Goal: Task Accomplishment & Management: Manage account settings

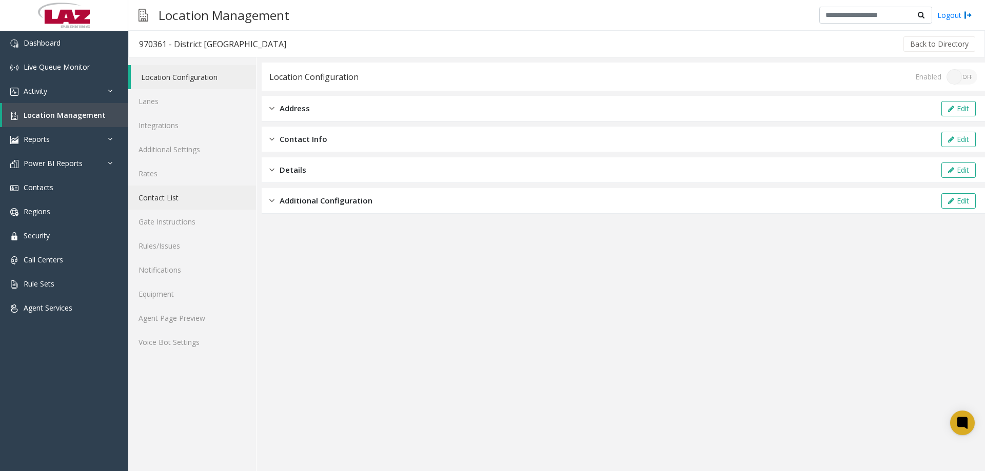
click at [163, 208] on link "Contact List" at bounding box center [192, 198] width 128 height 24
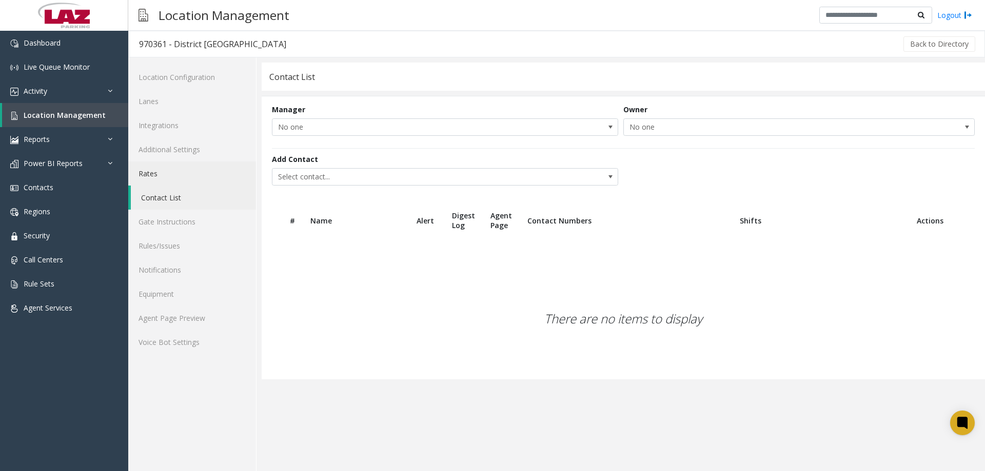
click at [159, 176] on link "Rates" at bounding box center [192, 174] width 128 height 24
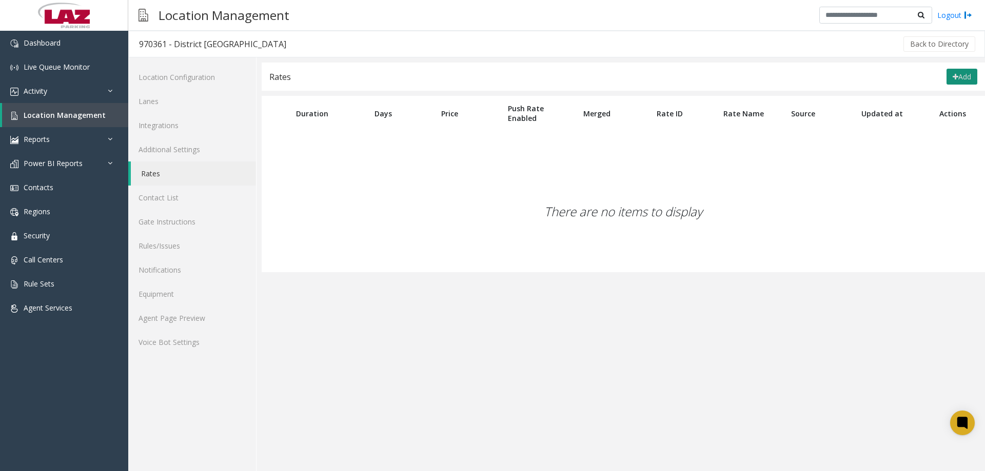
click at [972, 70] on button "Add" at bounding box center [961, 77] width 31 height 16
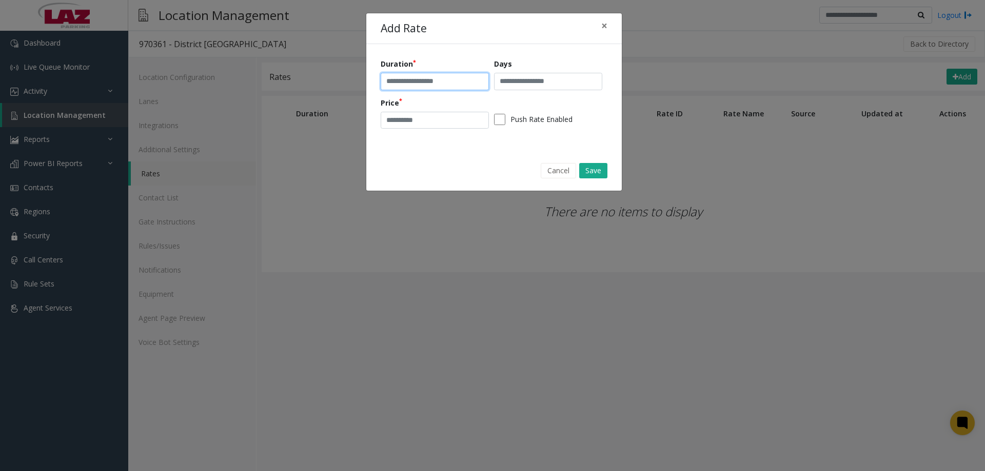
click at [423, 76] on input "text" at bounding box center [435, 81] width 108 height 17
type input "**********"
drag, startPoint x: 407, startPoint y: 135, endPoint x: 407, endPoint y: 117, distance: 18.0
click at [406, 128] on div "**********" at bounding box center [494, 96] width 227 height 77
click at [407, 117] on input "number" at bounding box center [435, 120] width 108 height 17
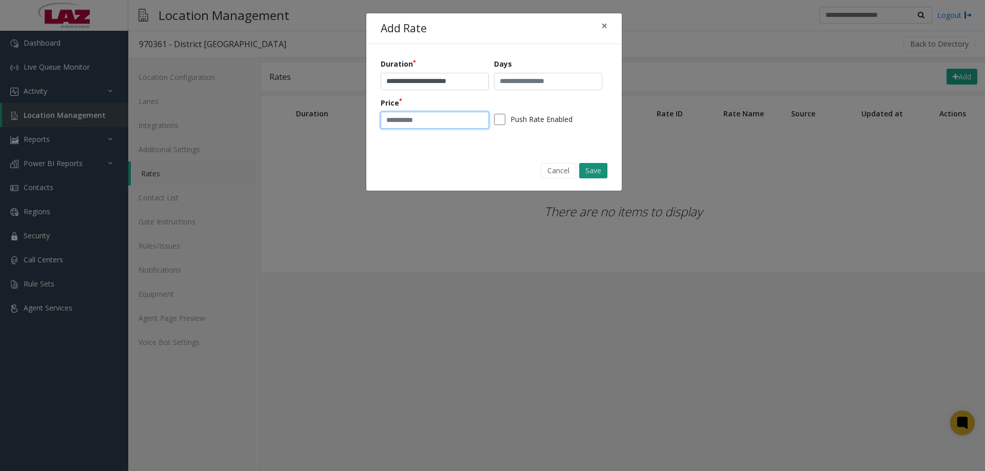
type input "*"
click at [589, 169] on button "Save" at bounding box center [593, 170] width 28 height 15
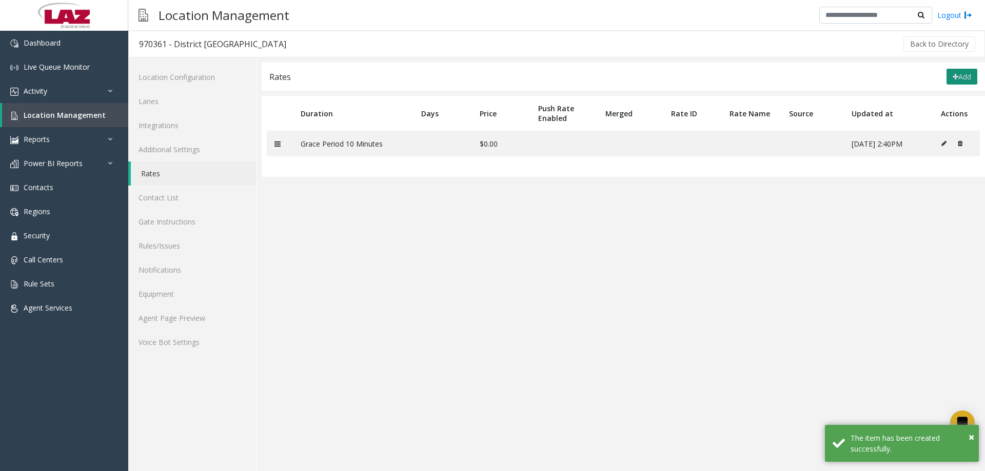
click at [960, 78] on button "Add" at bounding box center [961, 77] width 31 height 16
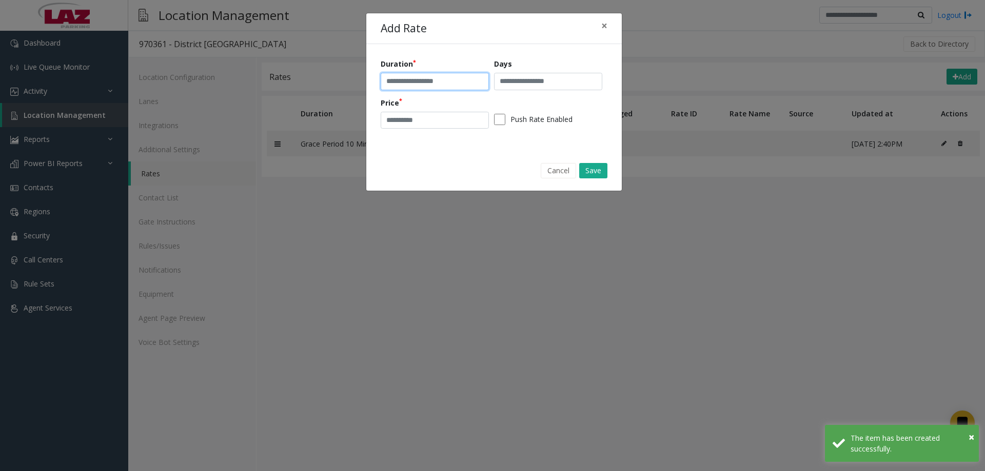
click at [427, 77] on input "text" at bounding box center [435, 81] width 108 height 17
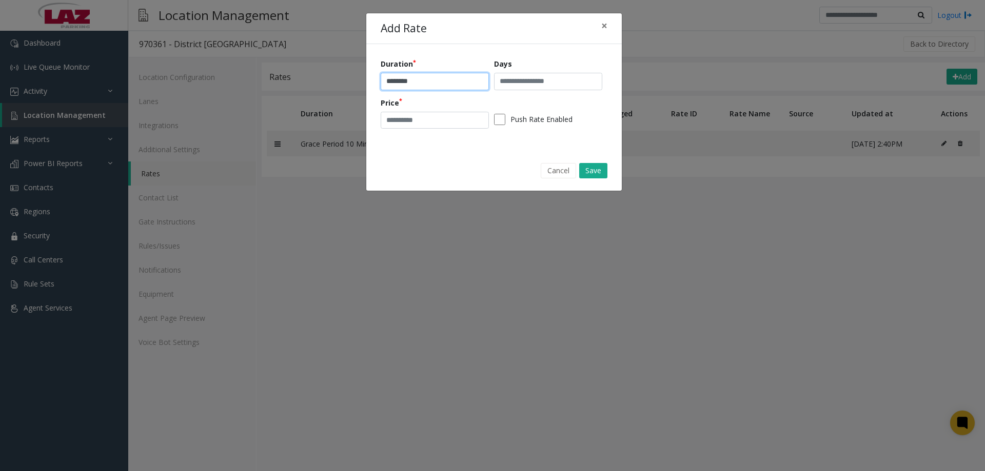
type input "********"
click at [453, 118] on input "number" at bounding box center [435, 120] width 108 height 17
type input "*"
click at [606, 178] on button "Save" at bounding box center [593, 170] width 28 height 15
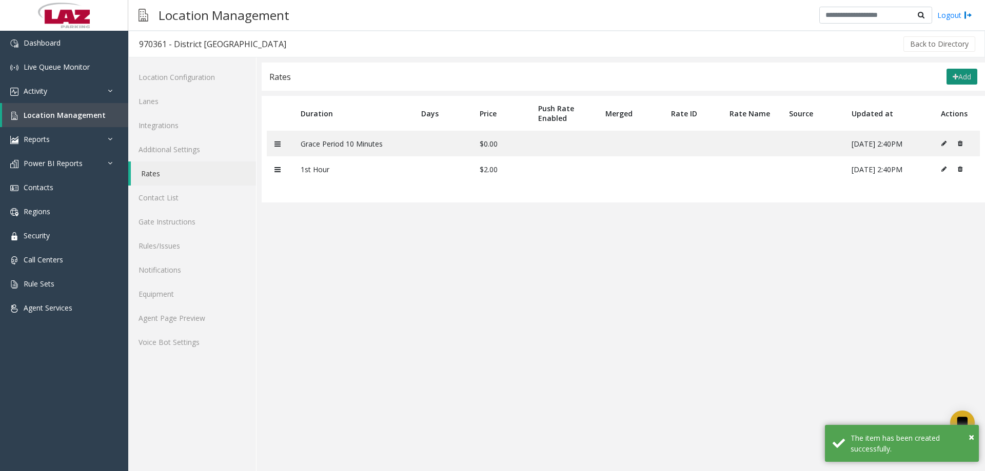
click at [947, 79] on button "Add" at bounding box center [961, 77] width 31 height 16
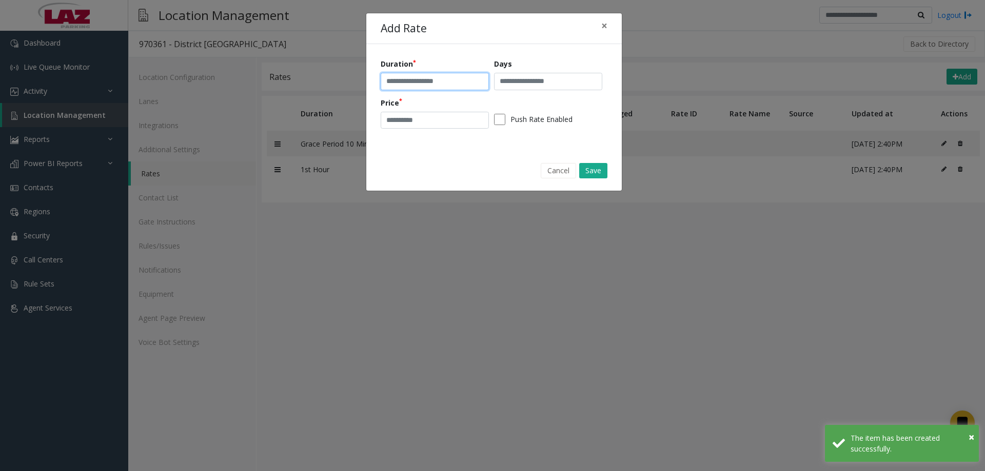
click at [448, 81] on input "text" at bounding box center [435, 81] width 108 height 17
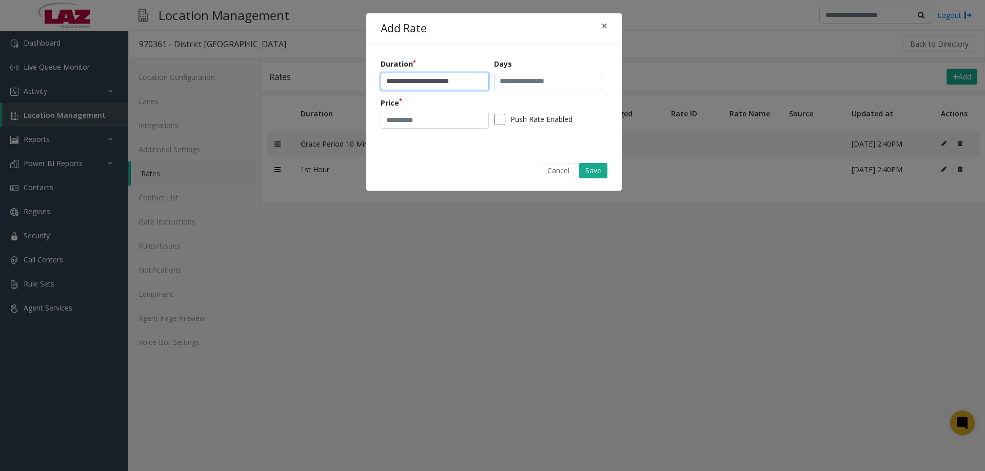
type input "**********"
click at [452, 125] on input "number" at bounding box center [435, 120] width 108 height 17
type input "*"
click at [472, 148] on div "**********" at bounding box center [493, 97] width 255 height 106
drag, startPoint x: 598, startPoint y: 170, endPoint x: 607, endPoint y: 168, distance: 9.4
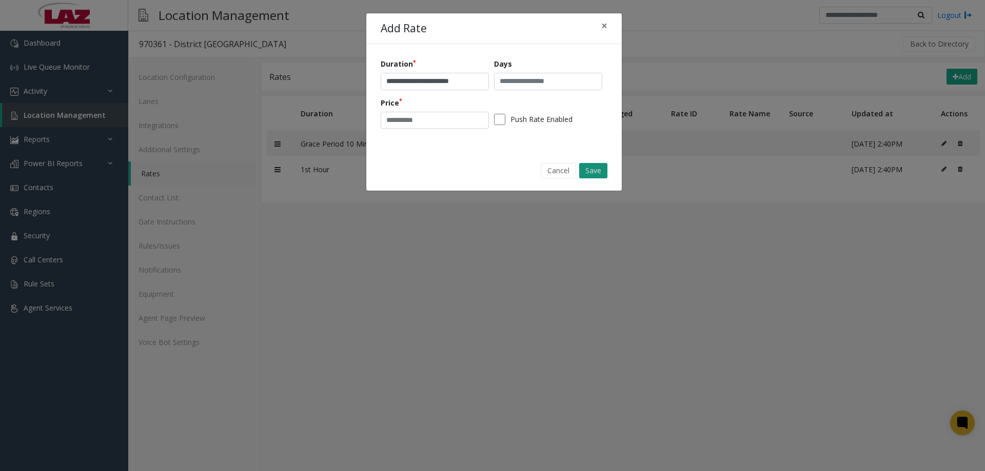
click at [607, 168] on button "Save" at bounding box center [593, 170] width 28 height 15
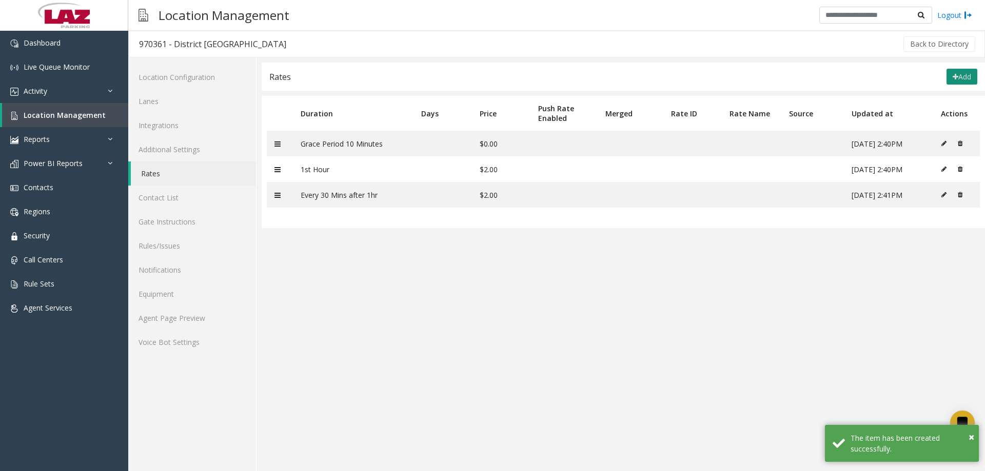
click at [970, 76] on button "Add" at bounding box center [961, 77] width 31 height 16
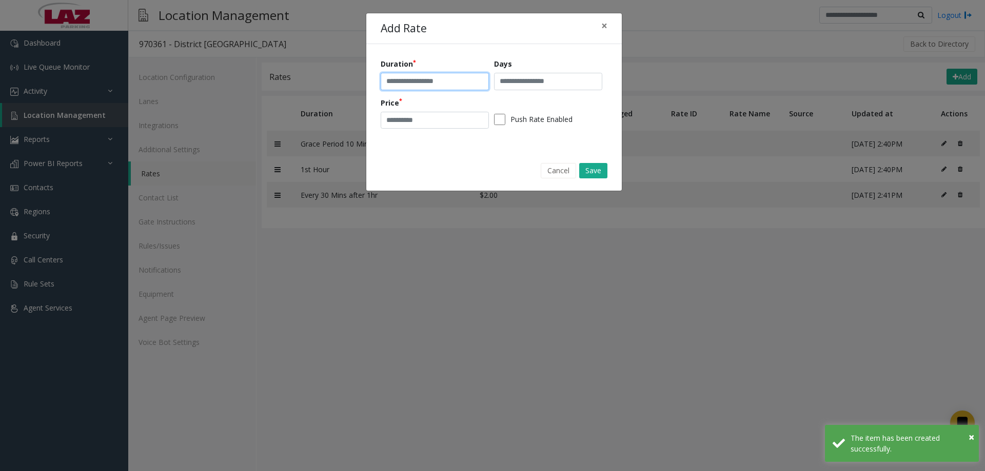
click at [402, 81] on input "text" at bounding box center [435, 81] width 108 height 17
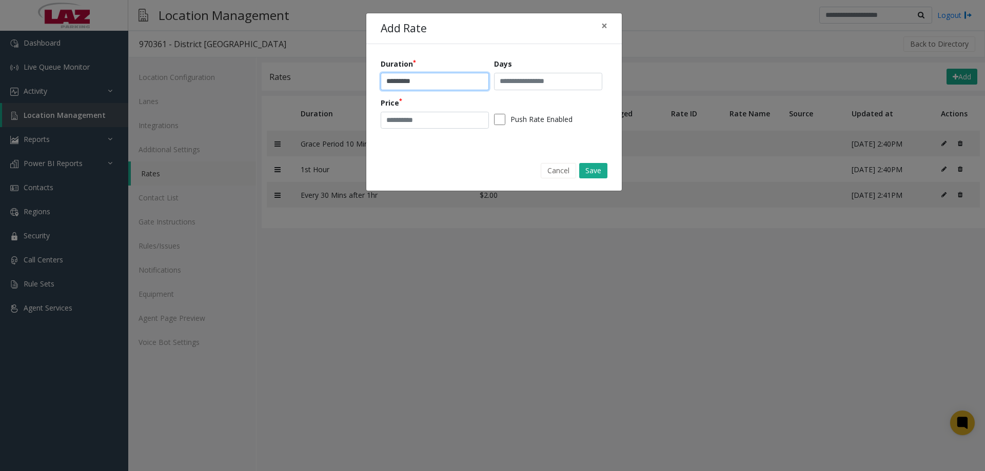
click at [424, 81] on input "*********" at bounding box center [435, 81] width 108 height 17
type input "**********"
click at [431, 121] on input "number" at bounding box center [435, 120] width 108 height 17
type input "**"
click at [605, 174] on button "Save" at bounding box center [593, 170] width 28 height 15
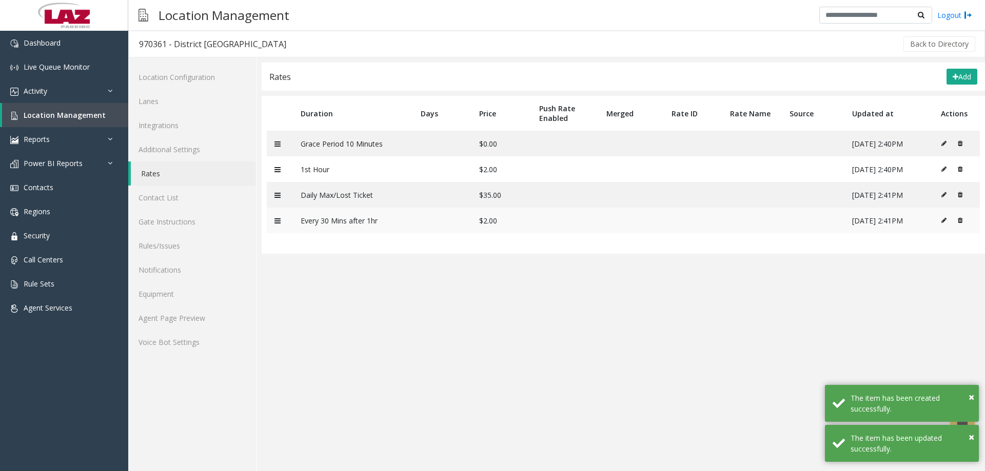
drag, startPoint x: 276, startPoint y: 221, endPoint x: 281, endPoint y: 220, distance: 5.2
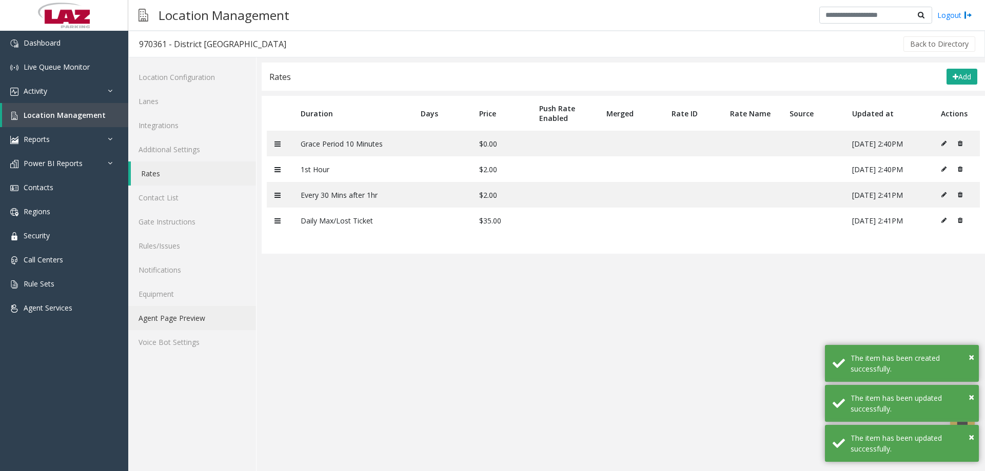
click at [187, 311] on link "Agent Page Preview" at bounding box center [192, 318] width 128 height 24
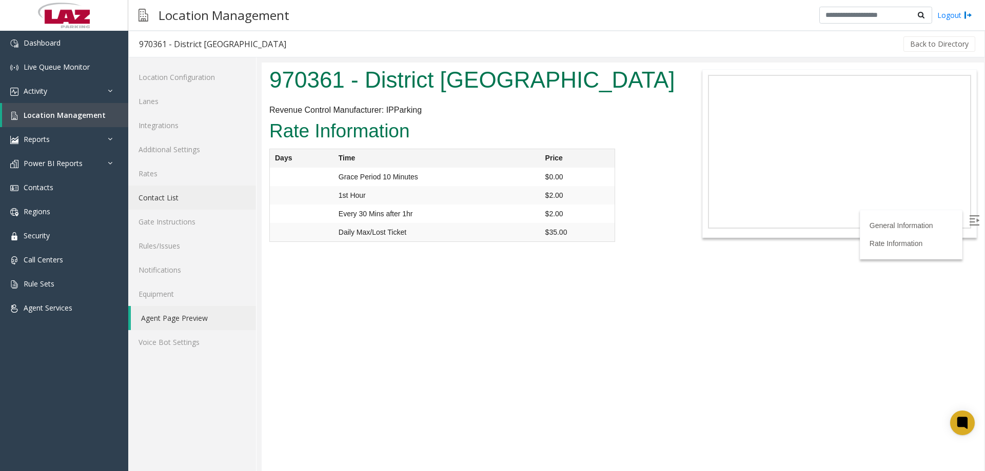
click at [169, 198] on link "Contact List" at bounding box center [192, 198] width 128 height 24
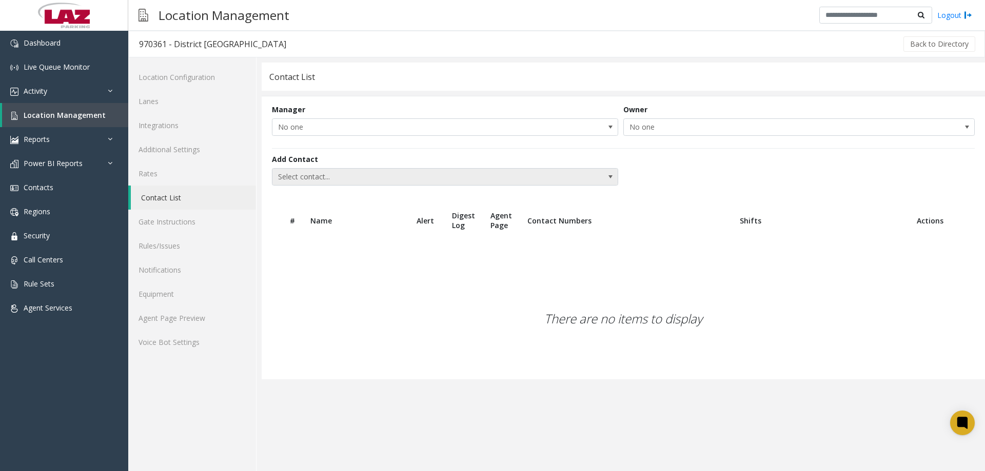
click at [324, 180] on span "Select contact..." at bounding box center [410, 177] width 276 height 16
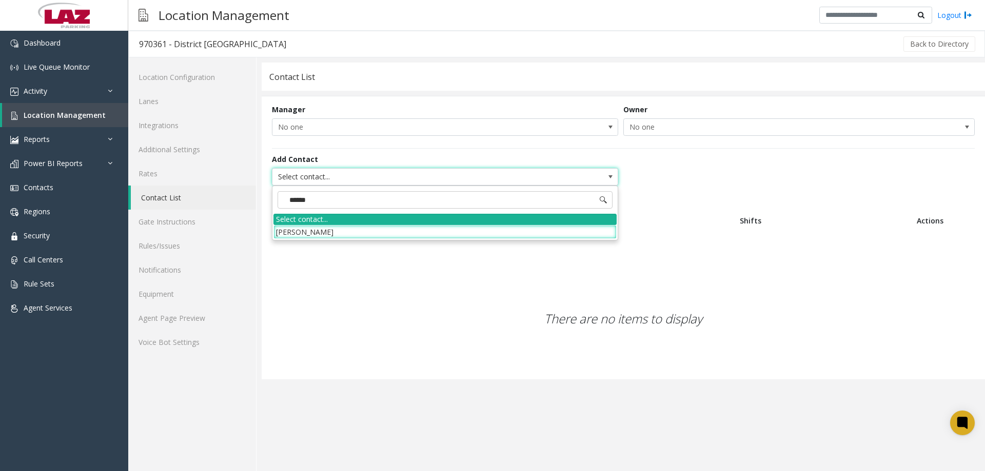
type input "*******"
click at [310, 238] on li "[PERSON_NAME]" at bounding box center [444, 232] width 343 height 14
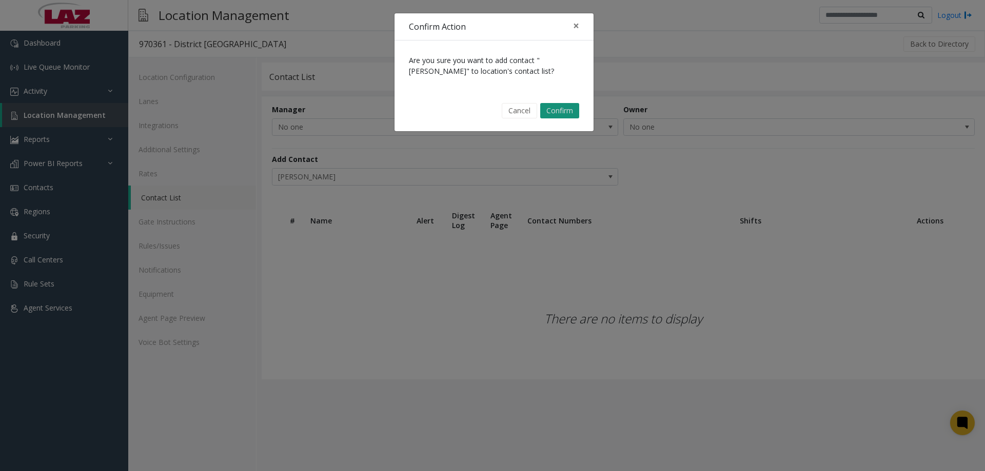
click at [552, 110] on button "Confirm" at bounding box center [559, 110] width 39 height 15
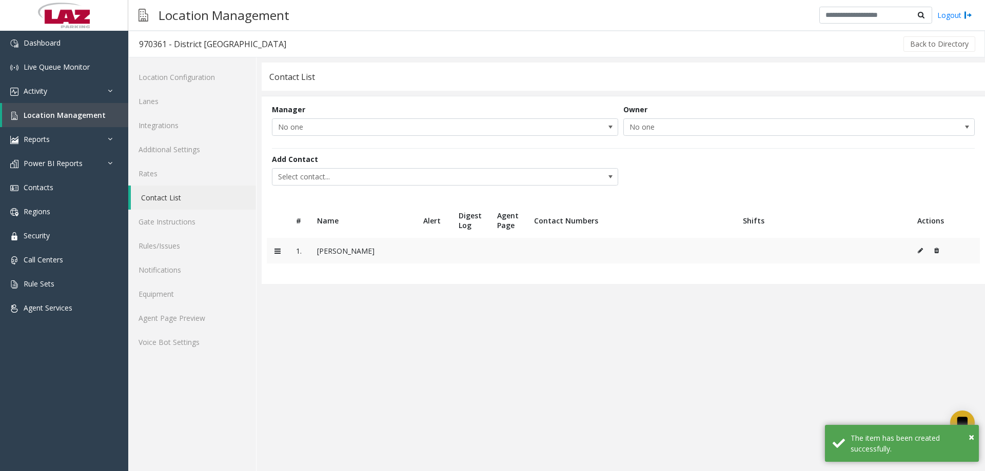
click at [919, 250] on icon at bounding box center [920, 251] width 5 height 6
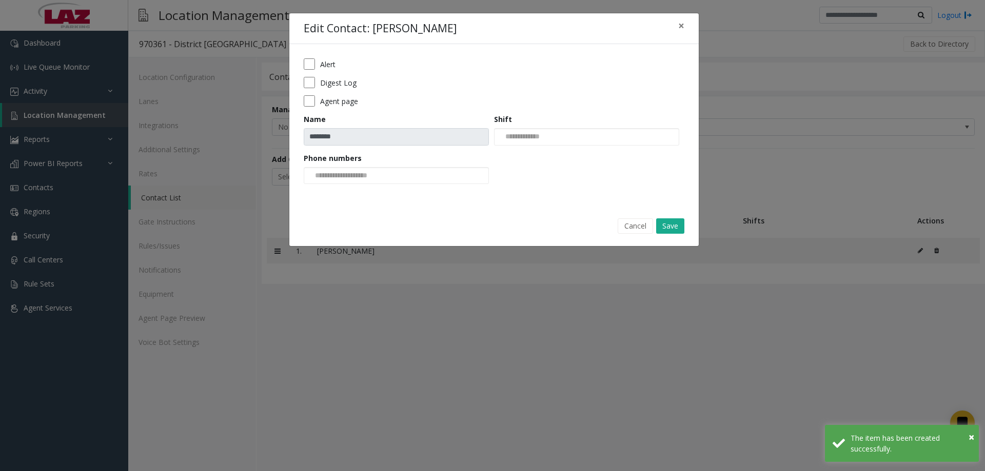
click at [302, 89] on div "Alert Digest Log Agent page Name ******** Shift Phone numbers" at bounding box center [493, 125] width 409 height 162
click at [346, 167] on div at bounding box center [396, 175] width 185 height 17
click at [363, 194] on li "626-588-8362" at bounding box center [396, 193] width 182 height 14
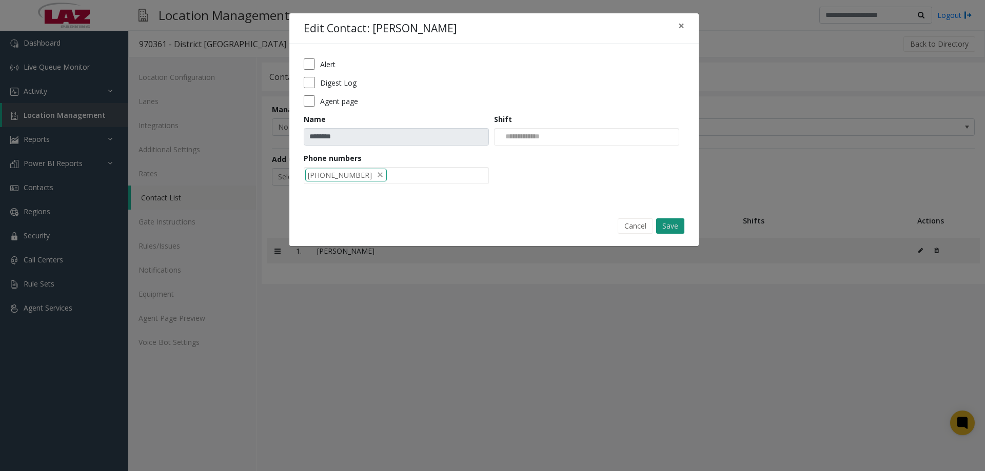
click at [662, 224] on button "Save" at bounding box center [670, 226] width 28 height 15
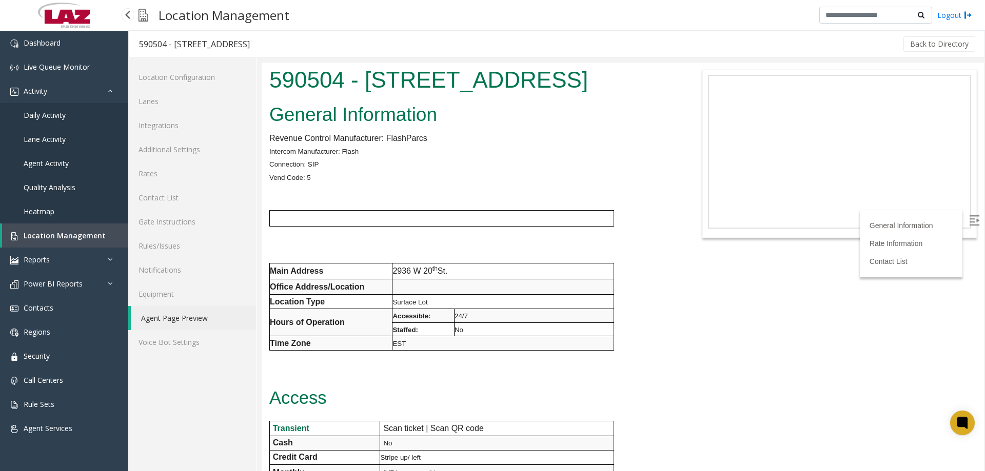
click at [39, 41] on span "Dashboard" at bounding box center [42, 43] width 37 height 10
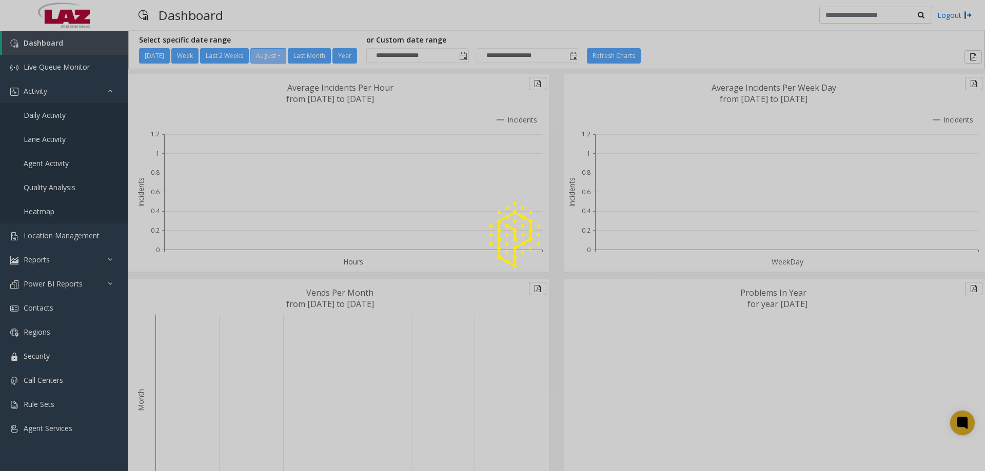
click at [44, 73] on div at bounding box center [492, 235] width 985 height 471
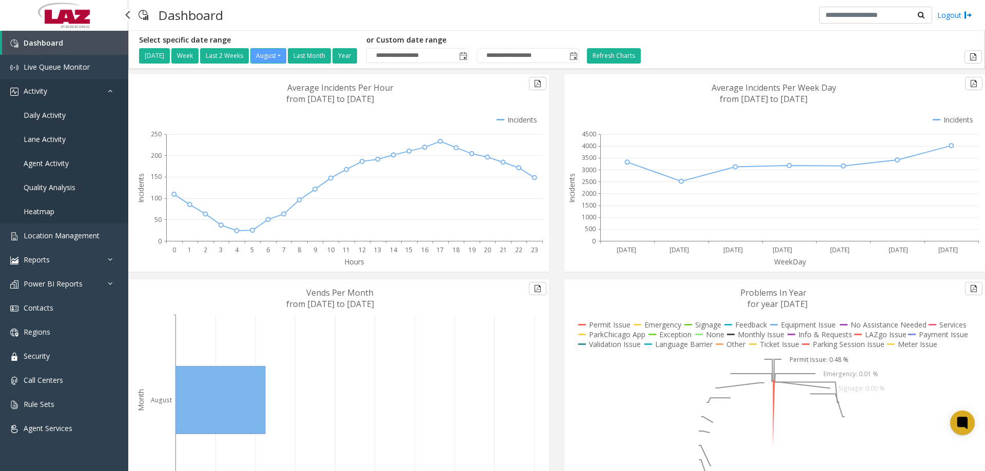
click at [53, 93] on link "Activity" at bounding box center [64, 91] width 128 height 24
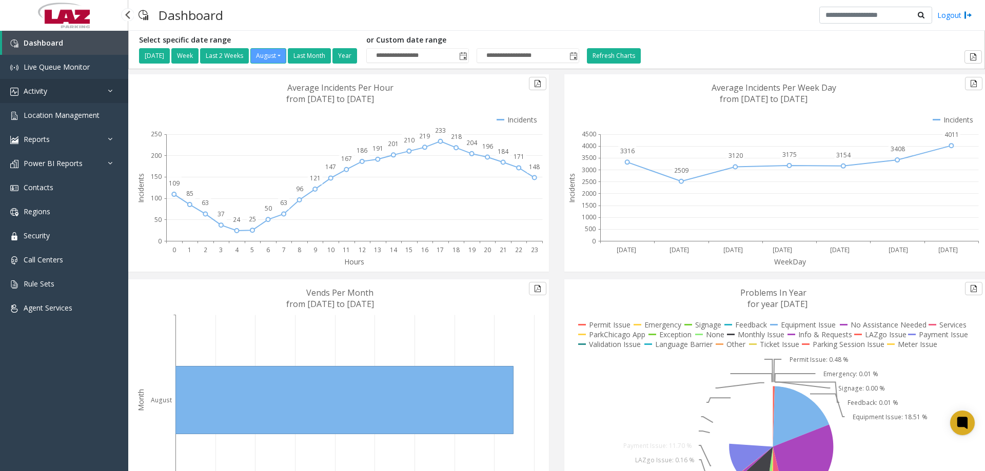
click at [49, 94] on link "Activity" at bounding box center [64, 91] width 128 height 24
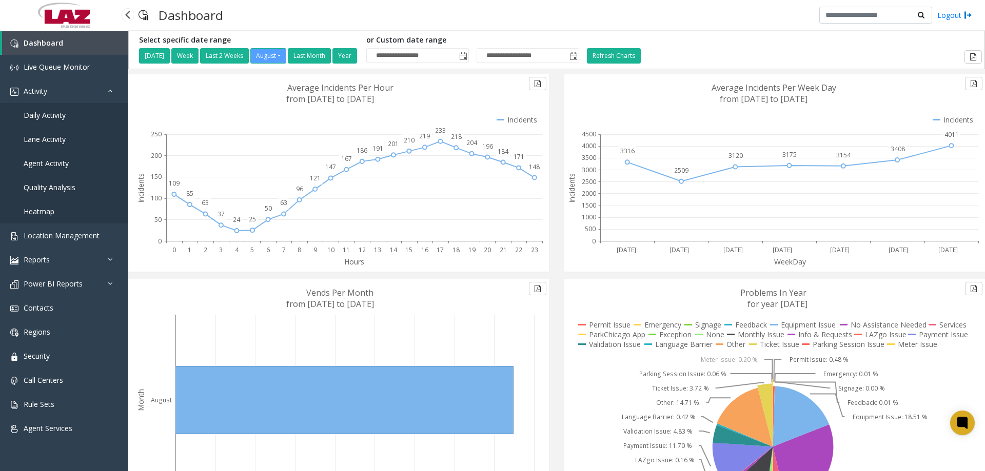
click at [47, 115] on span "Daily Activity" at bounding box center [45, 115] width 42 height 10
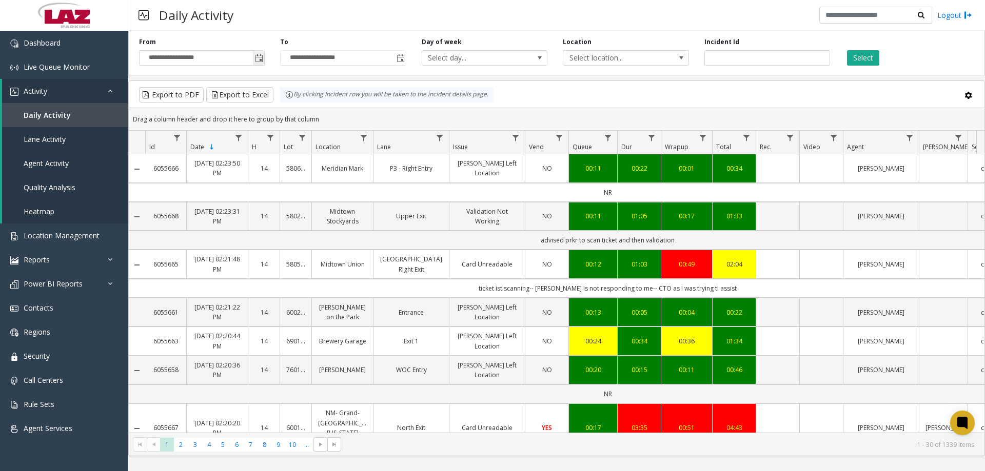
click at [256, 60] on span "Toggle popup" at bounding box center [259, 58] width 8 height 8
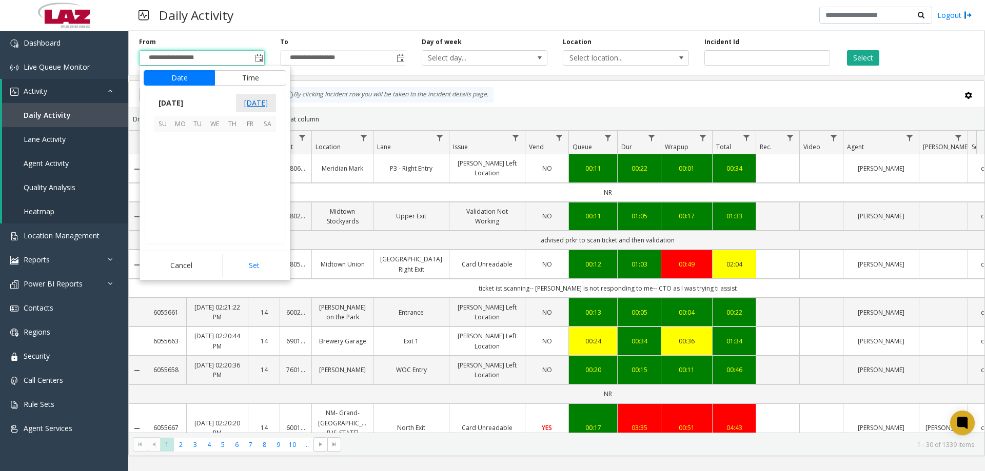
scroll to position [183992, 0]
click at [182, 173] on span "11" at bounding box center [179, 175] width 17 height 17
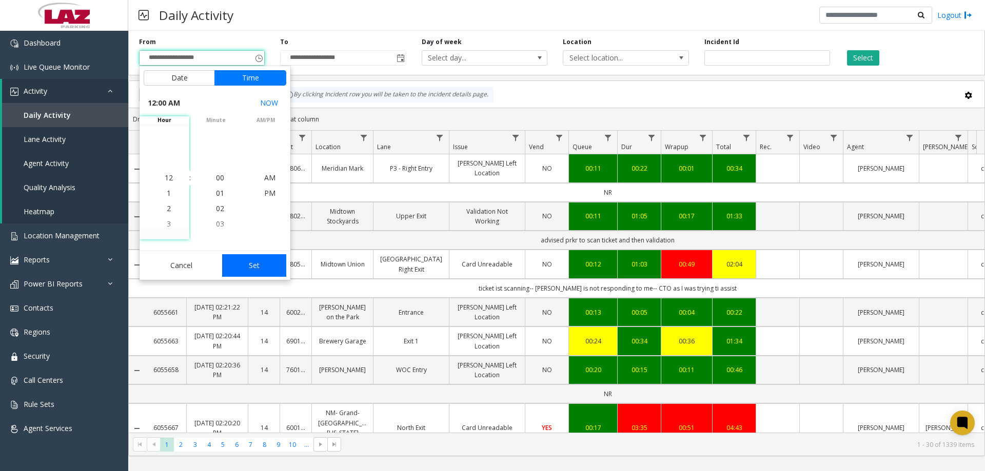
click at [246, 258] on button "Set" at bounding box center [254, 265] width 65 height 23
type input "**********"
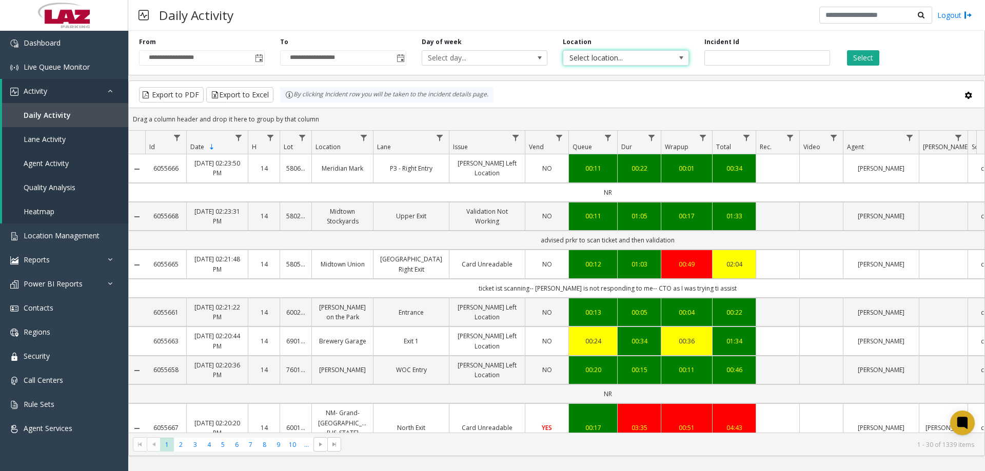
click at [660, 56] on span "Select location..." at bounding box center [613, 58] width 100 height 14
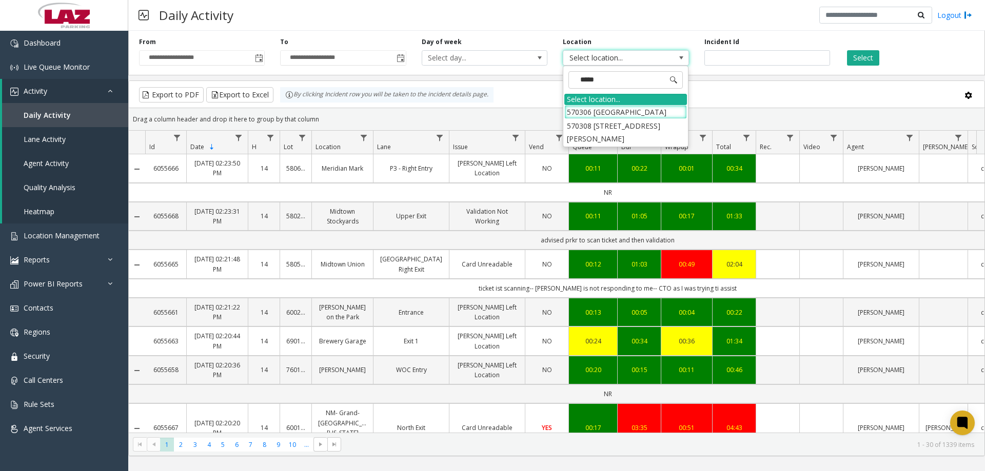
type input "******"
click at [598, 111] on li "570306 Canvas City Garage" at bounding box center [625, 112] width 123 height 14
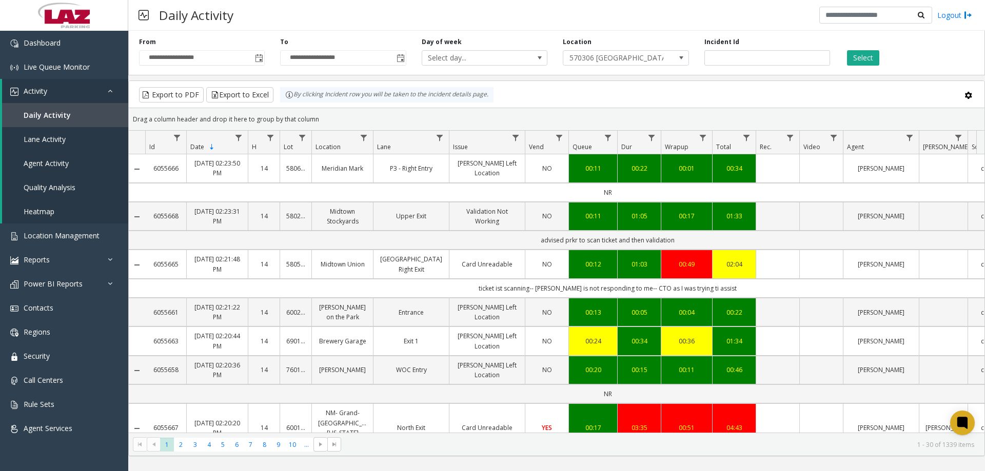
click at [876, 50] on div "Select" at bounding box center [908, 51] width 141 height 28
click at [873, 54] on button "Select" at bounding box center [863, 57] width 32 height 15
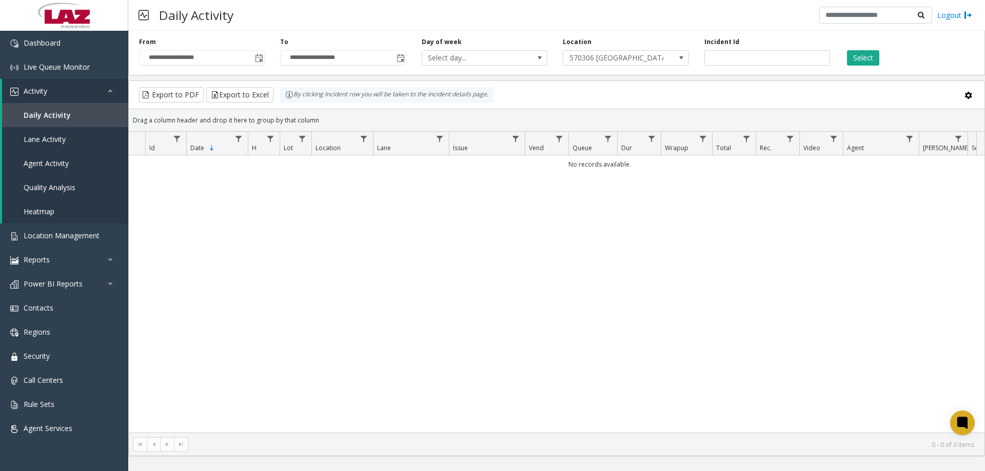
click at [478, 213] on div "No records available." at bounding box center [557, 294] width 856 height 278
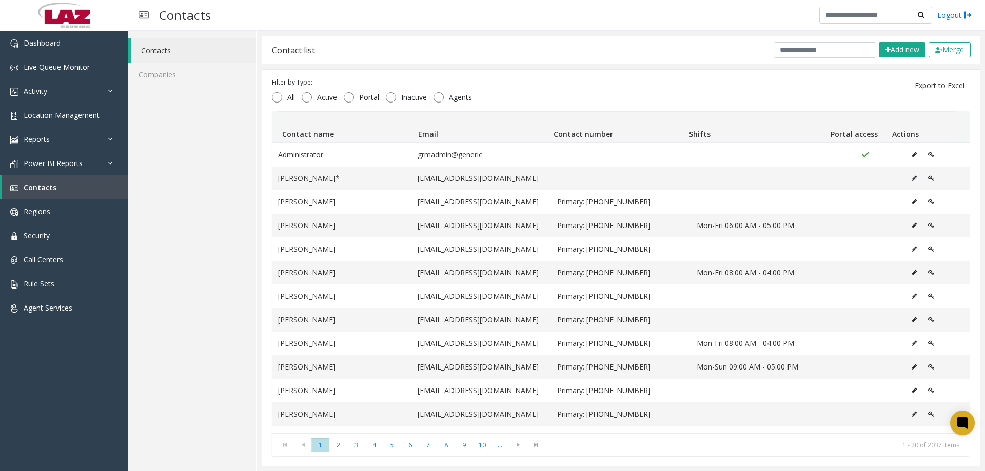
click at [895, 49] on button "Add new" at bounding box center [902, 49] width 47 height 15
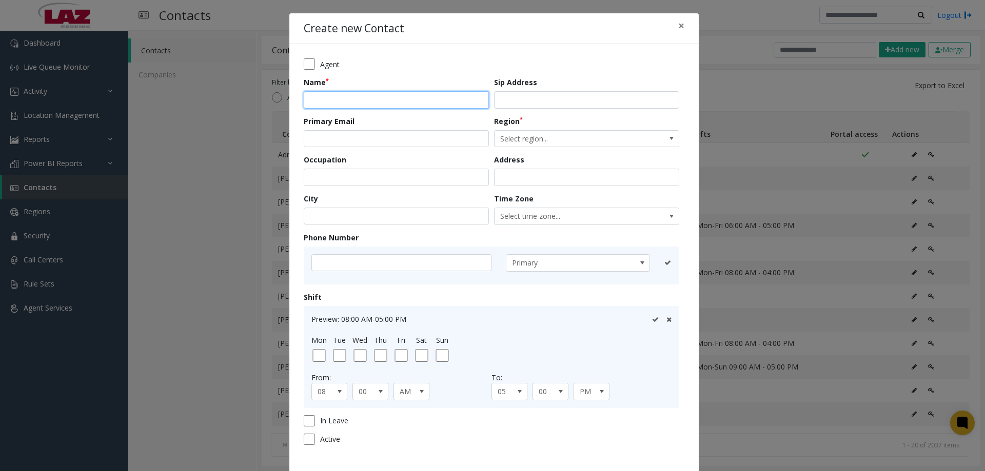
click at [415, 100] on input "text" at bounding box center [396, 99] width 185 height 17
type input "**********"
click at [378, 137] on input "email" at bounding box center [396, 138] width 185 height 17
click at [340, 134] on input "email" at bounding box center [396, 138] width 185 height 17
paste input "**********"
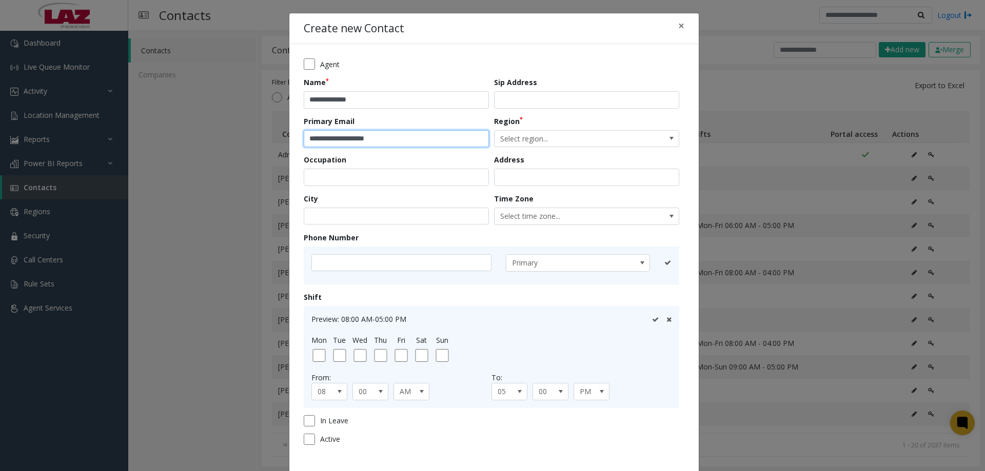
type input "**********"
drag, startPoint x: 413, startPoint y: 32, endPoint x: 423, endPoint y: 27, distance: 11.7
click at [417, 31] on div "Create new Contact ×" at bounding box center [493, 28] width 409 height 31
click at [379, 262] on input "text" at bounding box center [401, 262] width 180 height 17
type input "**********"
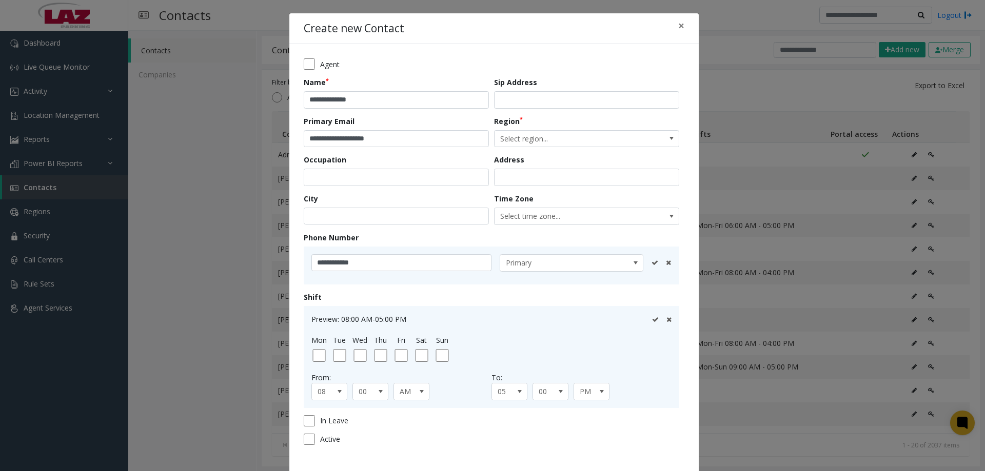
click at [654, 263] on icon at bounding box center [654, 263] width 7 height 7
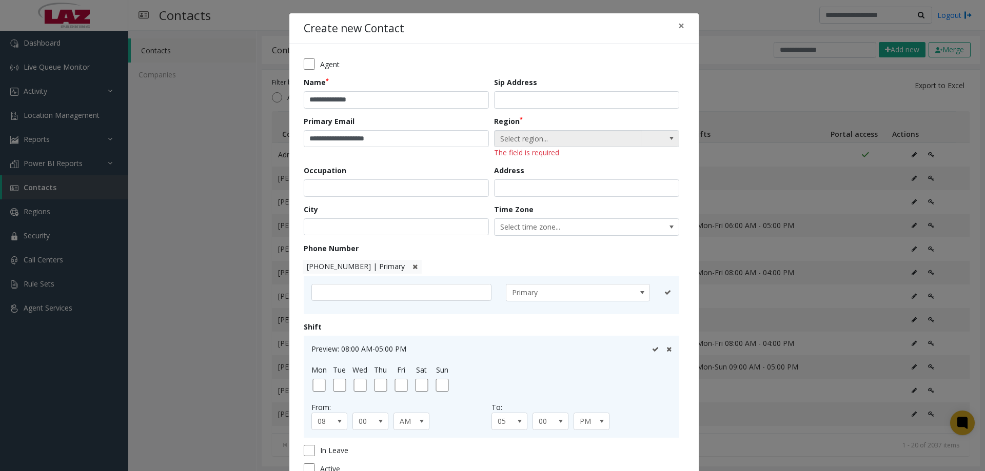
click at [546, 131] on span "Select region..." at bounding box center [568, 139] width 147 height 16
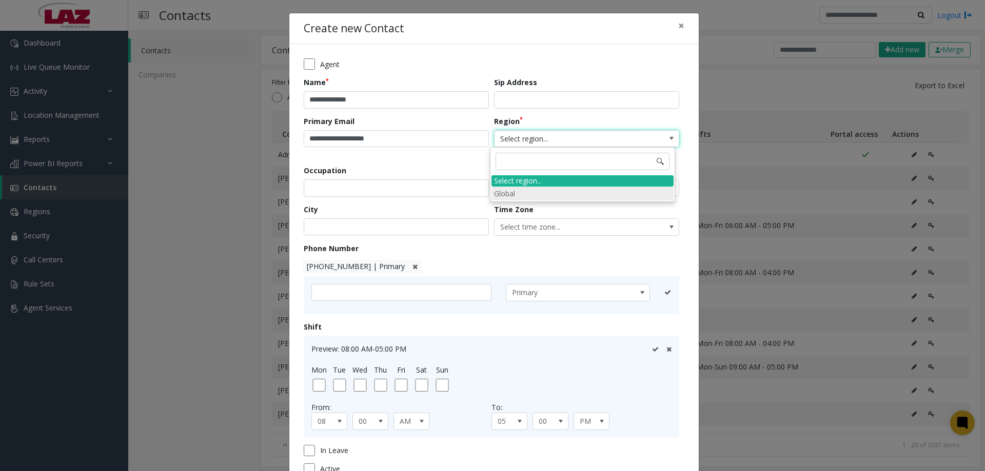
click at [537, 192] on li "Global" at bounding box center [582, 194] width 182 height 14
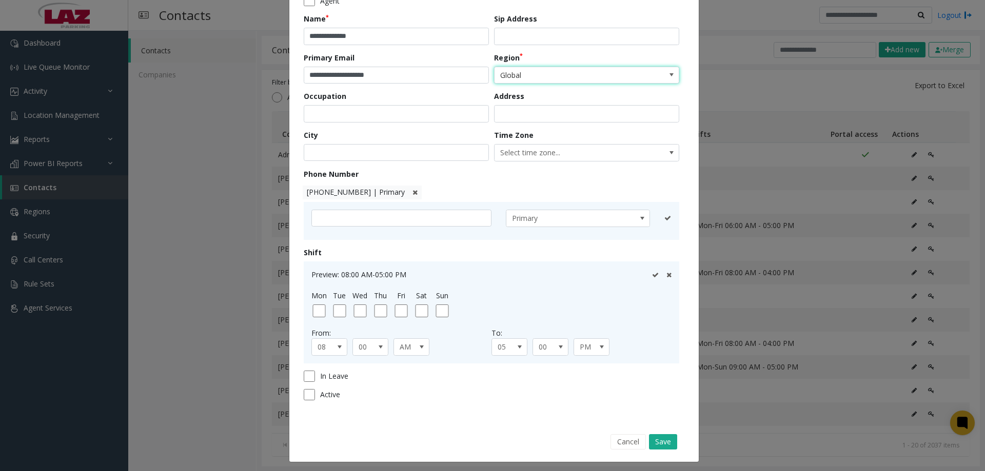
scroll to position [67, 0]
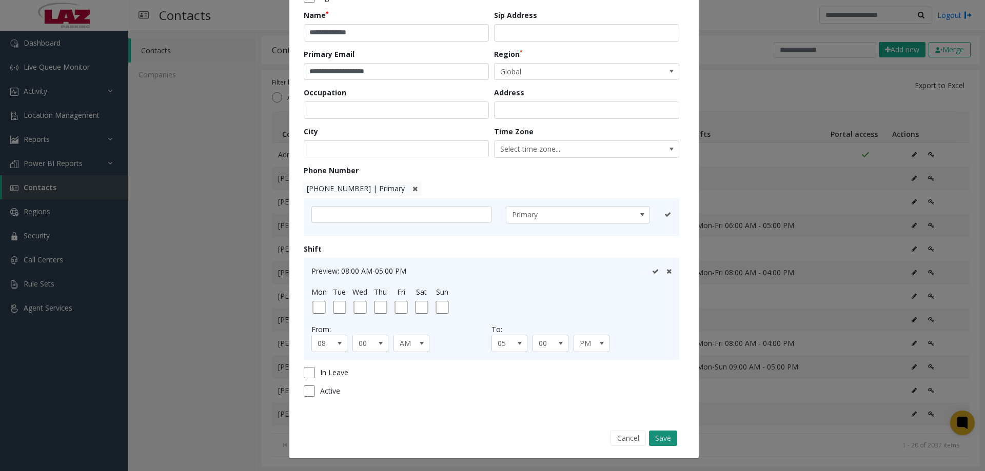
click at [660, 438] on button "Save" at bounding box center [663, 438] width 28 height 15
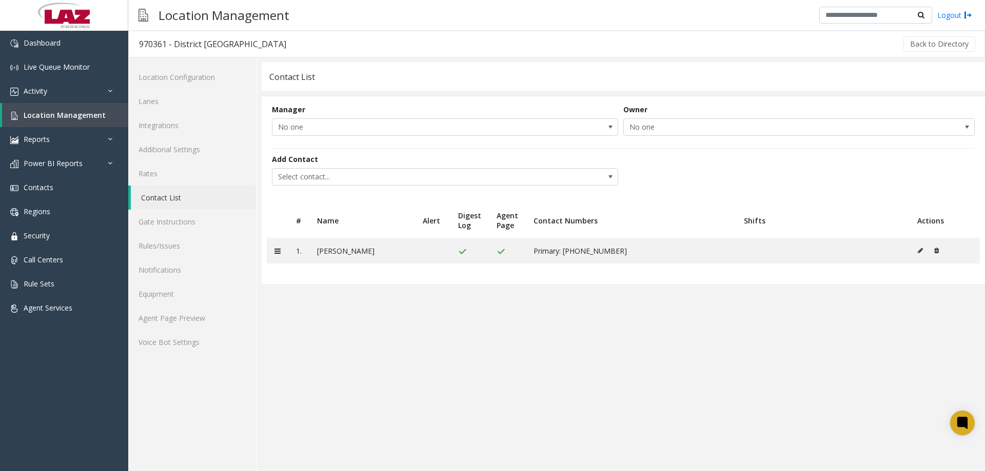
click at [919, 251] on icon at bounding box center [920, 251] width 5 height 6
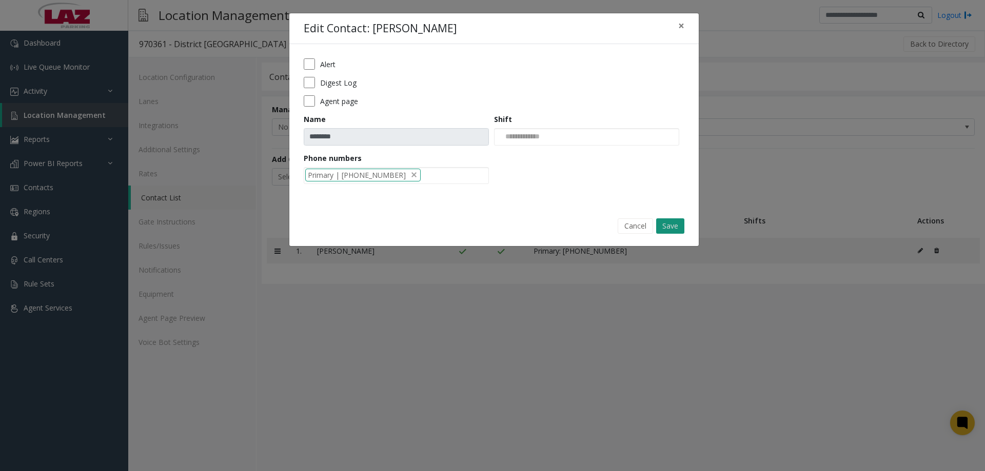
click at [666, 224] on button "Save" at bounding box center [670, 226] width 28 height 15
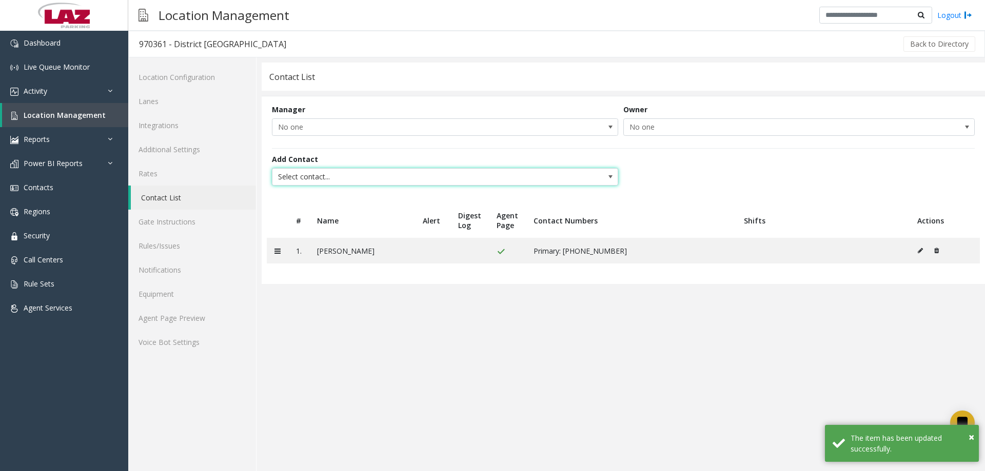
click at [300, 181] on span "Select contact..." at bounding box center [410, 177] width 276 height 16
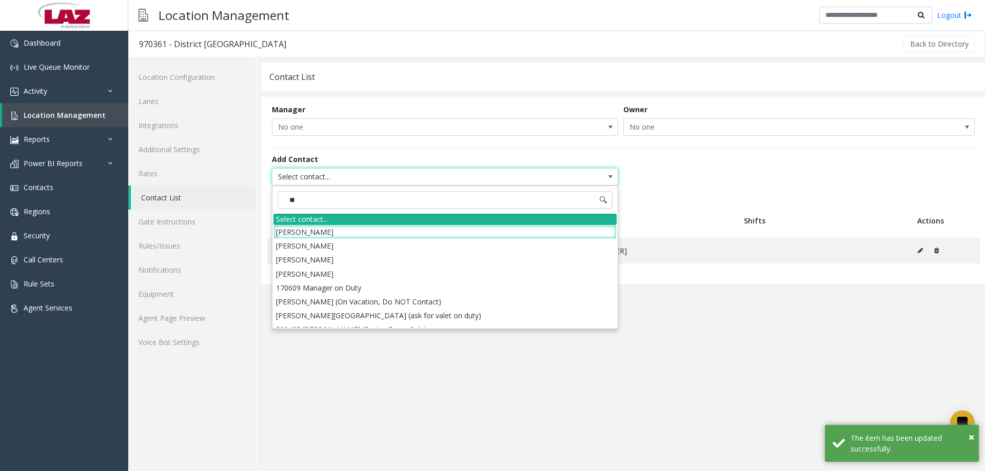
type input "***"
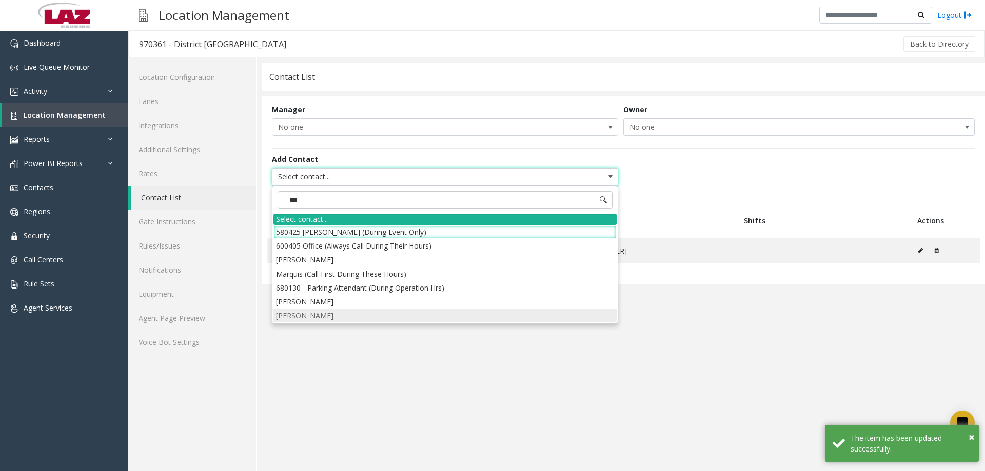
click at [325, 319] on li "[PERSON_NAME]" at bounding box center [444, 316] width 343 height 14
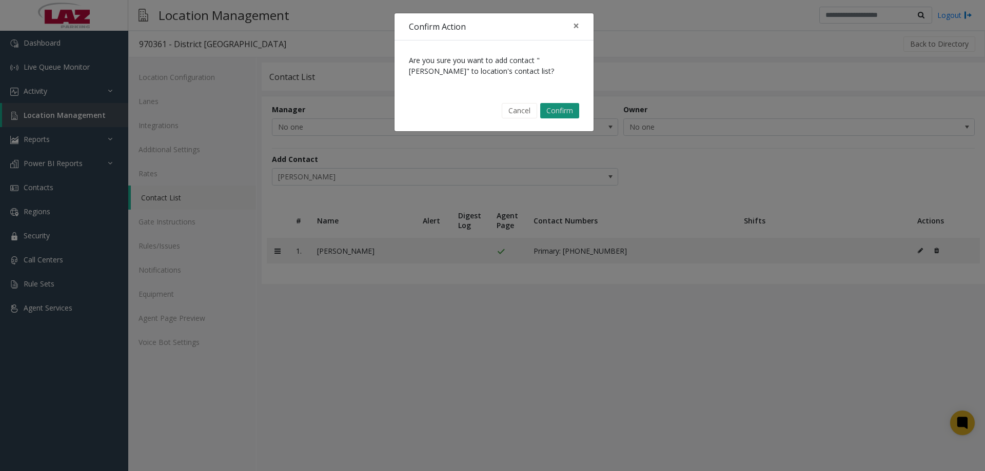
click at [559, 113] on button "Confirm" at bounding box center [559, 110] width 39 height 15
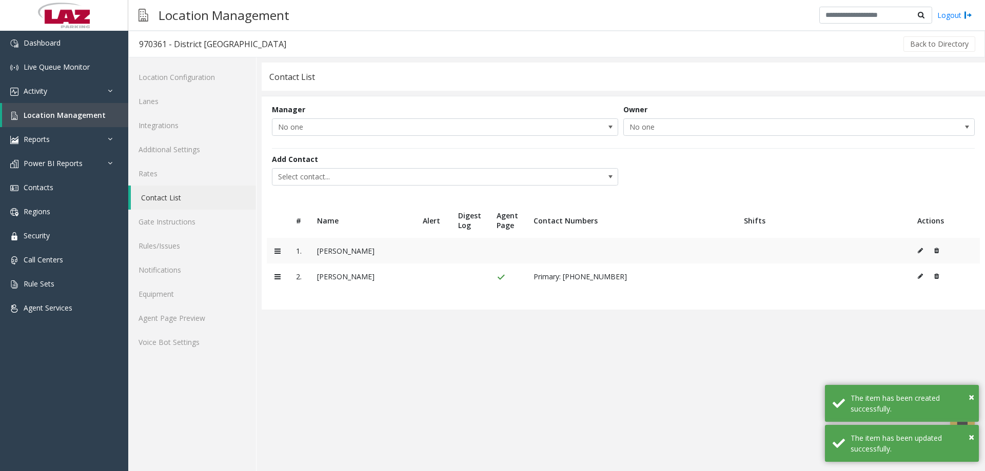
click at [922, 254] on button at bounding box center [922, 250] width 11 height 15
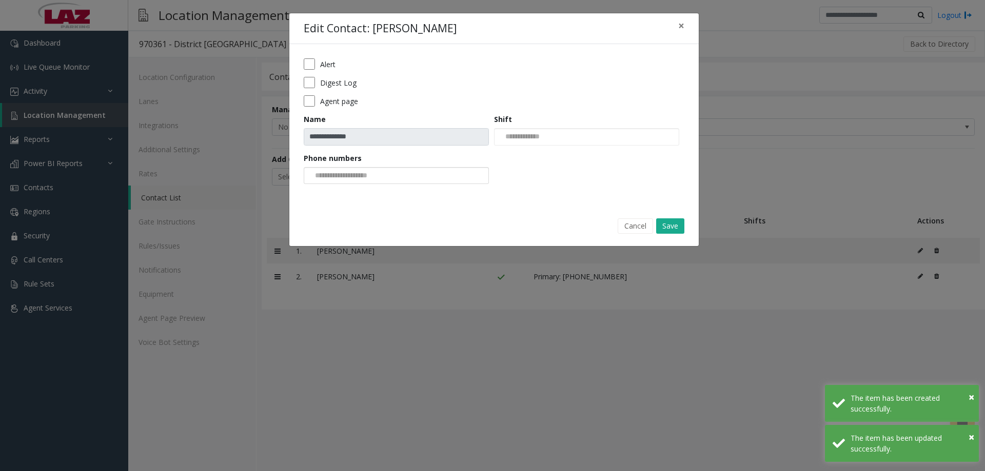
click at [396, 175] on div at bounding box center [396, 175] width 185 height 17
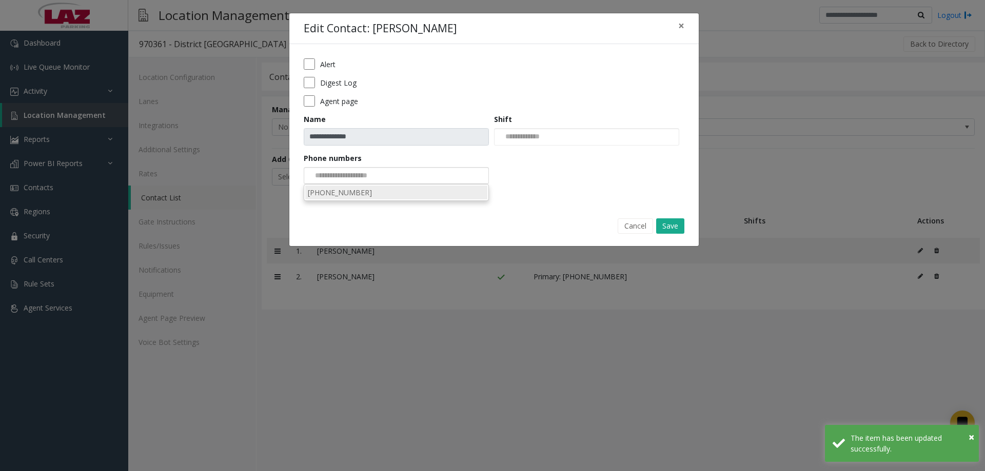
click at [397, 193] on li "626-315-8988" at bounding box center [396, 193] width 182 height 14
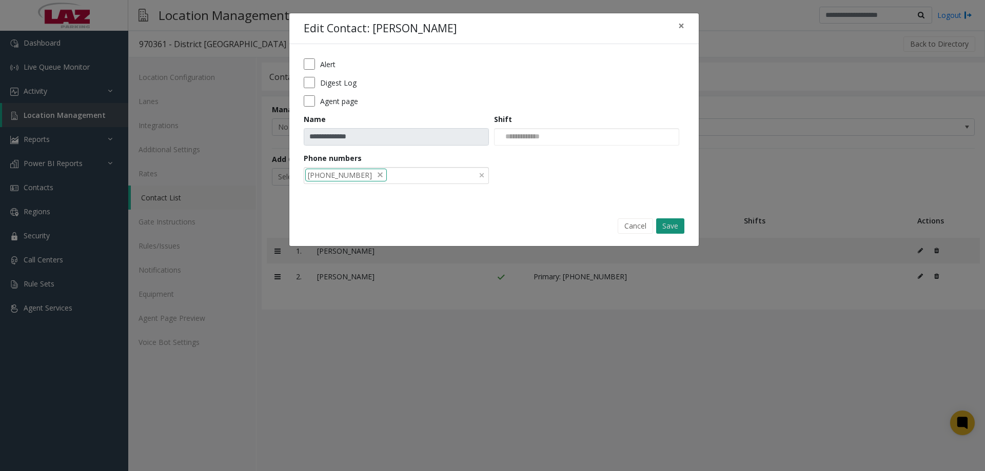
click at [679, 225] on button "Save" at bounding box center [670, 226] width 28 height 15
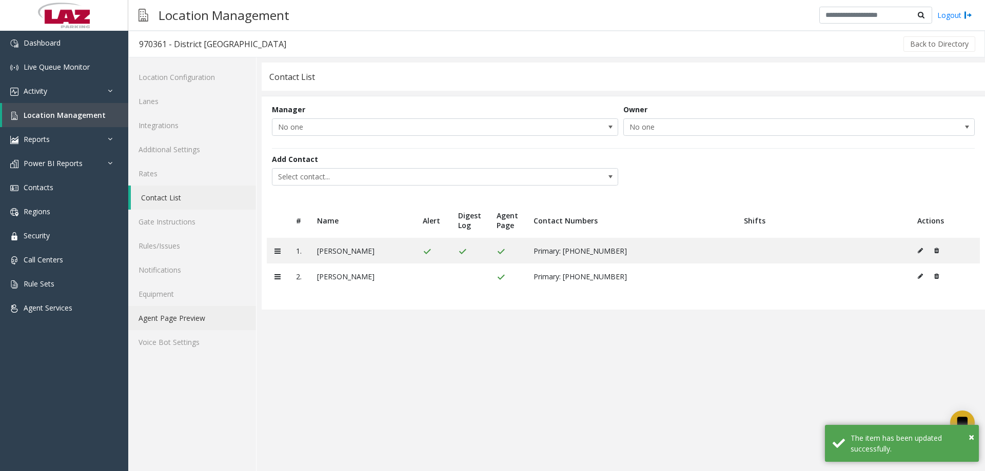
click at [174, 325] on link "Agent Page Preview" at bounding box center [192, 318] width 128 height 24
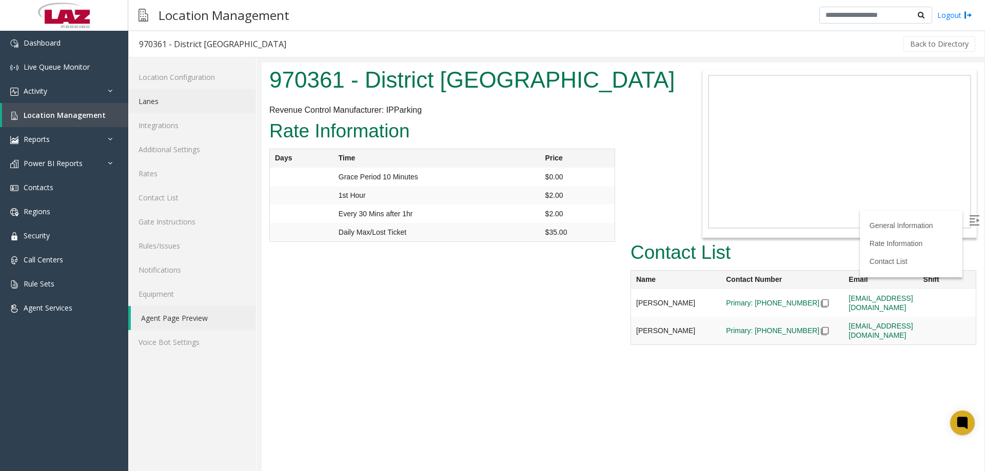
click at [171, 107] on link "Lanes" at bounding box center [192, 101] width 128 height 24
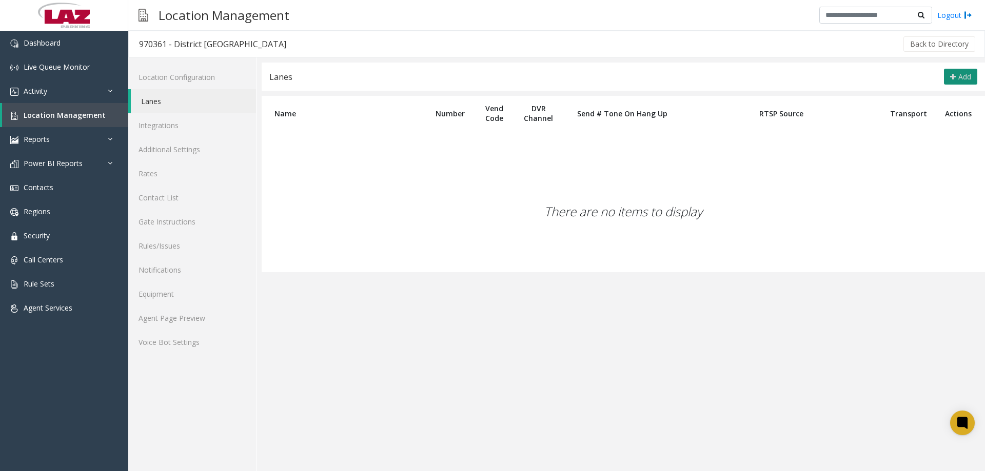
click at [974, 72] on button "Add" at bounding box center [960, 77] width 33 height 16
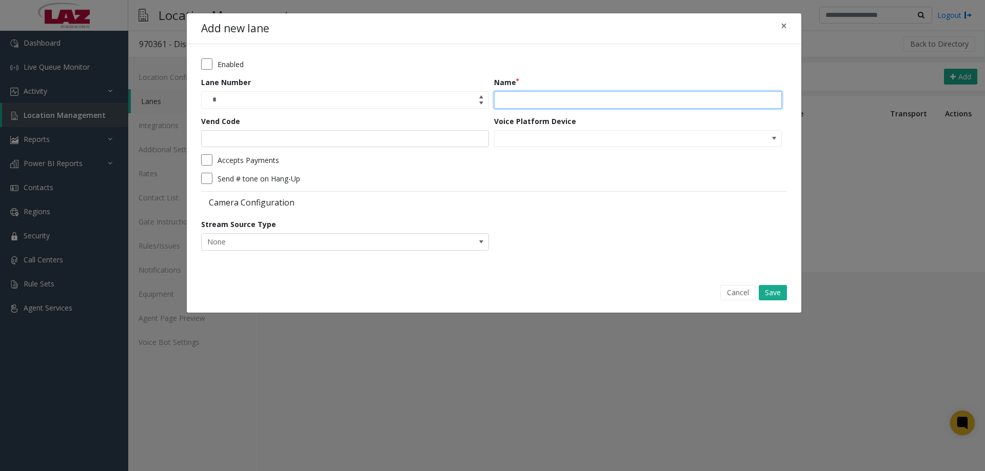
click at [565, 101] on input "Name" at bounding box center [638, 99] width 288 height 17
type input "*****"
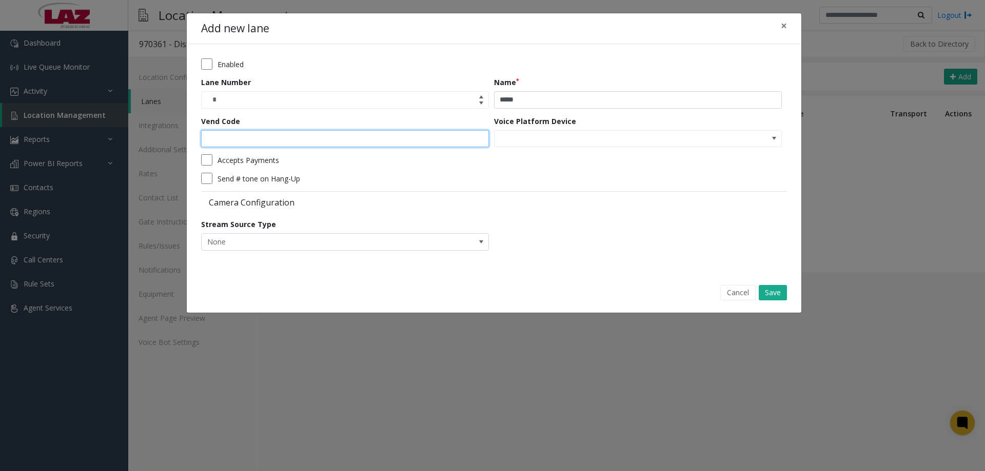
click at [436, 134] on input "Vend Code" at bounding box center [345, 138] width 288 height 17
type input "**"
click at [789, 297] on div "Cancel Save" at bounding box center [494, 293] width 600 height 26
click at [780, 293] on button "Save" at bounding box center [773, 292] width 28 height 15
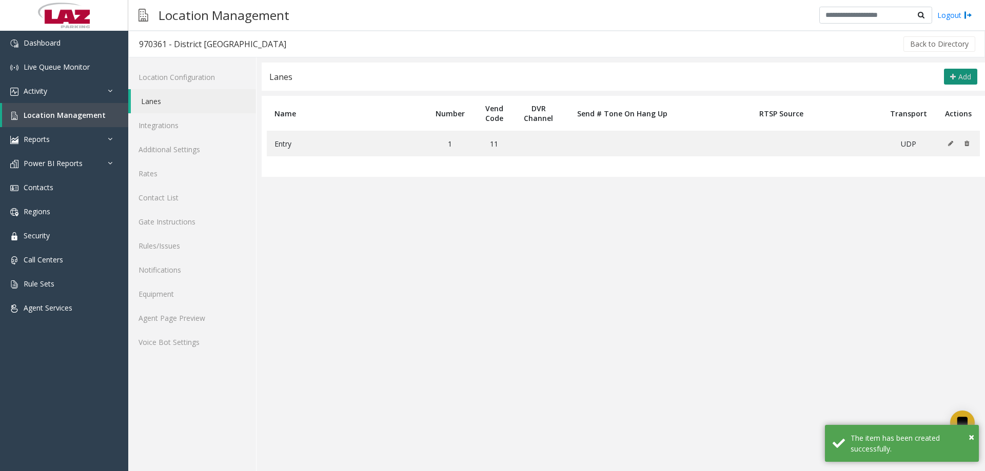
click at [955, 78] on icon at bounding box center [953, 77] width 6 height 8
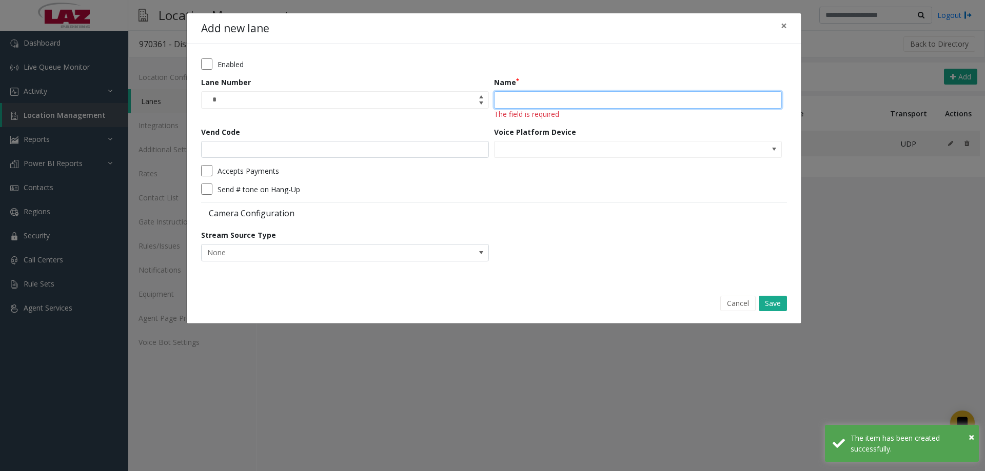
click at [557, 102] on input "Name" at bounding box center [638, 99] width 288 height 17
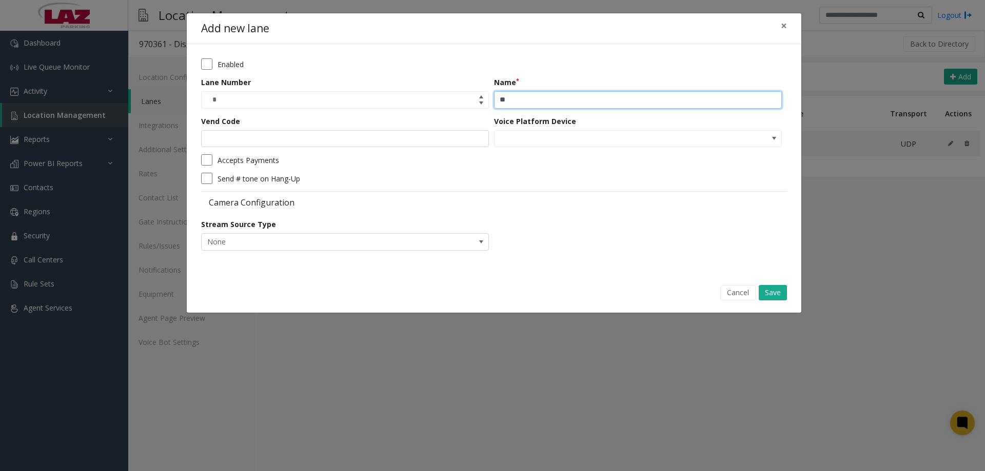
type input "****"
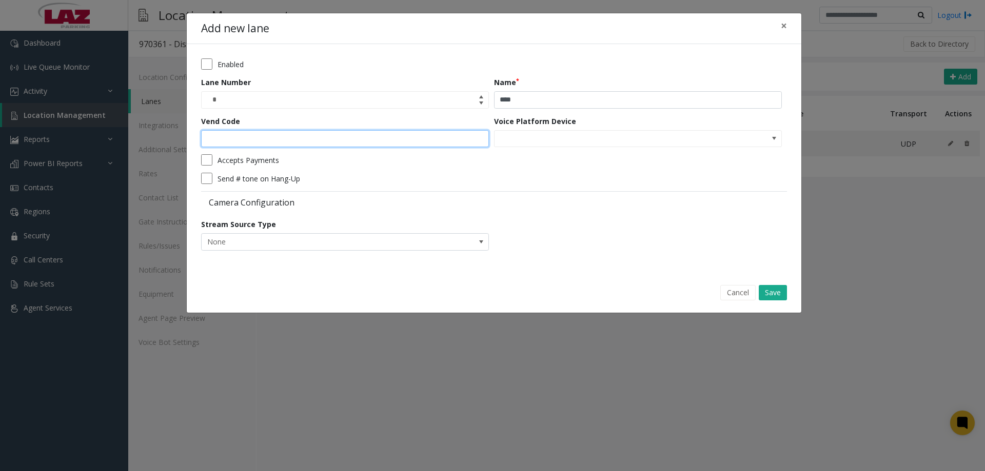
click at [436, 137] on input "Vend Code" at bounding box center [345, 138] width 288 height 17
type input "**"
drag, startPoint x: 765, startPoint y: 295, endPoint x: 841, endPoint y: 123, distance: 187.9
click at [765, 295] on button "Save" at bounding box center [773, 292] width 28 height 15
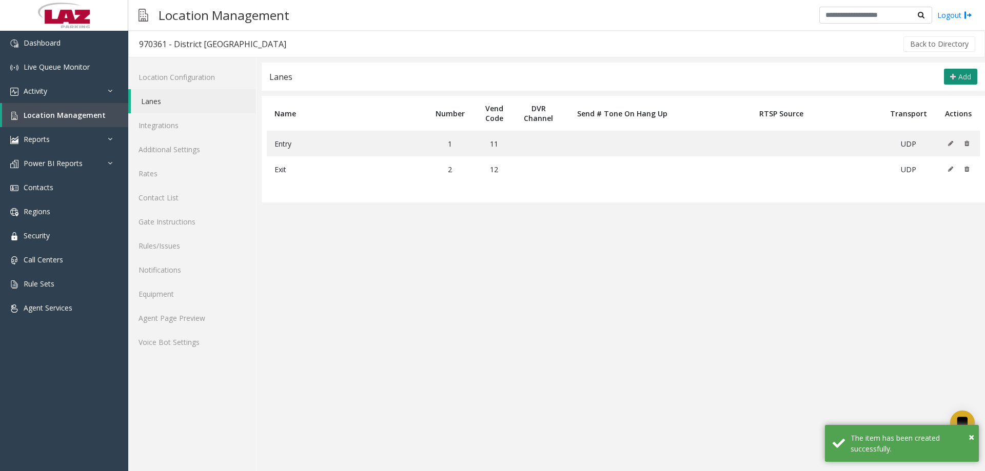
click at [962, 74] on span "Add" at bounding box center [964, 77] width 13 height 10
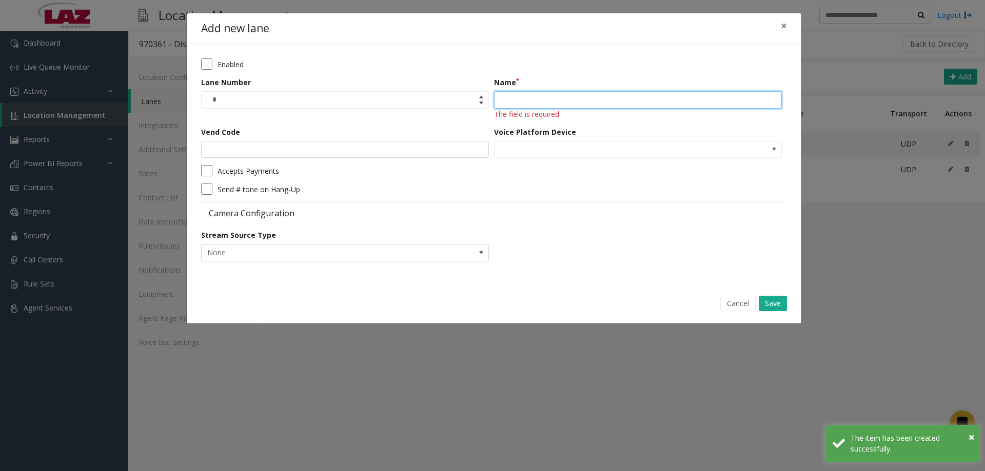
click at [550, 96] on input "Name" at bounding box center [638, 99] width 288 height 17
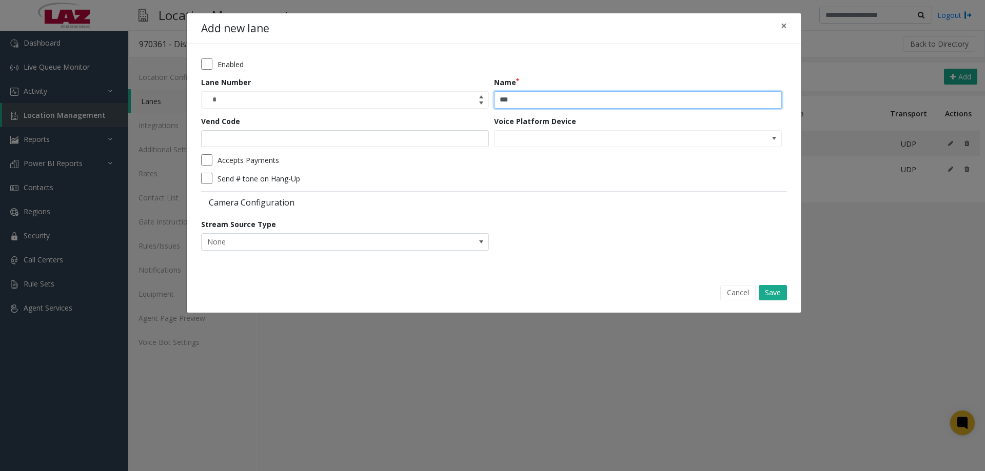
type input "***"
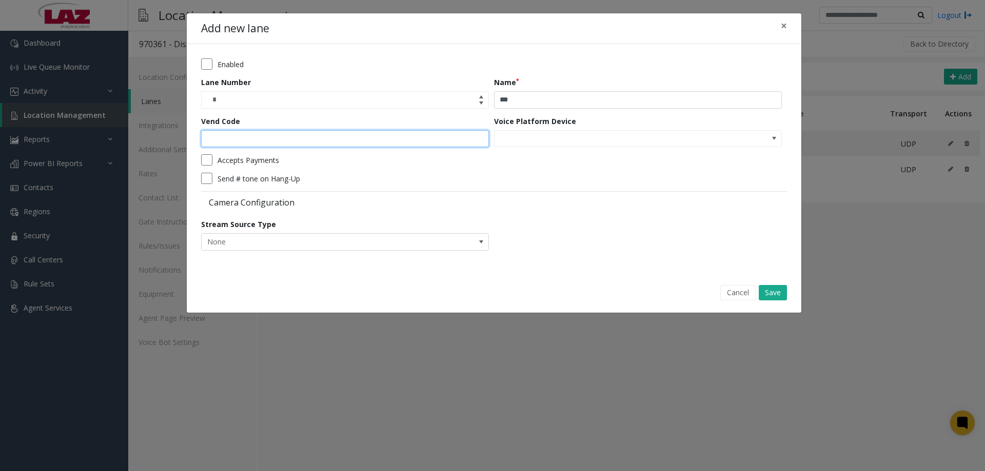
click at [406, 143] on input "Vend Code" at bounding box center [345, 138] width 288 height 17
click at [770, 292] on button "Save" at bounding box center [773, 292] width 28 height 15
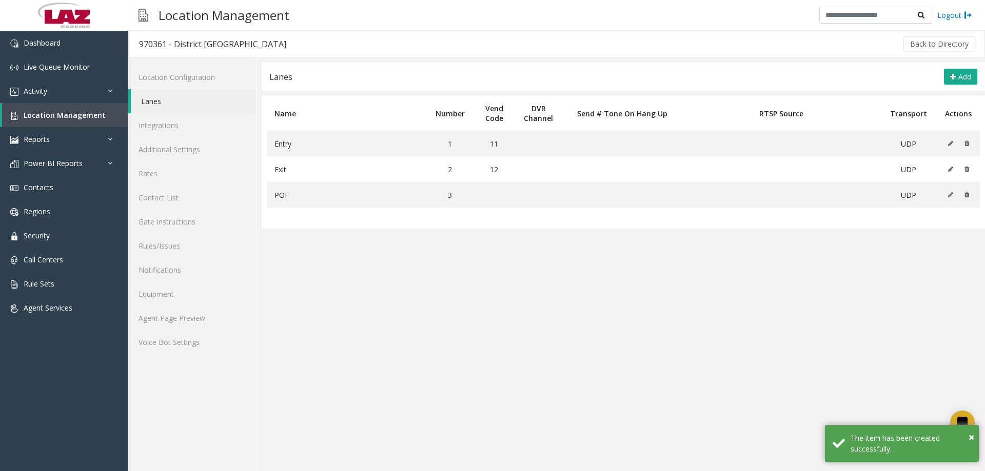
click at [667, 305] on app-lanes "Lanes Add Name Number Vend Code DVR Channel Send # Tone On Hang Up RTSP Source …" at bounding box center [623, 267] width 723 height 409
click at [191, 303] on link "Equipment" at bounding box center [192, 294] width 128 height 24
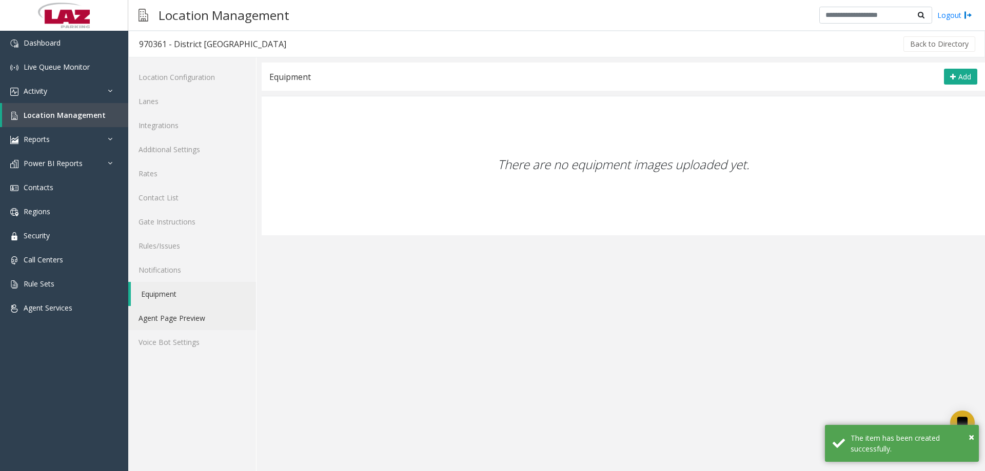
click at [192, 308] on link "Agent Page Preview" at bounding box center [192, 318] width 128 height 24
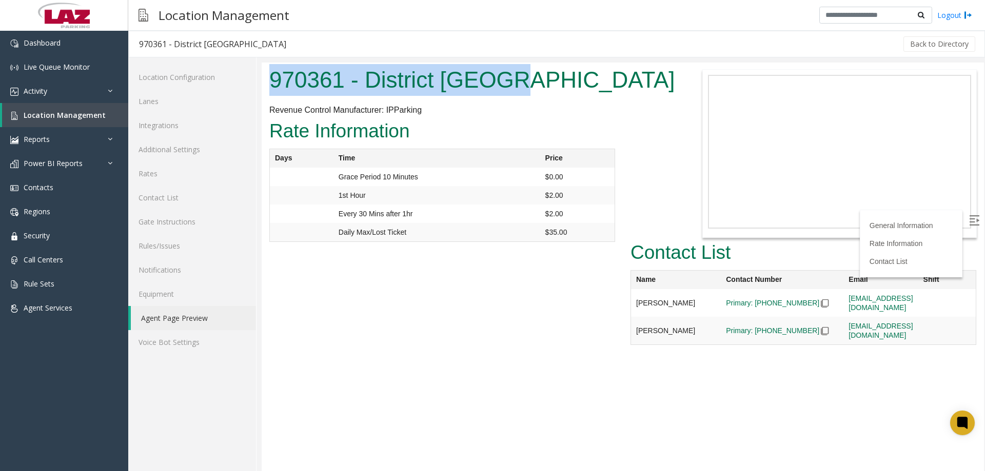
drag, startPoint x: 508, startPoint y: 82, endPoint x: 274, endPoint y: 90, distance: 233.6
click at [274, 90] on h1 "970361 - District [GEOGRAPHIC_DATA]" at bounding box center [472, 80] width 406 height 32
copy h1 "970361 - District [GEOGRAPHIC_DATA]"
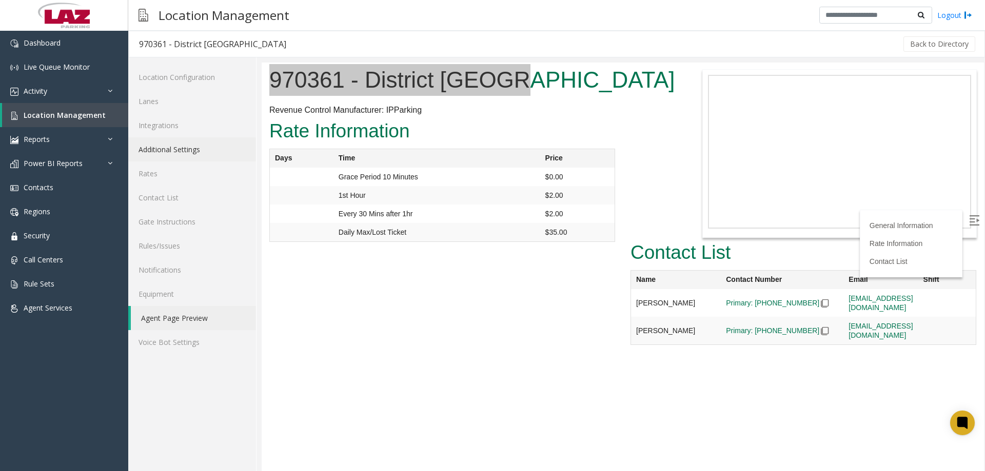
click at [160, 157] on link "Additional Settings" at bounding box center [192, 149] width 128 height 24
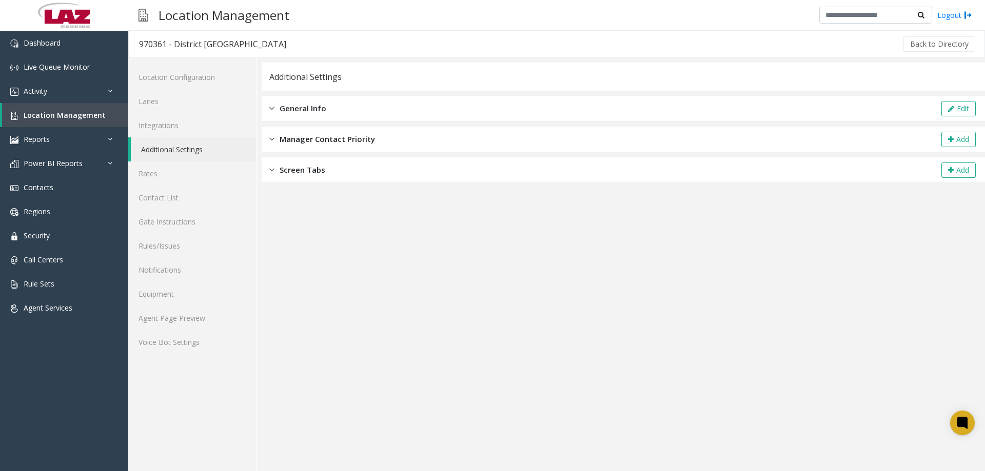
click at [289, 102] on div "General Info Edit" at bounding box center [623, 109] width 723 height 26
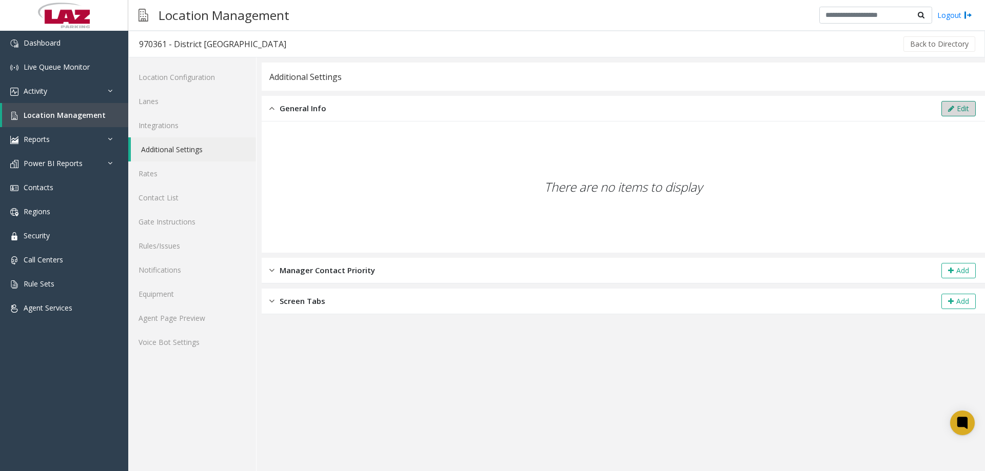
click at [951, 109] on icon at bounding box center [951, 108] width 6 height 7
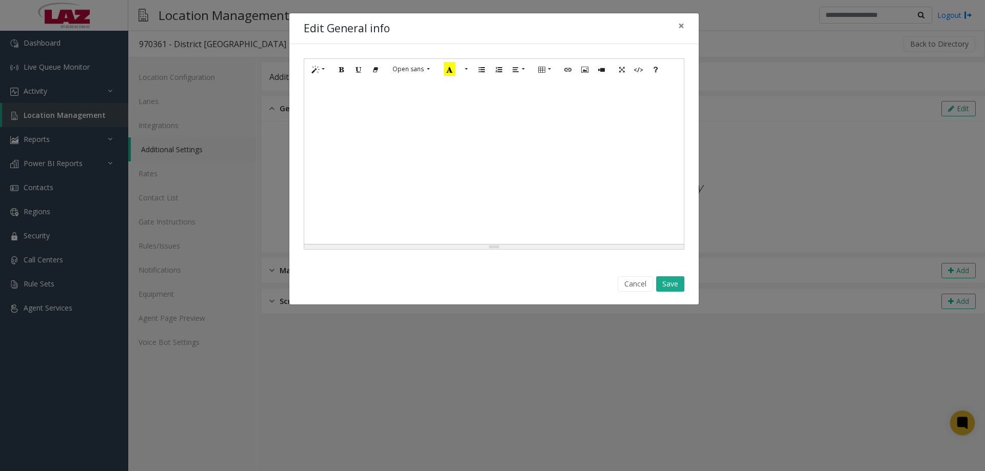
click at [507, 95] on div at bounding box center [494, 162] width 380 height 164
paste div
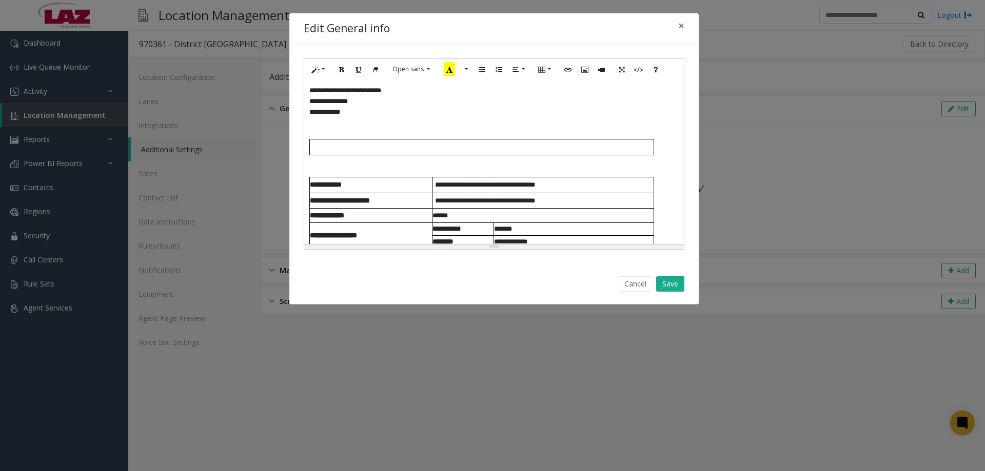
click at [340, 114] on span "**** *******" at bounding box center [324, 112] width 31 height 7
click at [403, 97] on div "**********" at bounding box center [494, 162] width 380 height 164
click at [381, 88] on span "**********" at bounding box center [345, 90] width 72 height 7
click at [675, 281] on button "Save" at bounding box center [670, 284] width 28 height 15
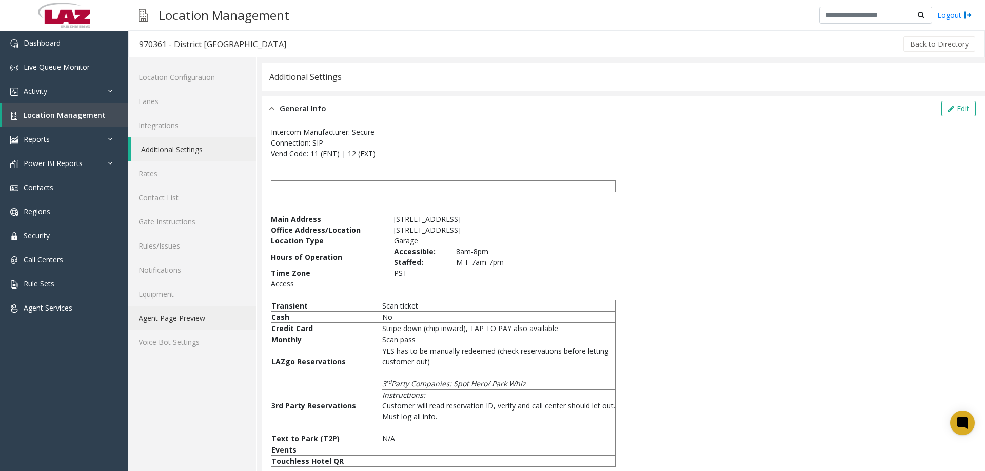
click at [196, 315] on link "Agent Page Preview" at bounding box center [192, 318] width 128 height 24
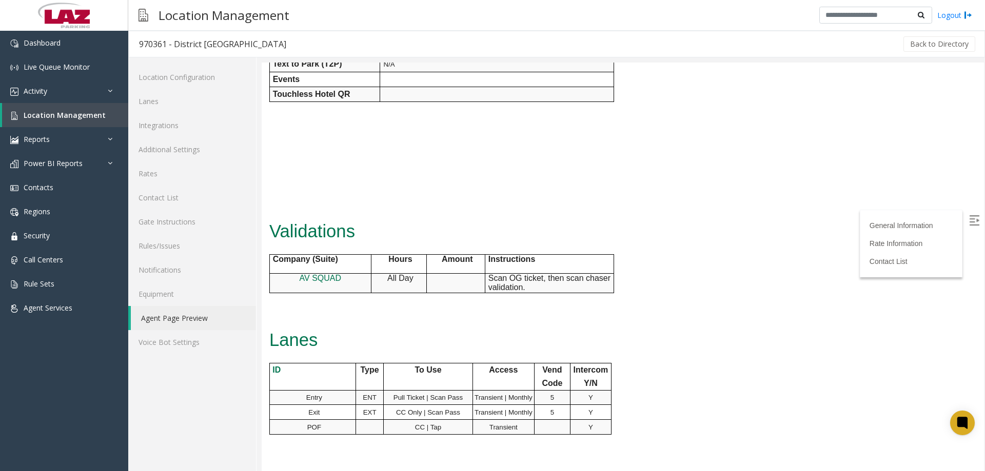
scroll to position [684, 0]
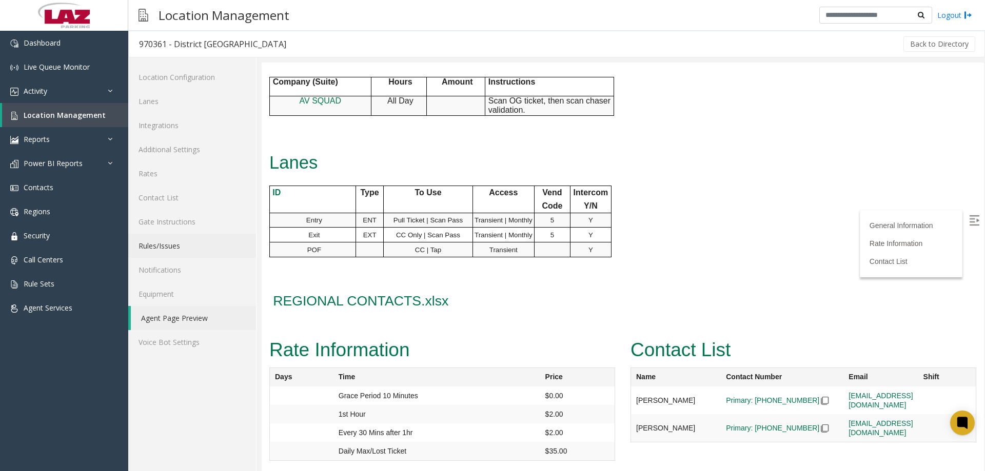
click at [189, 237] on link "Rules/Issues" at bounding box center [192, 246] width 128 height 24
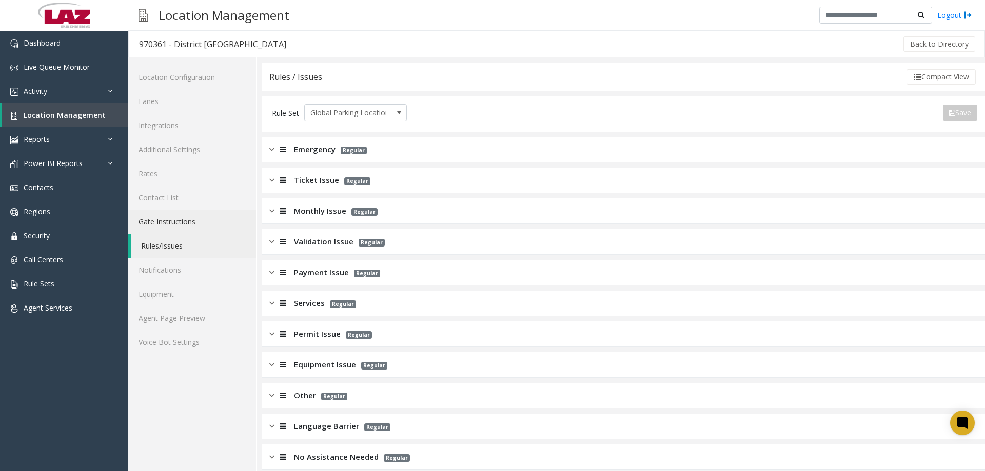
click at [191, 227] on link "Gate Instructions" at bounding box center [192, 222] width 128 height 24
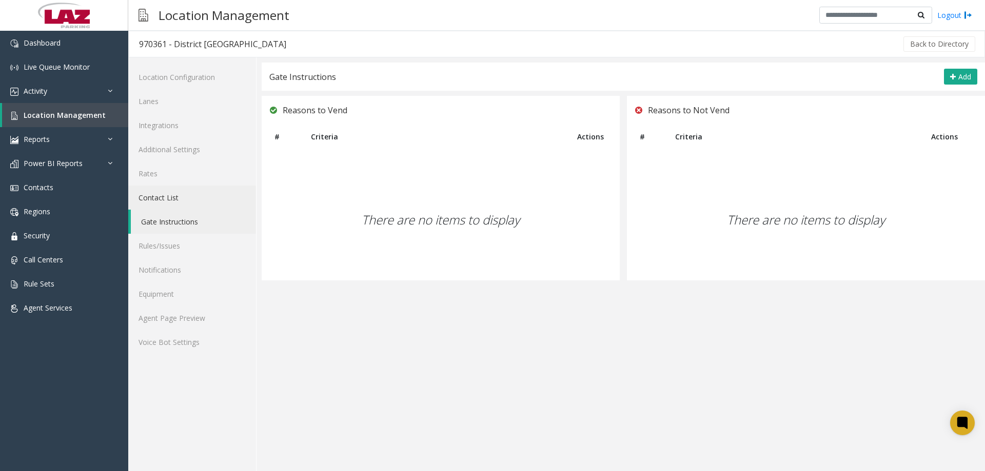
click at [176, 193] on link "Contact List" at bounding box center [192, 198] width 128 height 24
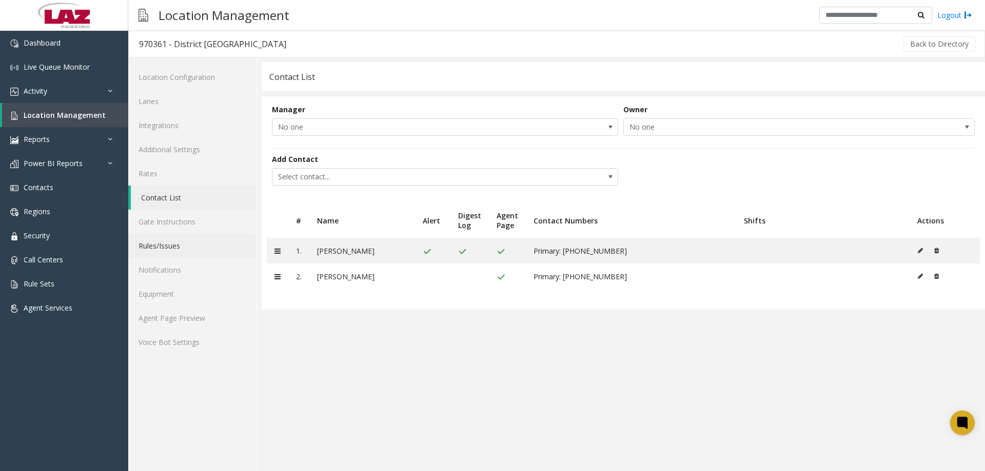
click at [185, 245] on link "Rules/Issues" at bounding box center [192, 246] width 128 height 24
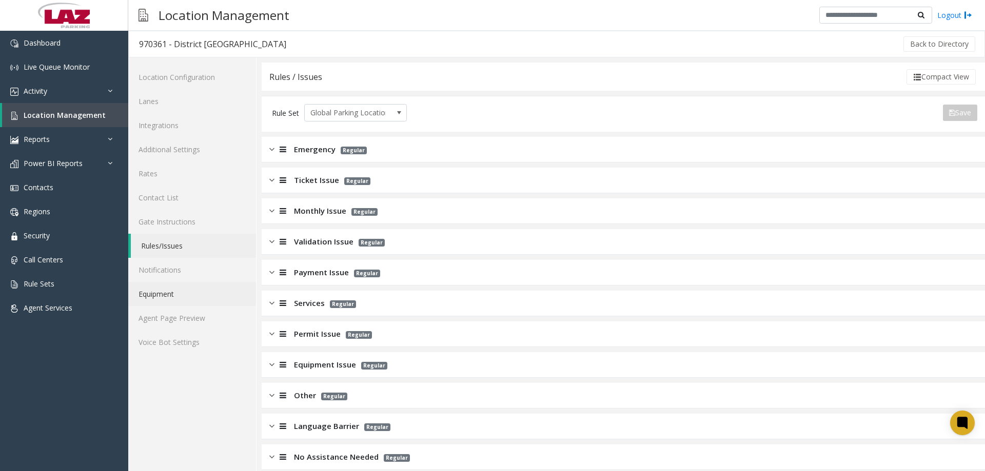
click at [183, 286] on link "Equipment" at bounding box center [192, 294] width 128 height 24
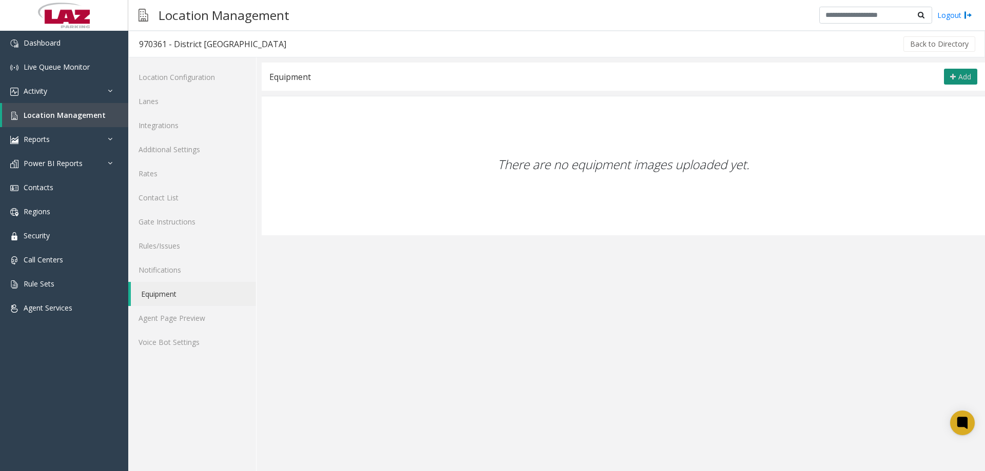
click at [965, 77] on span "Add" at bounding box center [964, 77] width 13 height 10
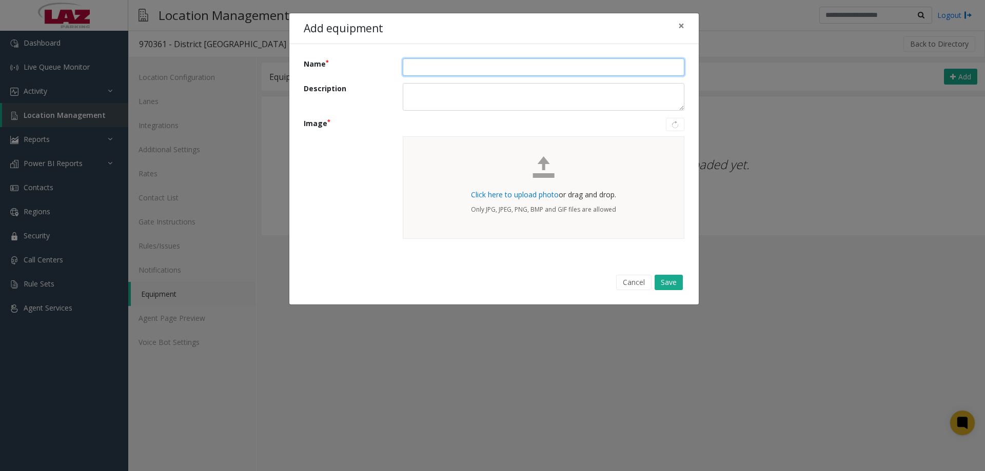
click at [418, 63] on input "Name" at bounding box center [544, 66] width 282 height 17
type input "*****"
click at [545, 196] on span "Click here to upload photo" at bounding box center [515, 195] width 88 height 10
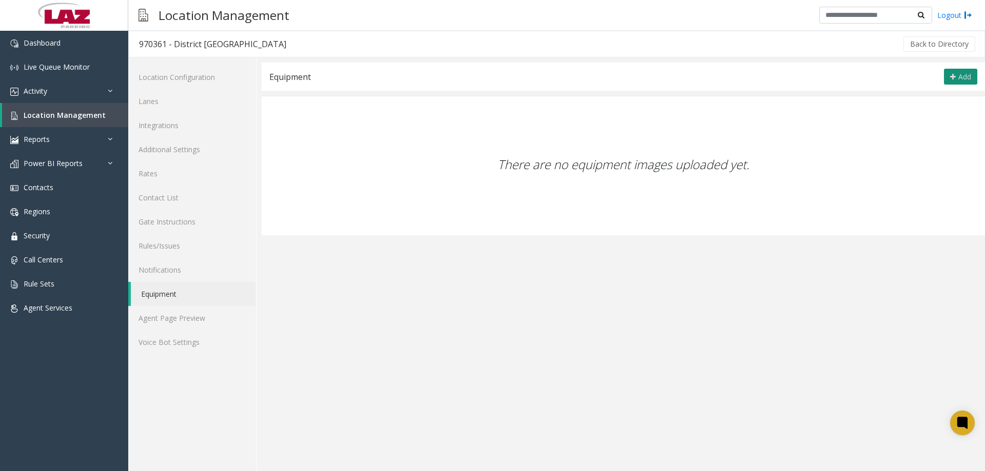
click at [967, 72] on span "Add" at bounding box center [964, 77] width 13 height 10
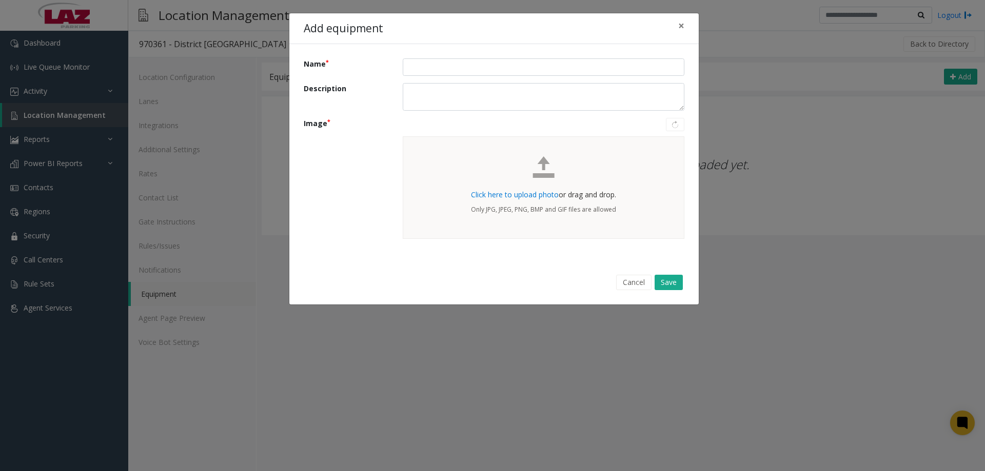
click at [404, 64] on div at bounding box center [543, 66] width 297 height 17
click at [409, 64] on input "Name" at bounding box center [544, 66] width 282 height 17
type input "*****"
click at [525, 199] on span "Click here to upload photo" at bounding box center [515, 195] width 88 height 10
click at [542, 196] on span "Click here to upload photo" at bounding box center [515, 195] width 88 height 10
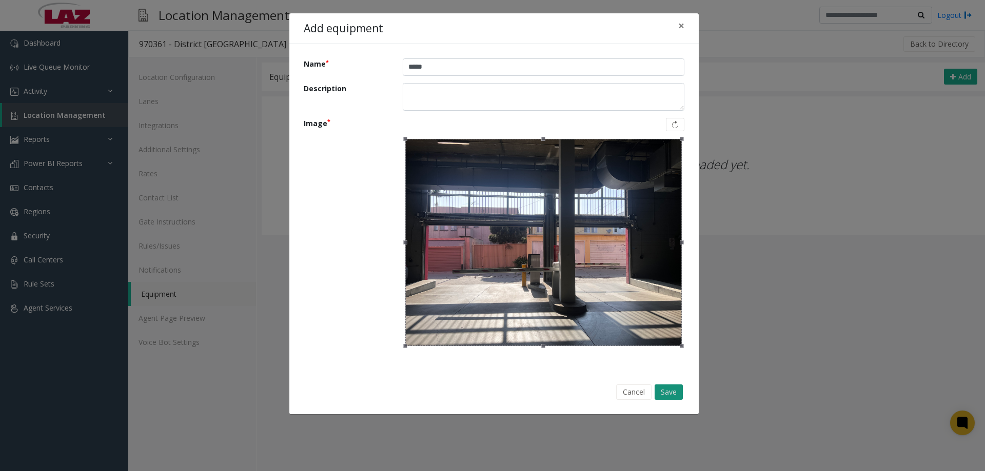
click at [668, 389] on button "Save" at bounding box center [669, 392] width 28 height 15
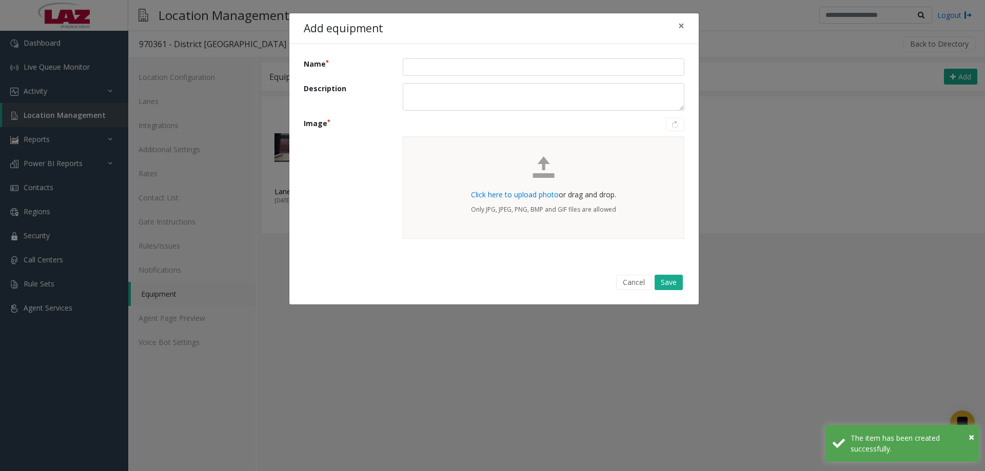
click at [434, 71] on input "Name" at bounding box center [544, 66] width 282 height 17
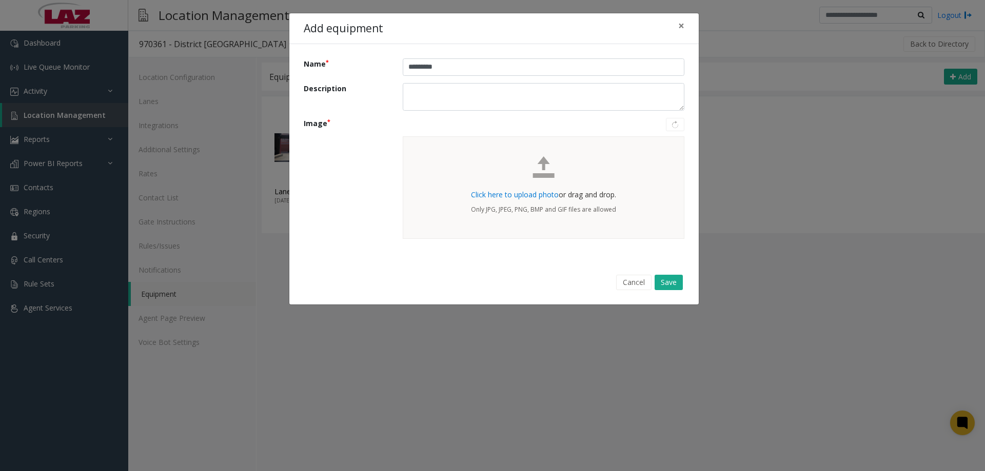
type input "*********"
click at [522, 188] on div "Click here to upload photo or drag and drop. Only JPG, JPEG, PNG, BMP and GIF f…" at bounding box center [544, 187] width 282 height 103
click at [522, 189] on div "Click here to upload photo or drag and drop. Only JPG, JPEG, PNG, BMP and GIF f…" at bounding box center [544, 187] width 282 height 103
click at [522, 190] on span "Click here to upload photo" at bounding box center [515, 195] width 88 height 10
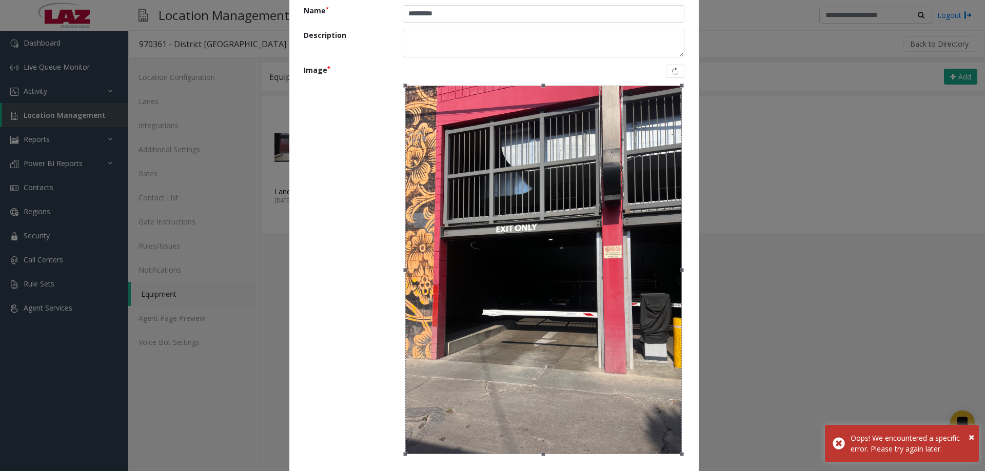
scroll to position [117, 0]
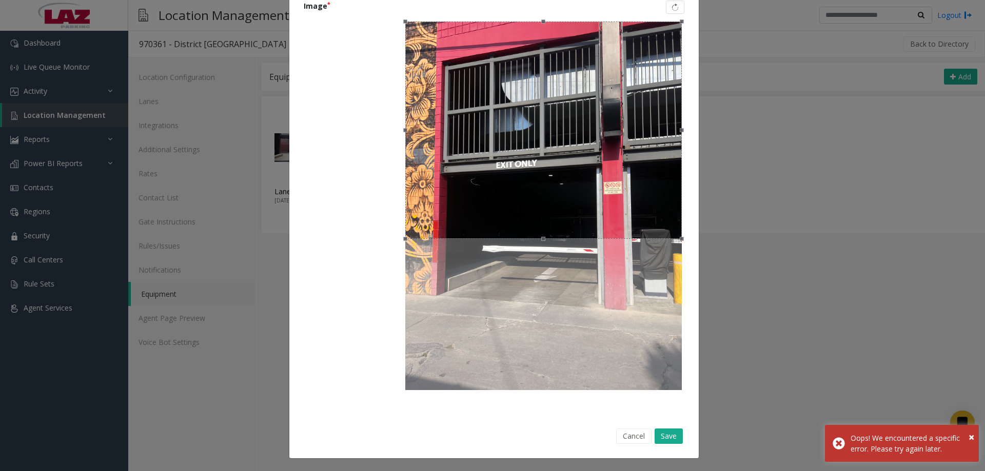
drag, startPoint x: 540, startPoint y: 388, endPoint x: 520, endPoint y: 228, distance: 161.8
click at [520, 233] on span at bounding box center [543, 238] width 265 height 11
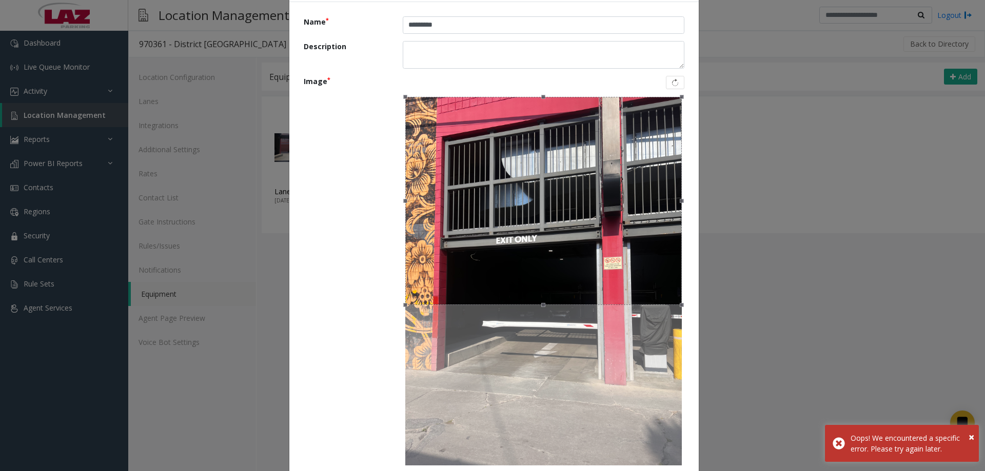
scroll to position [103, 0]
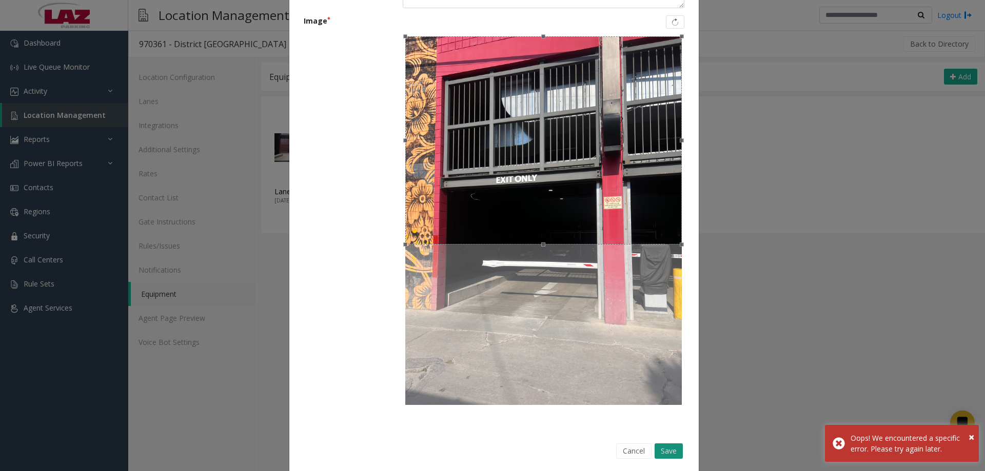
click at [655, 447] on button "Save" at bounding box center [669, 451] width 28 height 15
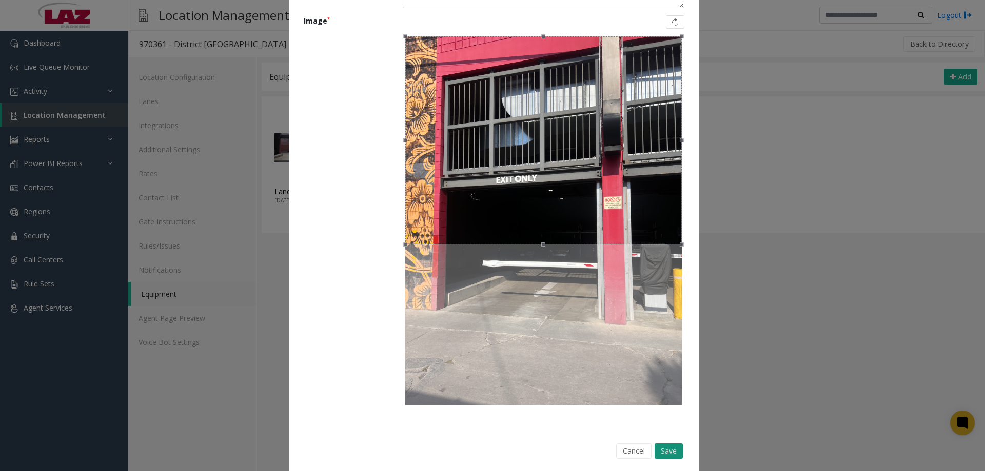
click at [667, 445] on button "Save" at bounding box center [669, 451] width 28 height 15
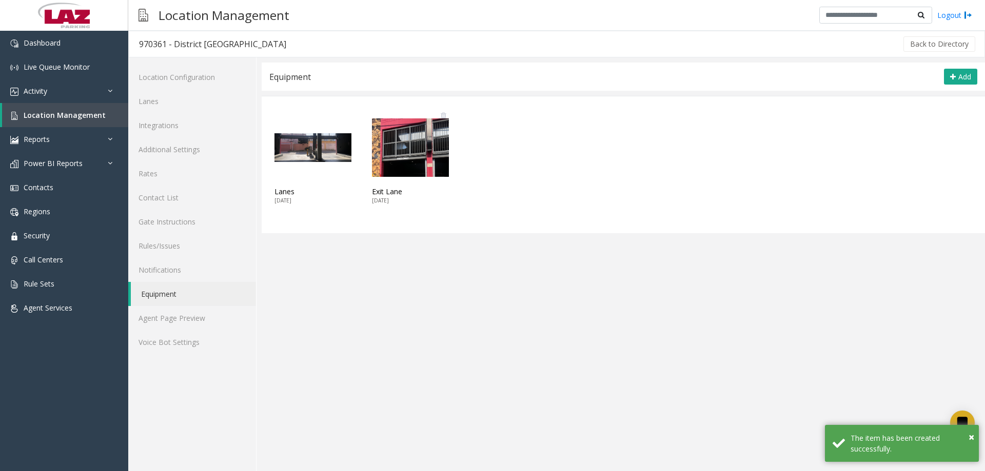
click at [430, 154] on img at bounding box center [410, 147] width 77 height 77
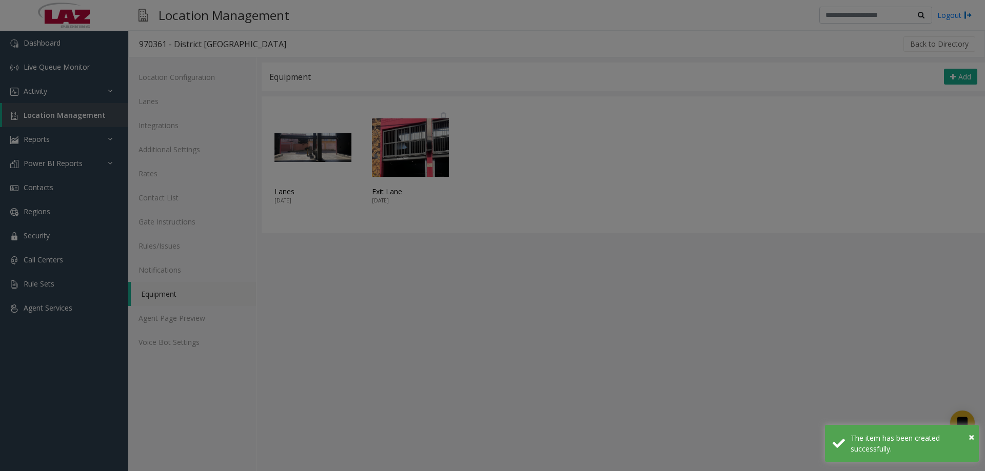
scroll to position [0, 0]
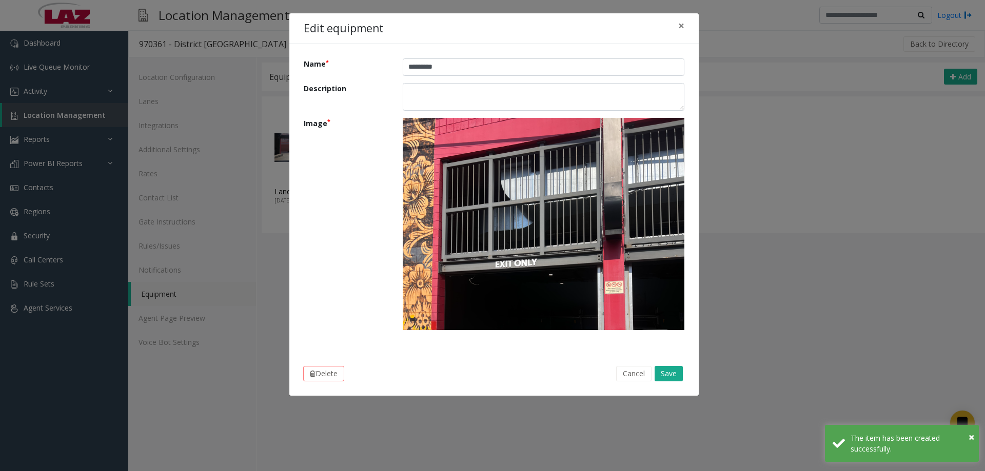
click at [567, 327] on img at bounding box center [544, 224] width 282 height 212
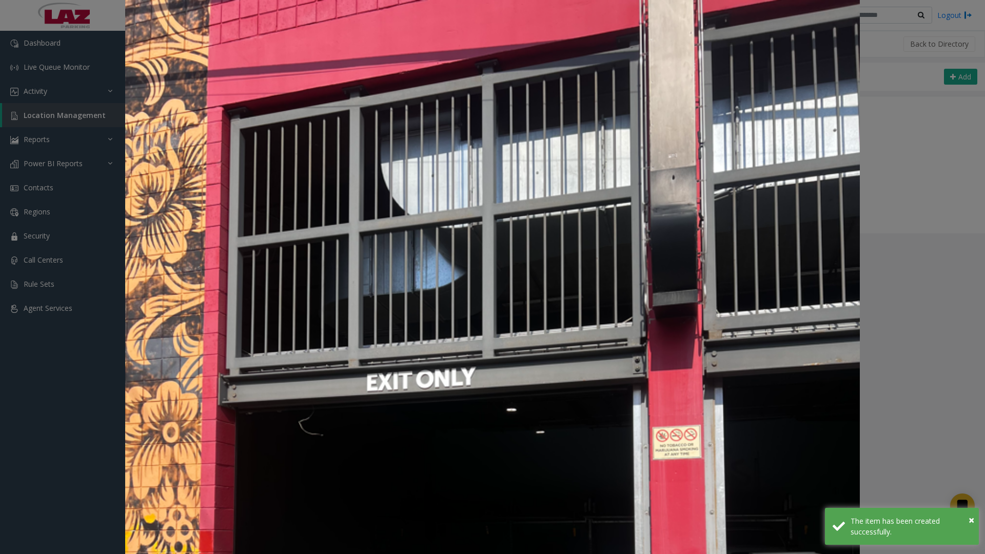
click at [568, 387] on img at bounding box center [492, 277] width 985 height 554
click at [541, 298] on img at bounding box center [492, 277] width 985 height 554
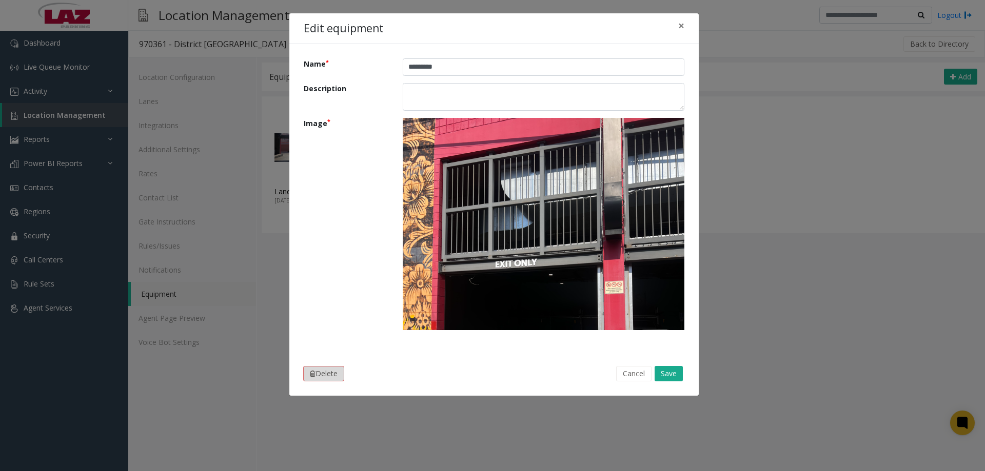
click at [343, 374] on button "Delete" at bounding box center [323, 373] width 41 height 15
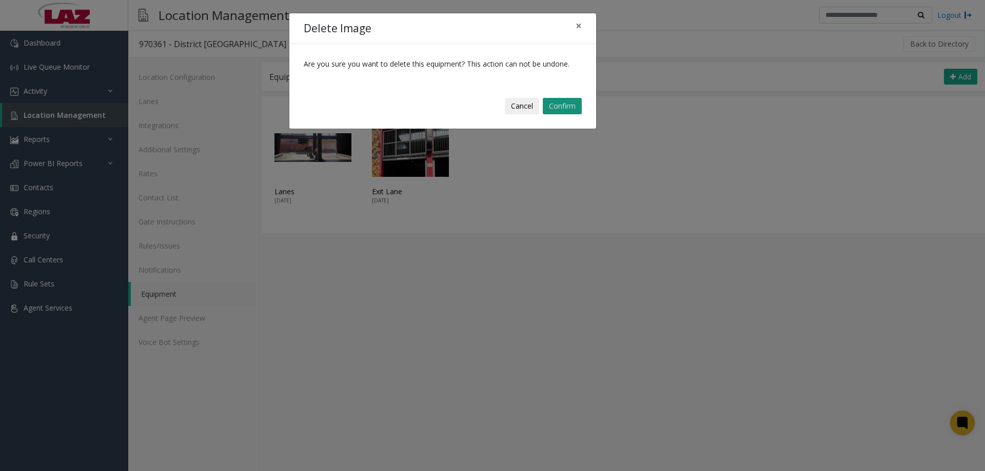
click at [551, 104] on button "Confirm" at bounding box center [562, 106] width 39 height 16
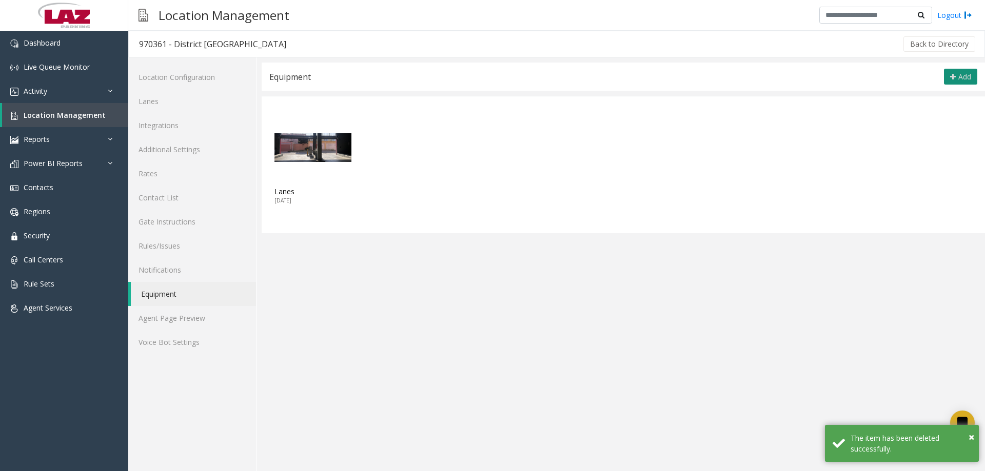
click at [951, 81] on icon at bounding box center [953, 77] width 6 height 8
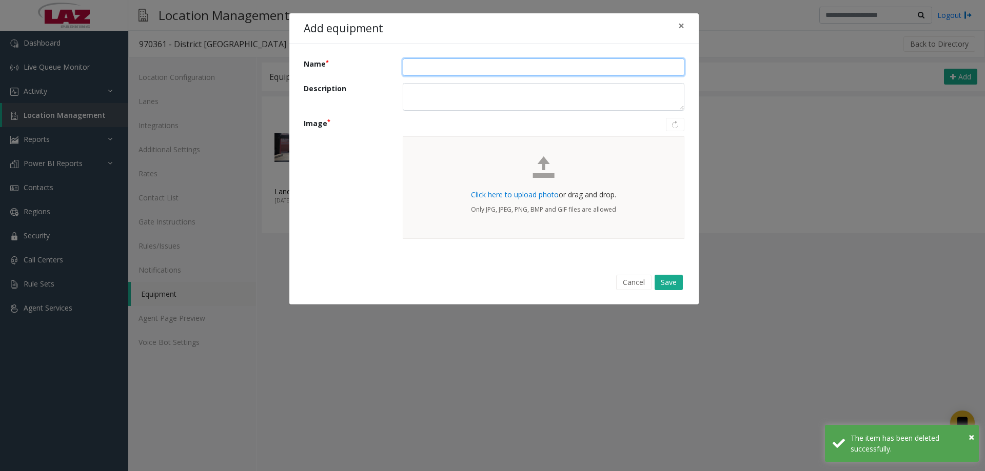
click at [432, 68] on input "Name" at bounding box center [544, 66] width 282 height 17
type input "*********"
click at [511, 190] on span "Click here to upload photo" at bounding box center [515, 195] width 88 height 10
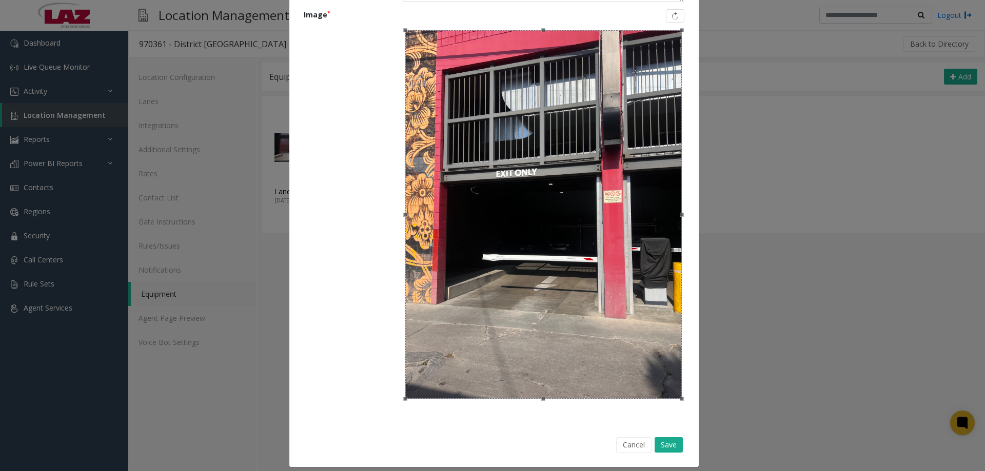
scroll to position [117, 0]
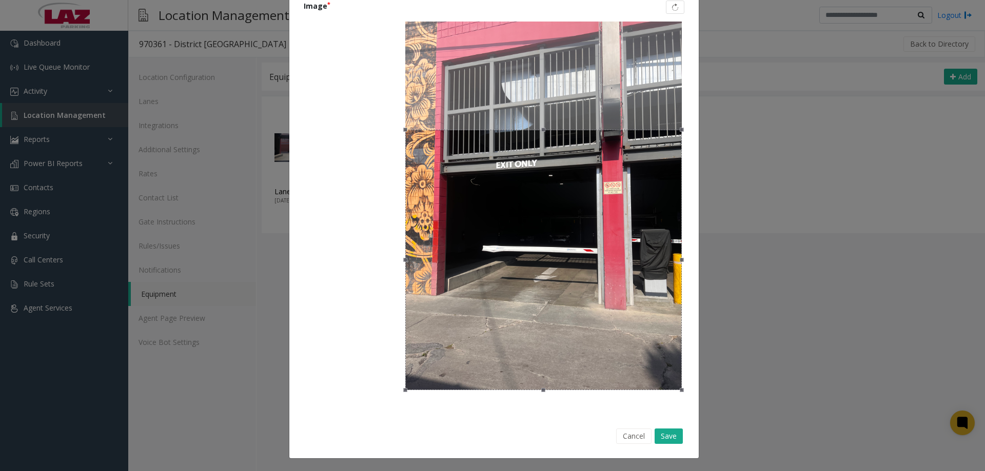
drag, startPoint x: 539, startPoint y: 23, endPoint x: 576, endPoint y: 376, distance: 354.9
click at [552, 133] on span at bounding box center [543, 129] width 265 height 11
click at [658, 436] on button "Save" at bounding box center [669, 436] width 28 height 15
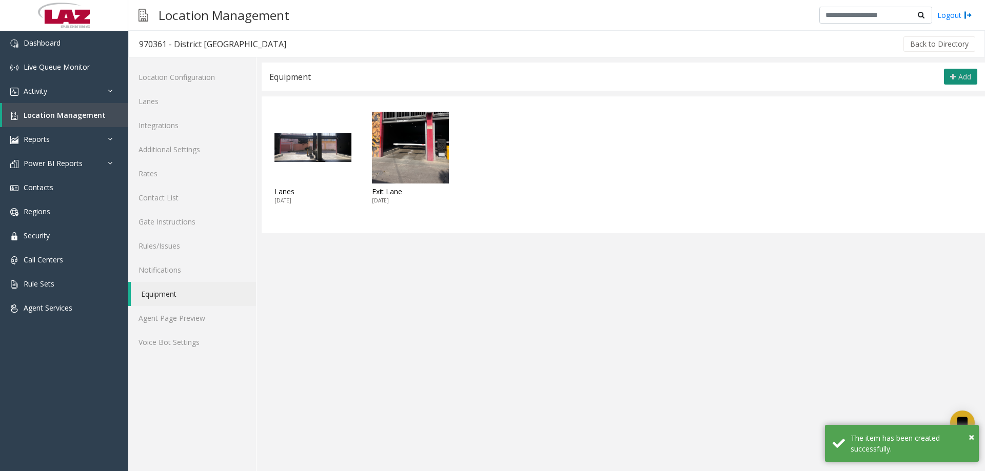
click at [955, 74] on icon at bounding box center [953, 77] width 6 height 8
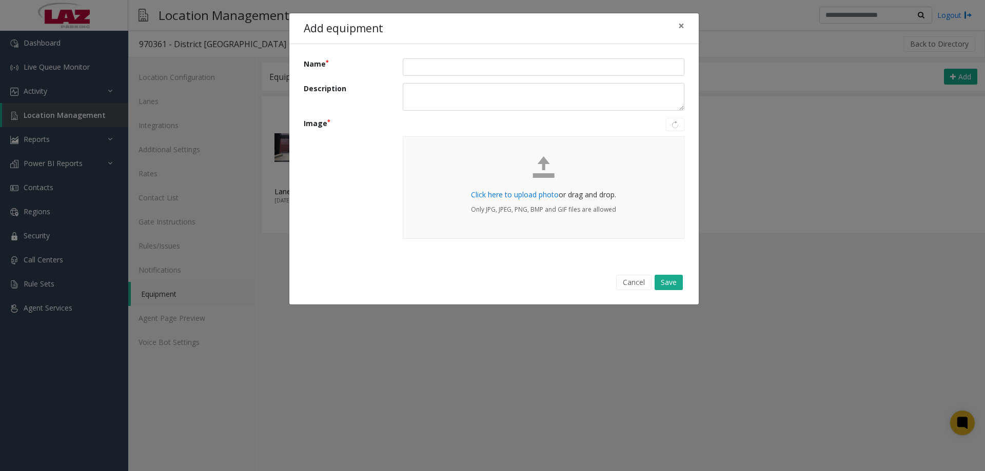
scroll to position [0, 0]
click at [424, 62] on input "Name" at bounding box center [544, 66] width 282 height 17
type input "**********"
click at [538, 191] on span "Click here to upload photo" at bounding box center [515, 195] width 88 height 10
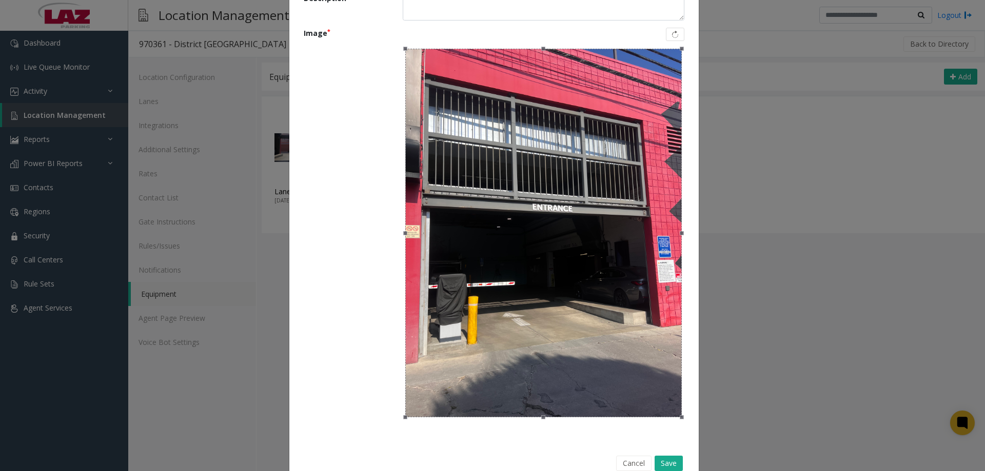
scroll to position [66, 0]
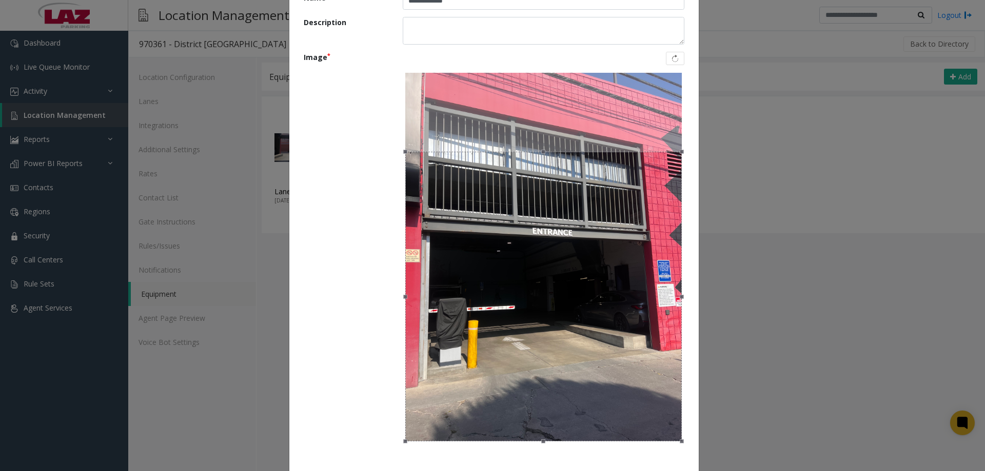
drag, startPoint x: 538, startPoint y: 73, endPoint x: 536, endPoint y: 176, distance: 103.1
click at [554, 157] on span at bounding box center [543, 151] width 265 height 11
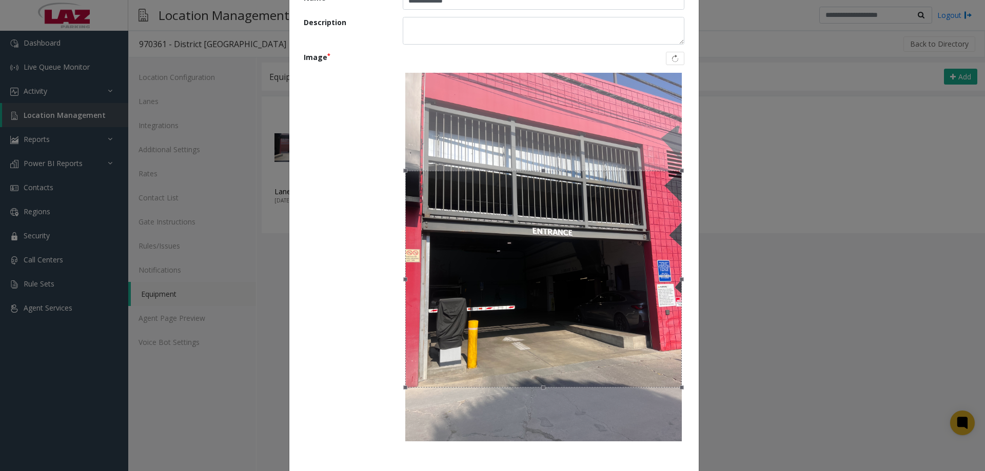
drag, startPoint x: 537, startPoint y: 442, endPoint x: 544, endPoint y: 388, distance: 54.3
click at [544, 388] on span at bounding box center [543, 387] width 265 height 11
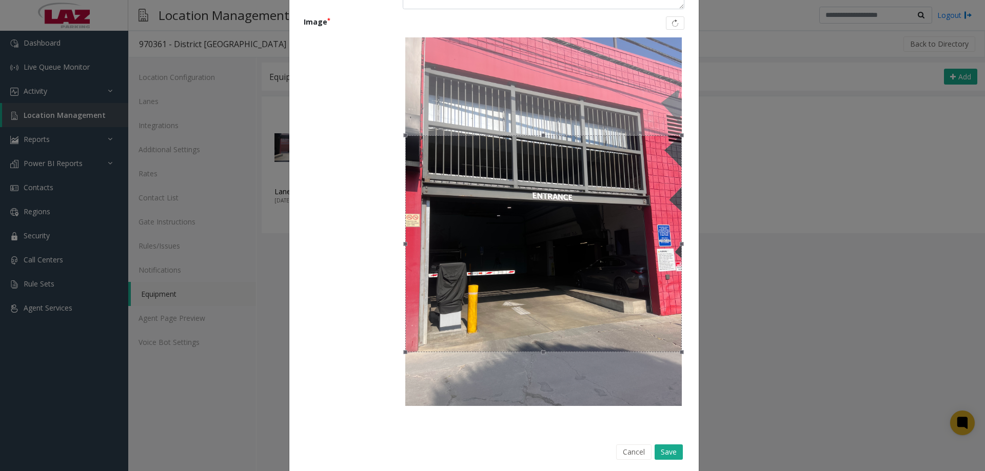
scroll to position [117, 0]
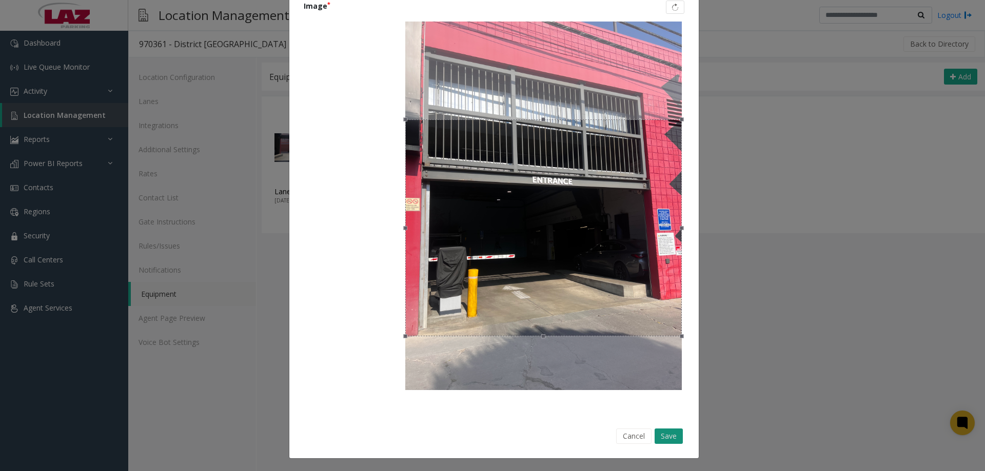
click at [673, 439] on button "Save" at bounding box center [669, 436] width 28 height 15
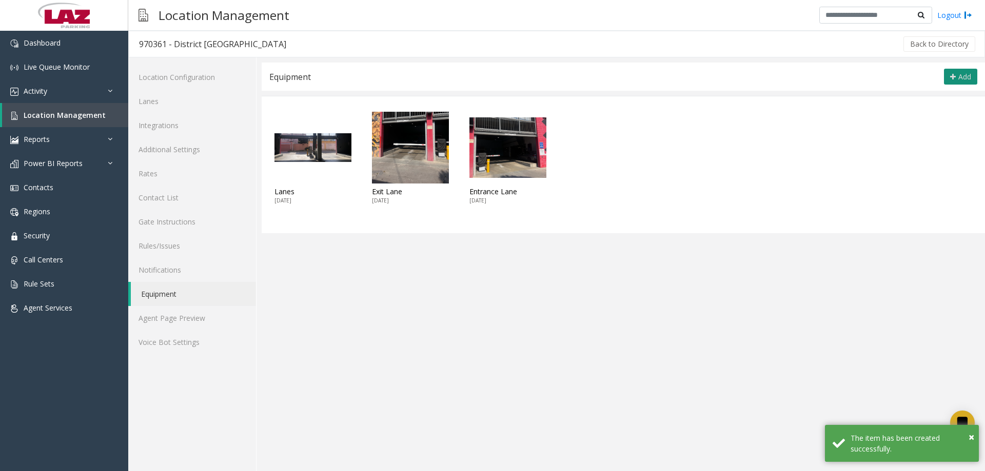
click at [944, 76] on button "Add" at bounding box center [960, 77] width 33 height 16
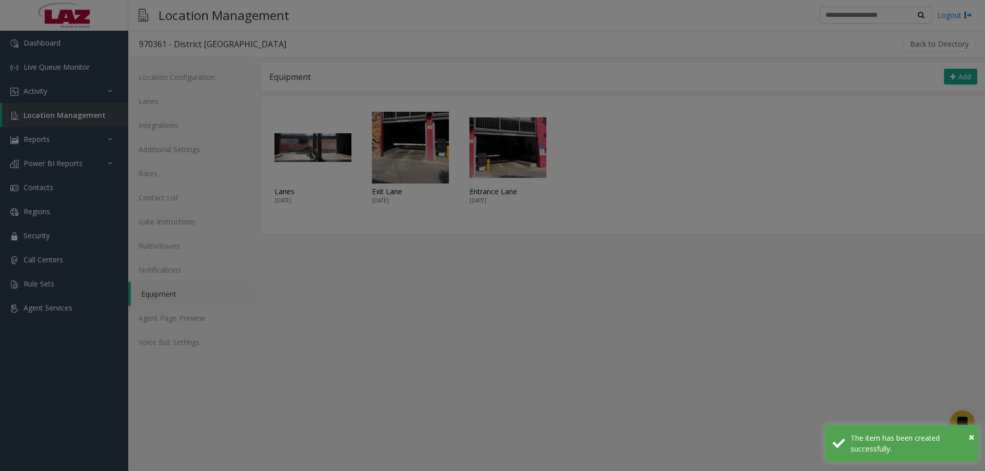
scroll to position [0, 0]
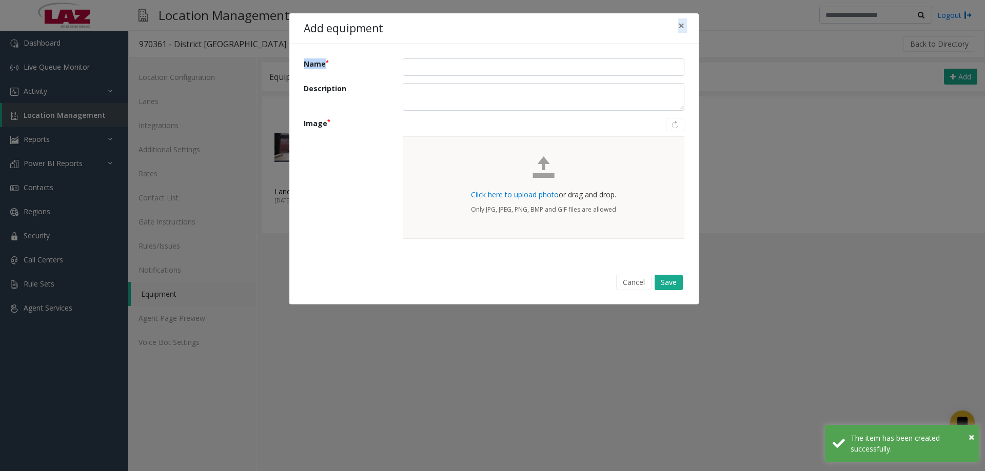
drag, startPoint x: 444, startPoint y: 43, endPoint x: 451, endPoint y: 56, distance: 15.1
click at [448, 49] on div "Add equipment × Name Description Image Click here to upload photo or drag and d…" at bounding box center [494, 159] width 410 height 293
click at [451, 60] on div "Name Description Image Click here to upload photo or drag and drop. Only JPG, J…" at bounding box center [493, 152] width 409 height 216
click at [455, 67] on input "Name" at bounding box center [544, 66] width 282 height 17
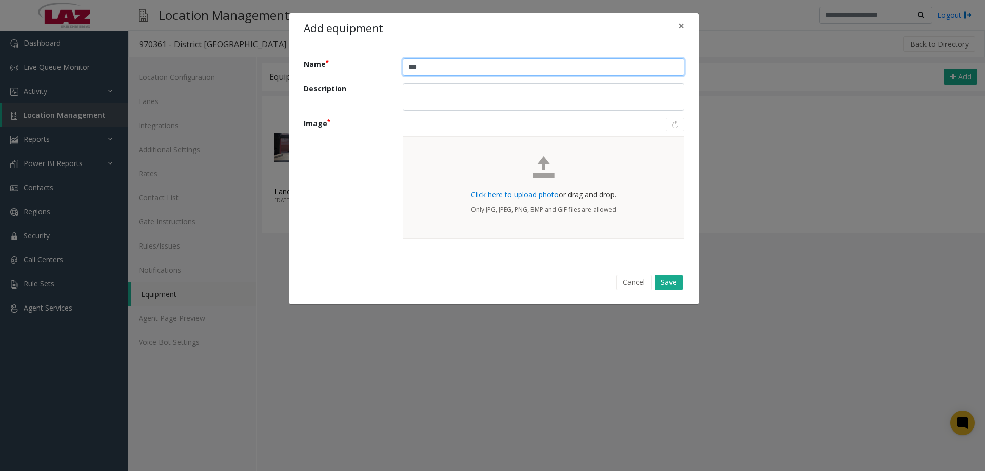
type input "***"
click at [535, 196] on span "Click here to upload photo" at bounding box center [515, 195] width 88 height 10
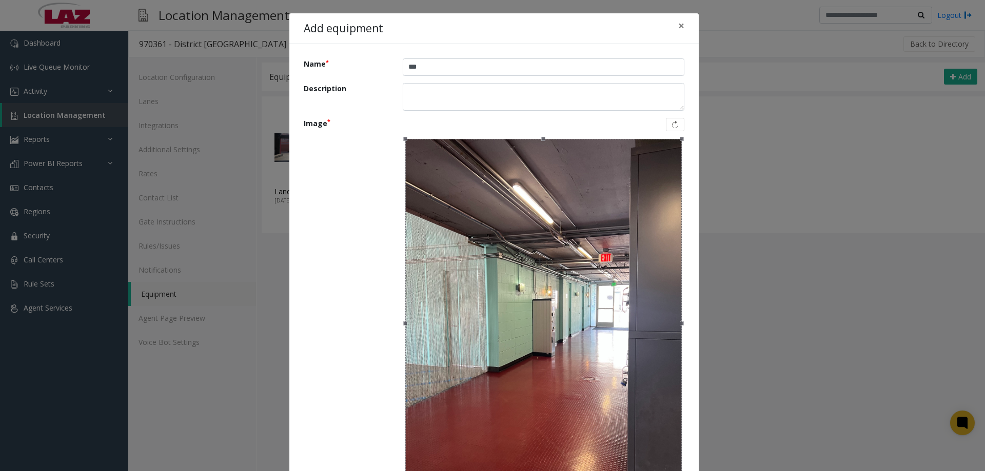
click at [539, 137] on div at bounding box center [543, 314] width 297 height 392
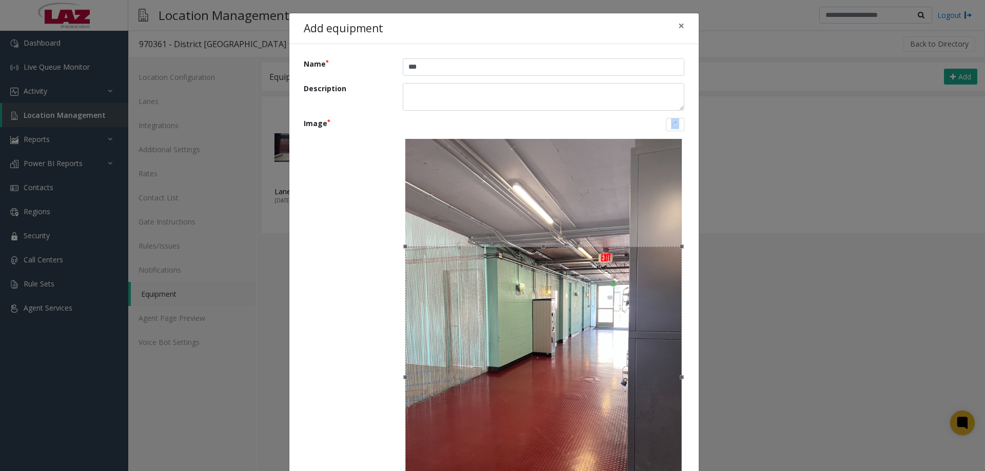
drag, startPoint x: 540, startPoint y: 140, endPoint x: 539, endPoint y: 263, distance: 122.6
click at [539, 252] on span at bounding box center [543, 246] width 265 height 11
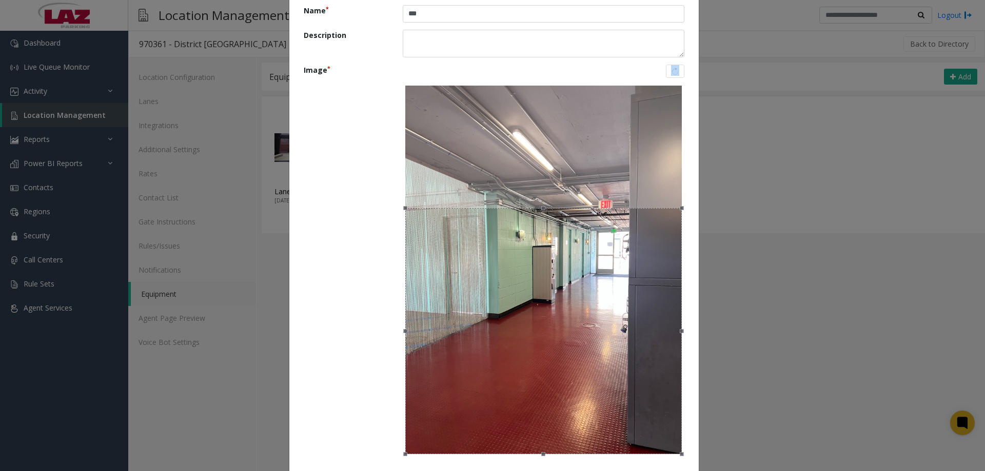
scroll to position [117, 0]
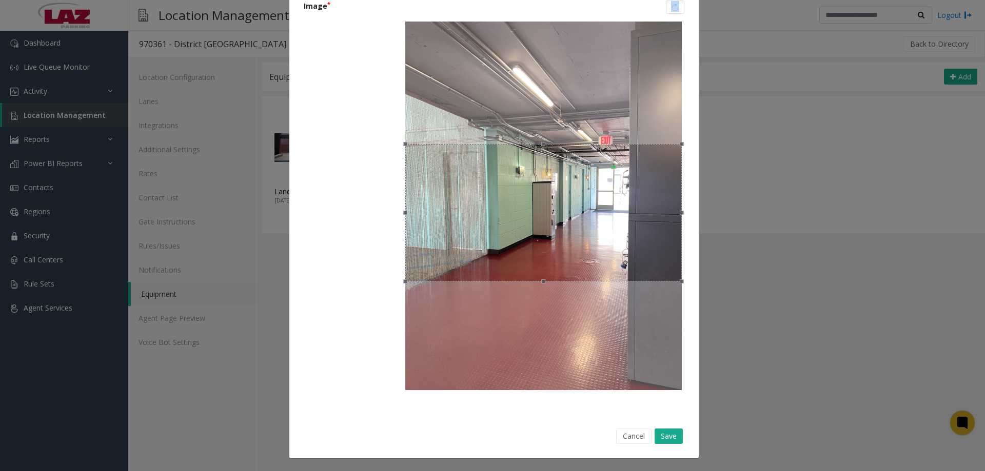
drag, startPoint x: 538, startPoint y: 390, endPoint x: 556, endPoint y: 263, distance: 127.9
click at [556, 276] on span at bounding box center [543, 281] width 265 height 11
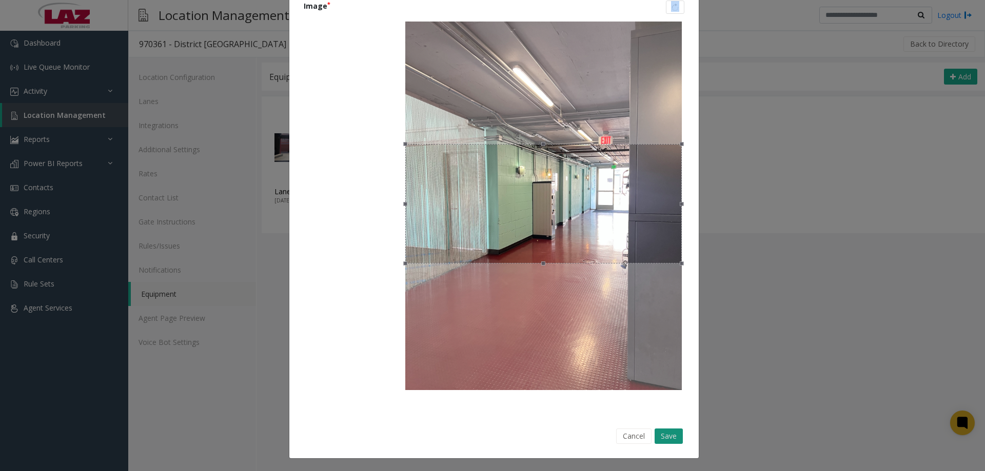
click at [661, 430] on button "Save" at bounding box center [669, 436] width 28 height 15
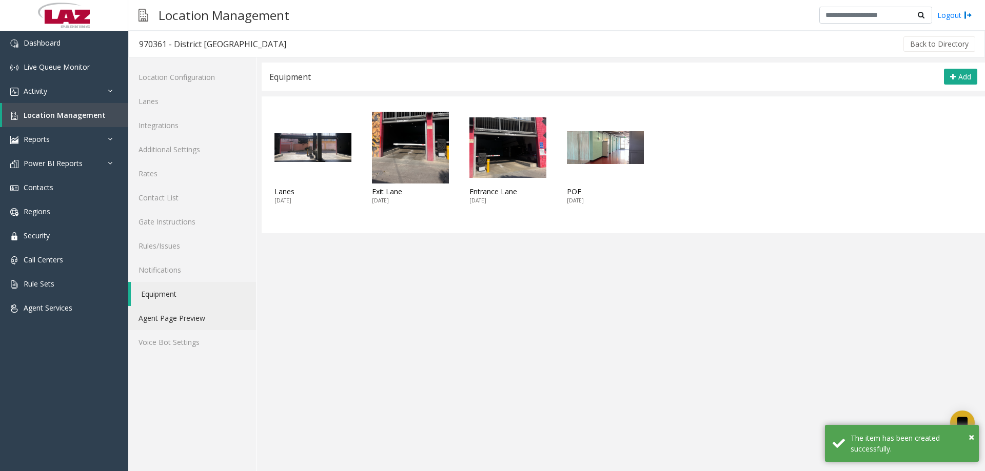
click at [196, 323] on link "Agent Page Preview" at bounding box center [192, 318] width 128 height 24
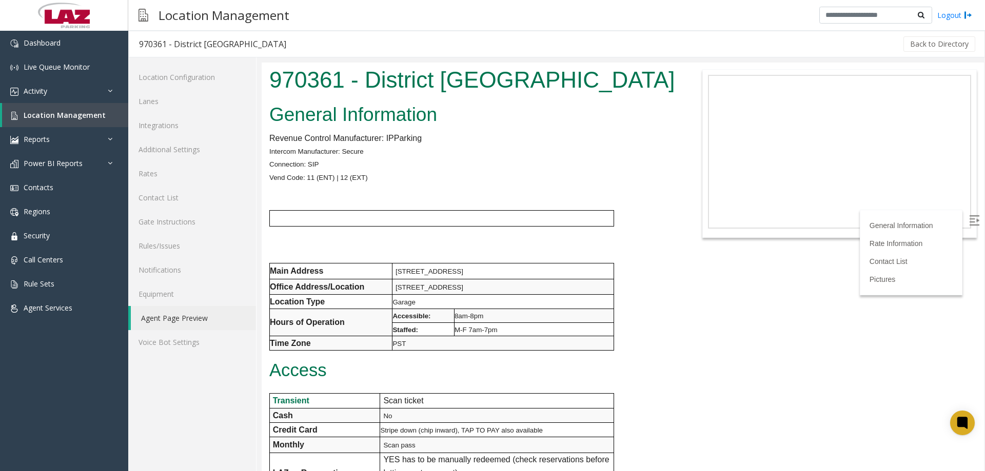
drag, startPoint x: 982, startPoint y: 405, endPoint x: 1238, endPoint y: 82, distance: 412.4
click at [153, 101] on link "Lanes" at bounding box center [192, 101] width 128 height 24
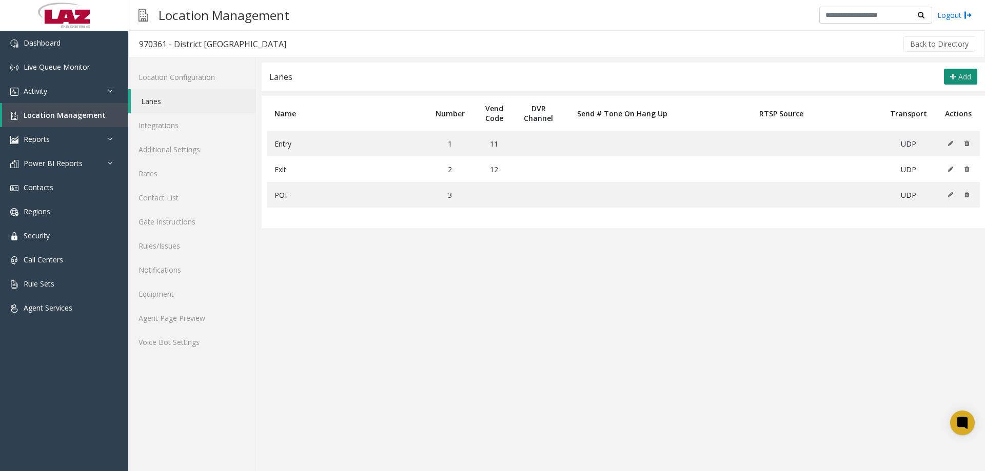
click at [964, 78] on span "Add" at bounding box center [964, 77] width 13 height 10
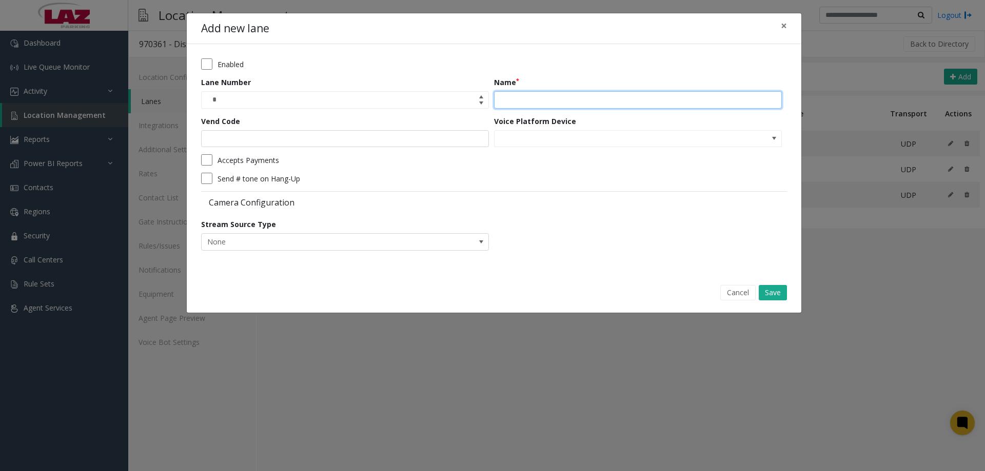
click at [598, 93] on input "Name" at bounding box center [638, 99] width 288 height 17
type input "**********"
click at [762, 289] on button "Save" at bounding box center [773, 292] width 28 height 15
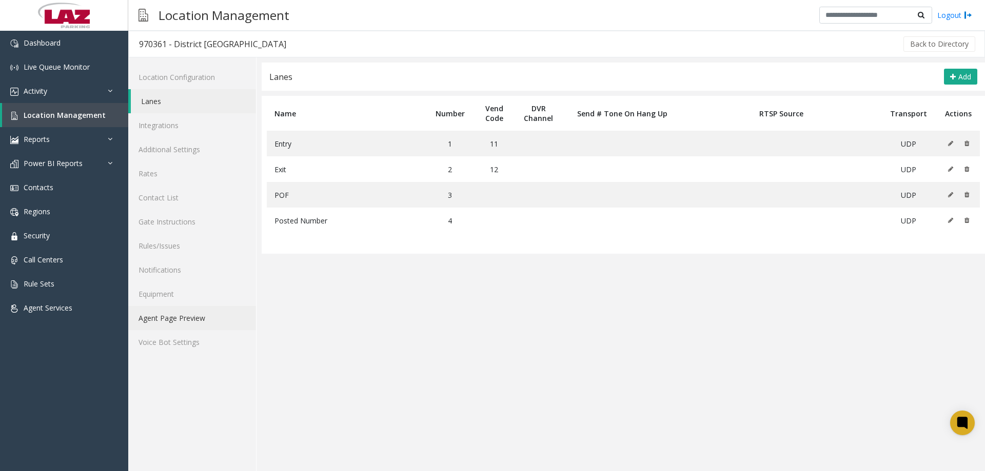
click at [211, 314] on link "Agent Page Preview" at bounding box center [192, 318] width 128 height 24
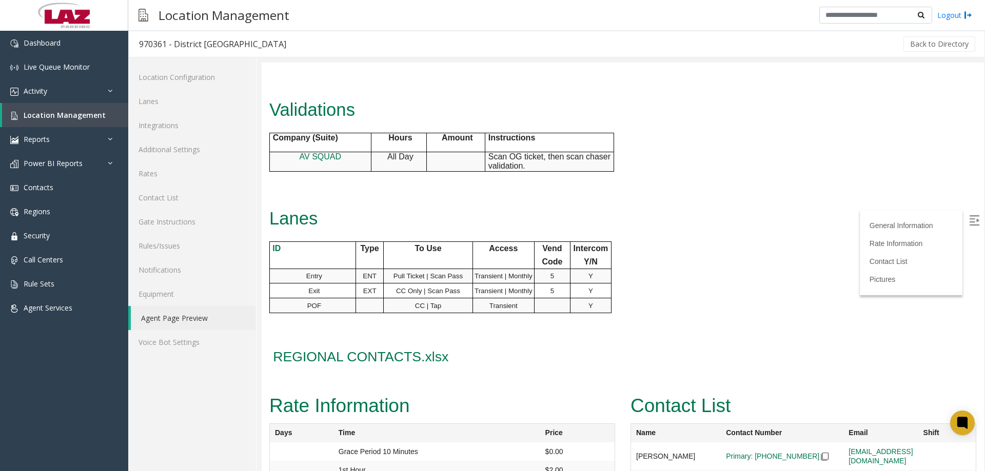
scroll to position [667, 0]
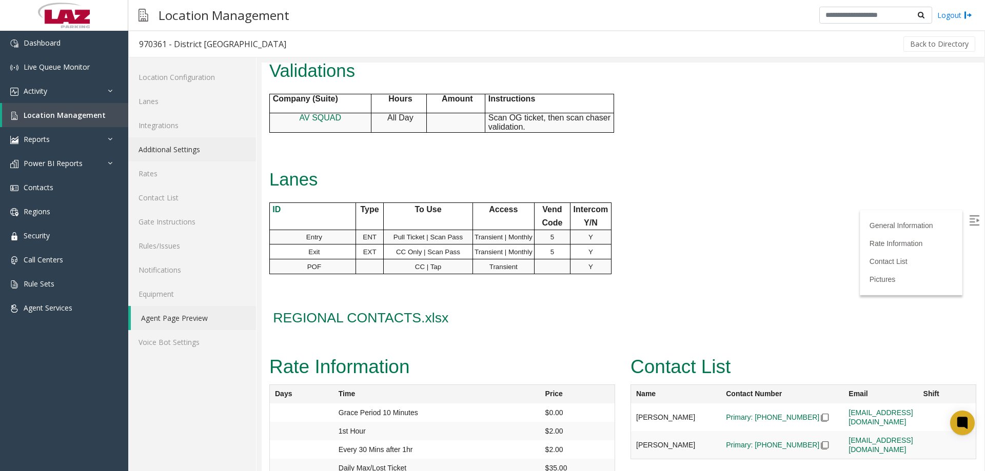
click at [185, 152] on link "Additional Settings" at bounding box center [192, 149] width 128 height 24
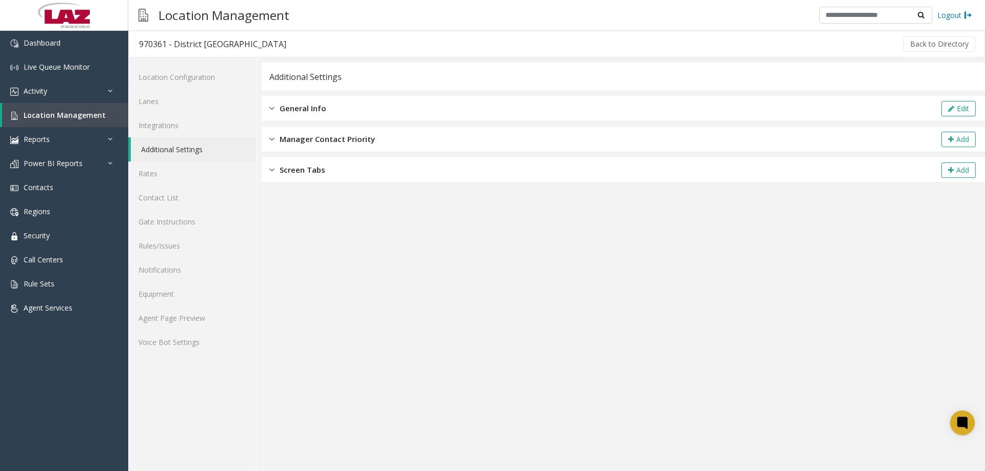
drag, startPoint x: 377, startPoint y: 109, endPoint x: 386, endPoint y: 108, distance: 9.3
click at [383, 108] on div "General Info Edit" at bounding box center [623, 109] width 723 height 26
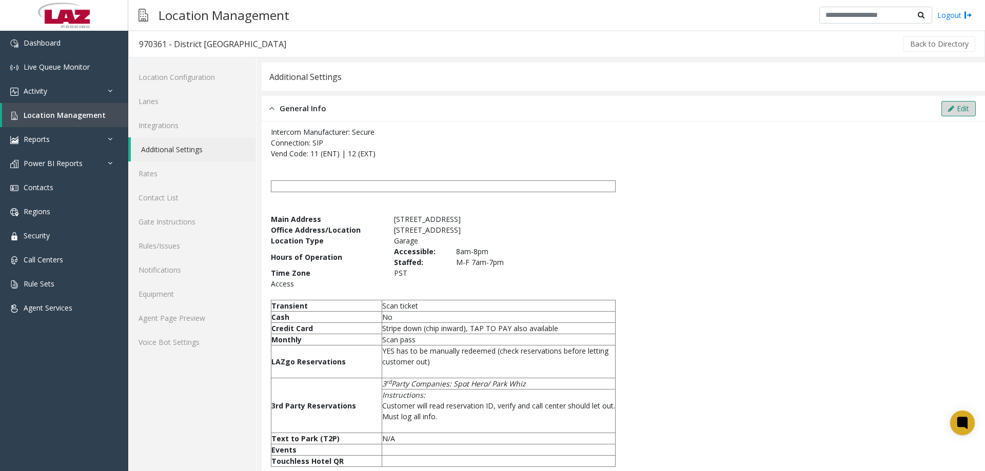
click at [941, 111] on button "Edit" at bounding box center [958, 108] width 34 height 15
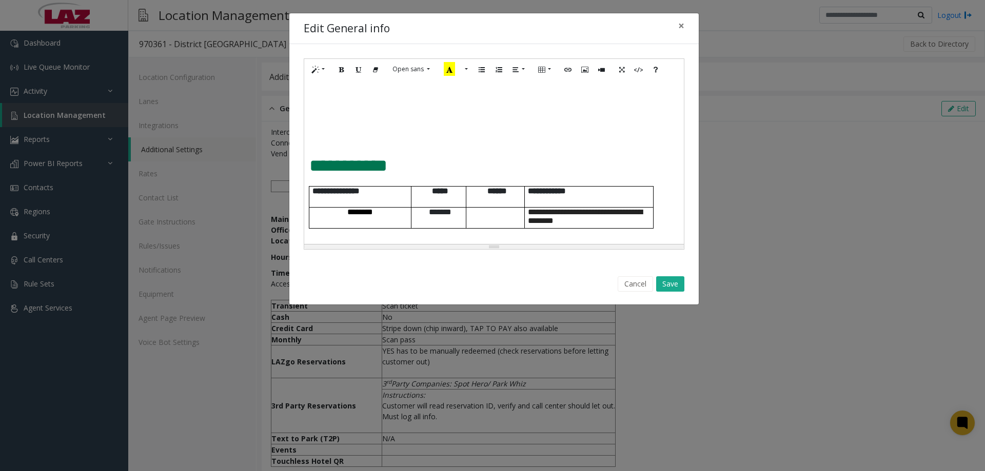
scroll to position [634, 0]
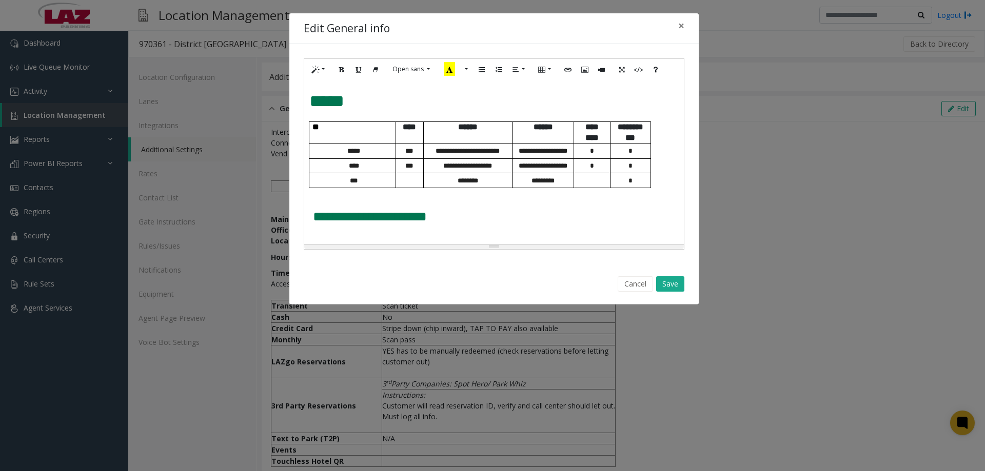
click at [601, 150] on p "*" at bounding box center [591, 151] width 35 height 8
click at [603, 159] on td "*" at bounding box center [592, 166] width 36 height 15
click at [683, 281] on button "Save" at bounding box center [670, 284] width 28 height 15
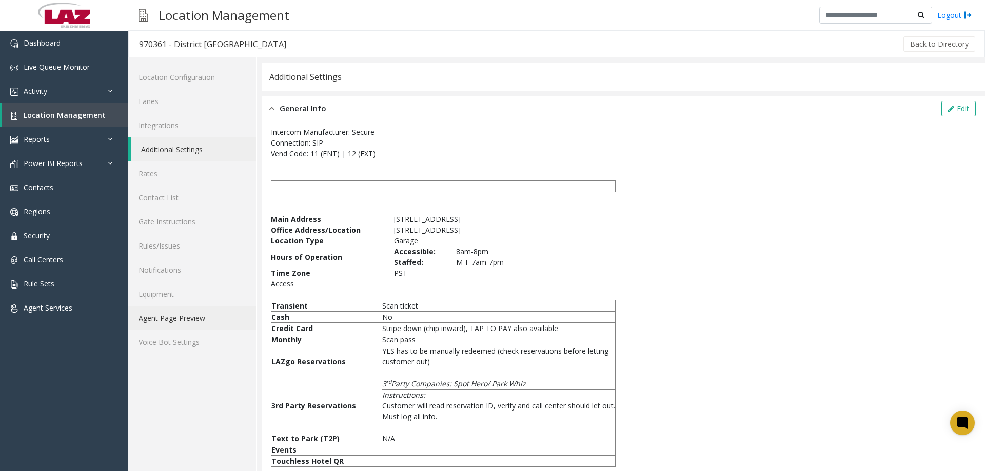
click at [150, 323] on link "Agent Page Preview" at bounding box center [192, 318] width 128 height 24
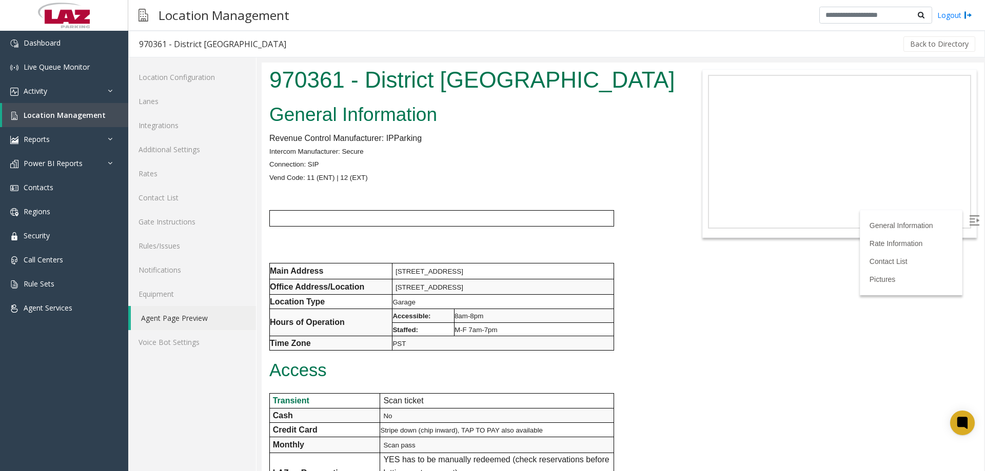
drag, startPoint x: 983, startPoint y: 116, endPoint x: 981, endPoint y: 148, distance: 31.4
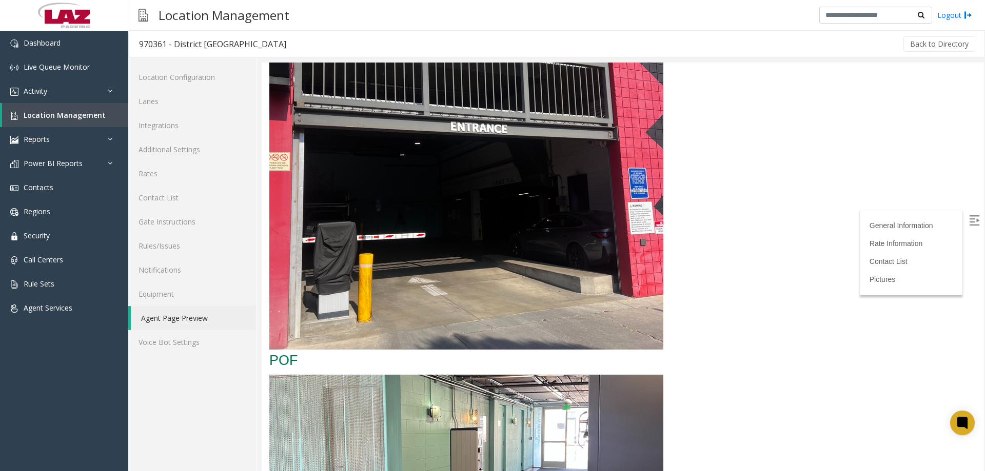
scroll to position [1789, 0]
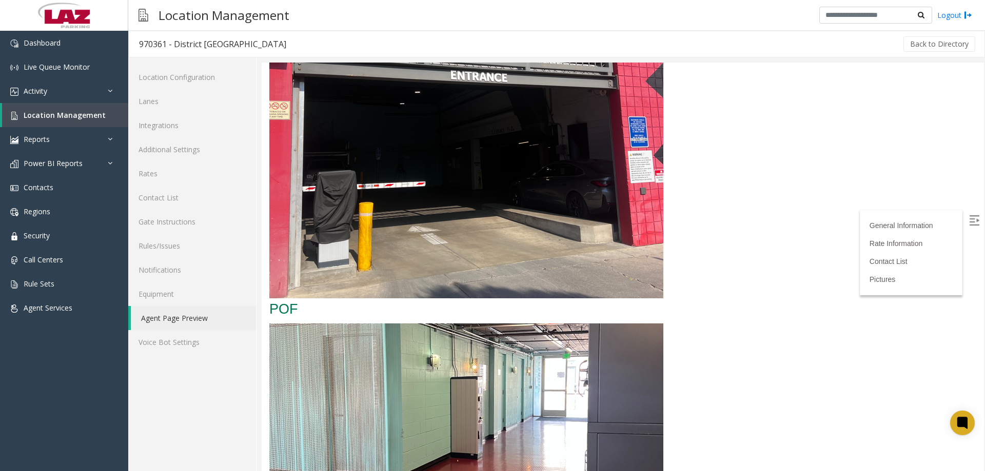
drag, startPoint x: 984, startPoint y: 393, endPoint x: 984, endPoint y: 323, distance: 69.8
click at [984, 310] on div at bounding box center [623, 267] width 723 height 409
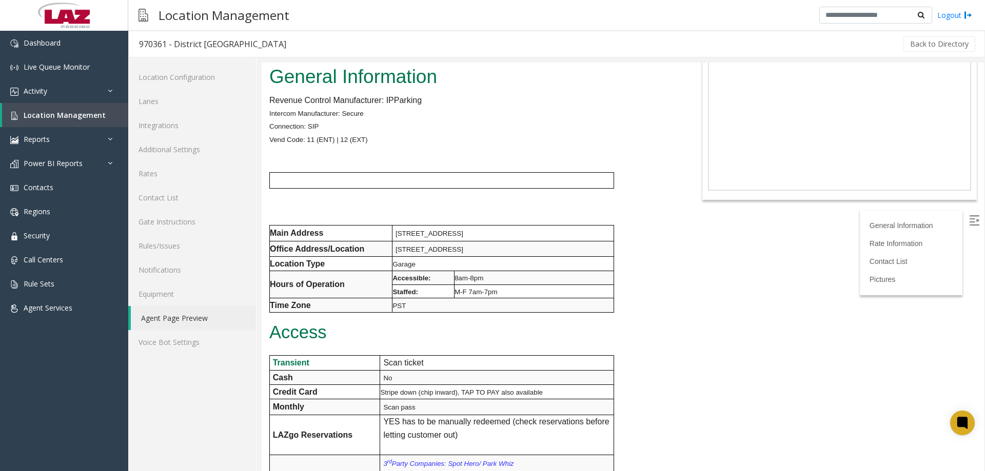
scroll to position [0, 0]
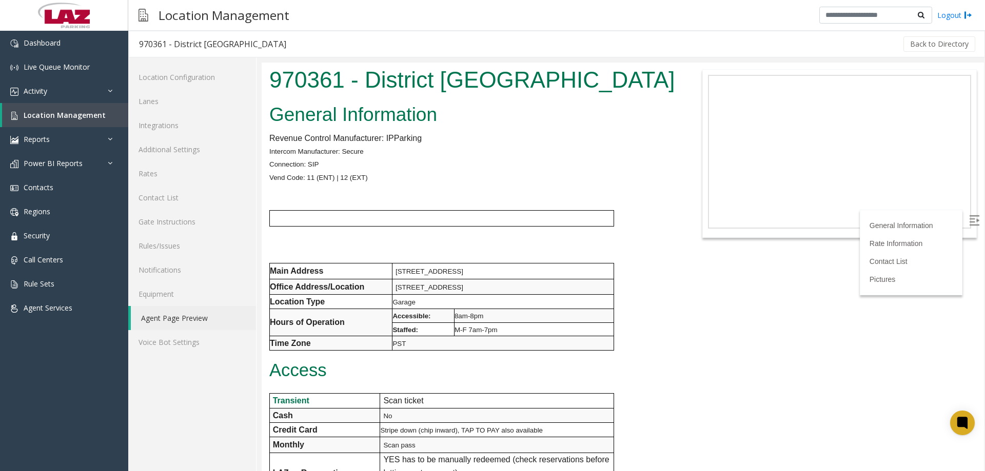
drag, startPoint x: 980, startPoint y: 400, endPoint x: 1245, endPoint y: 106, distance: 395.2
click at [74, 116] on span "Location Management" at bounding box center [65, 115] width 82 height 10
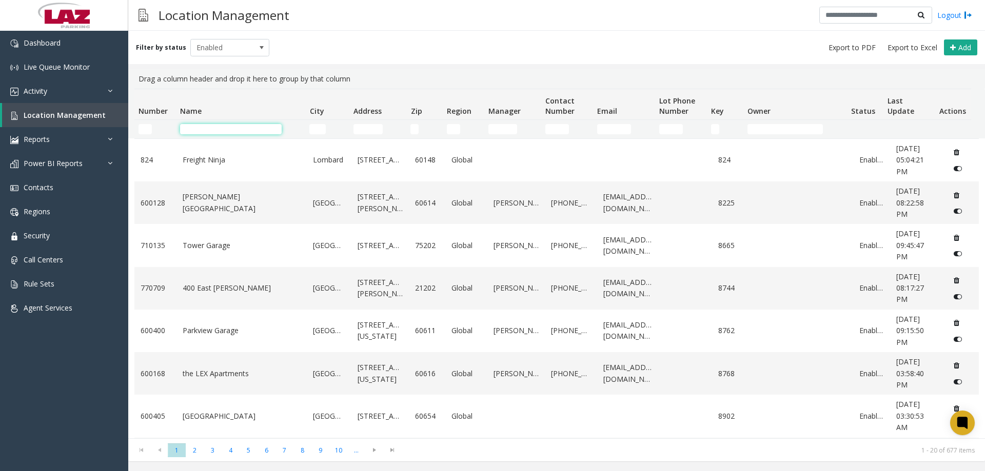
click at [259, 128] on input "Name Filter" at bounding box center [231, 129] width 102 height 10
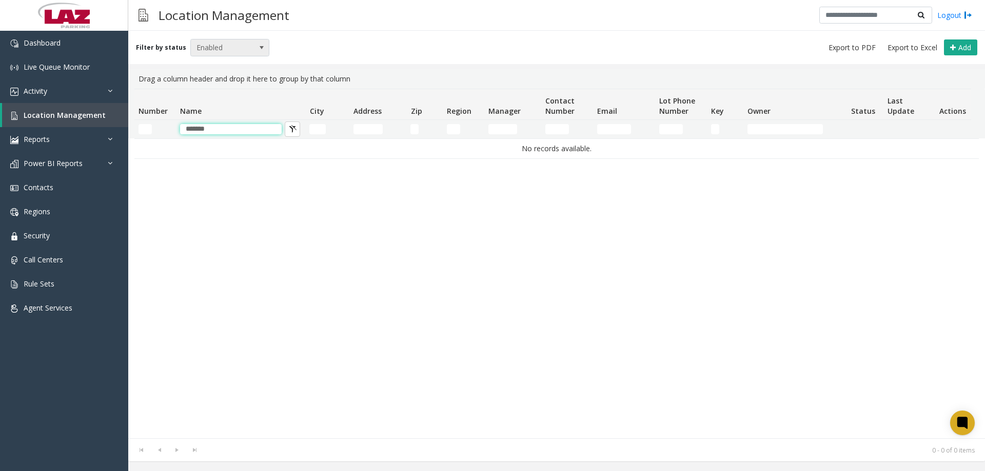
type input "*******"
click at [231, 54] on span "Enabled" at bounding box center [222, 48] width 63 height 16
click at [218, 91] on li "Disabled" at bounding box center [225, 93] width 76 height 14
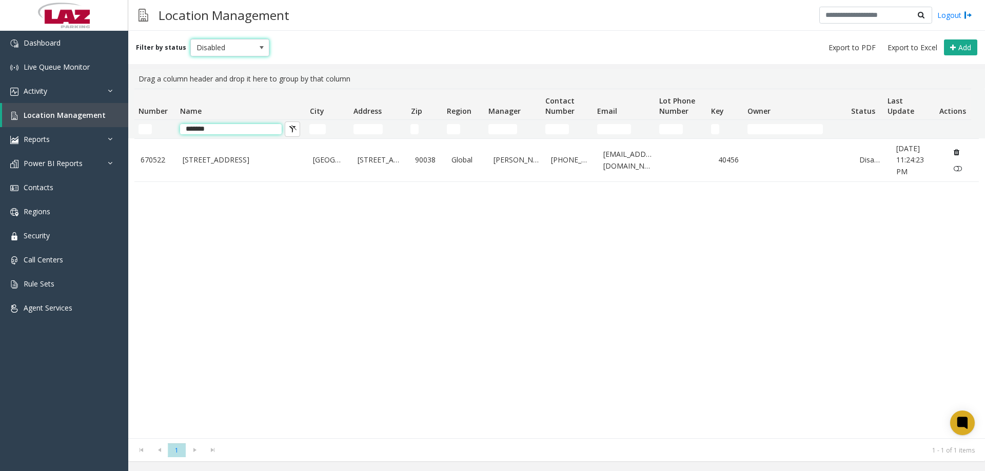
click at [217, 131] on input "*******" at bounding box center [231, 129] width 102 height 10
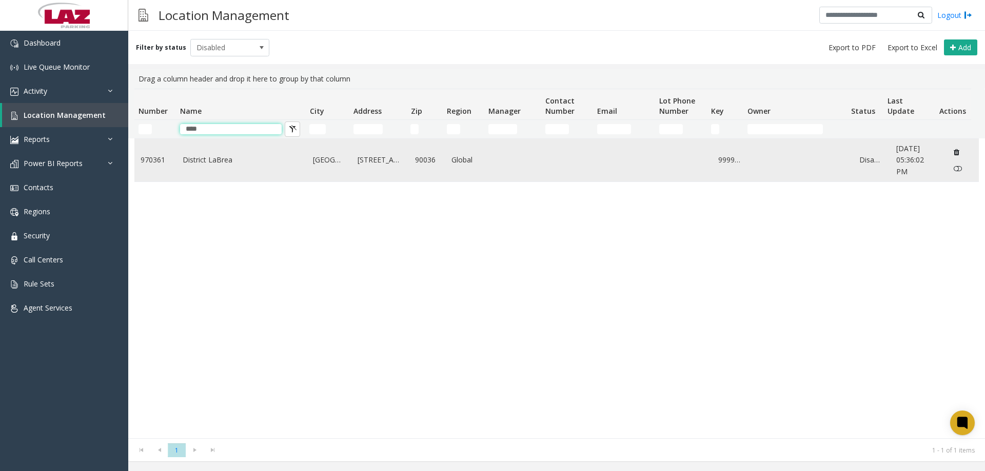
type input "****"
click at [238, 166] on link "District LaBrea" at bounding box center [242, 159] width 119 height 11
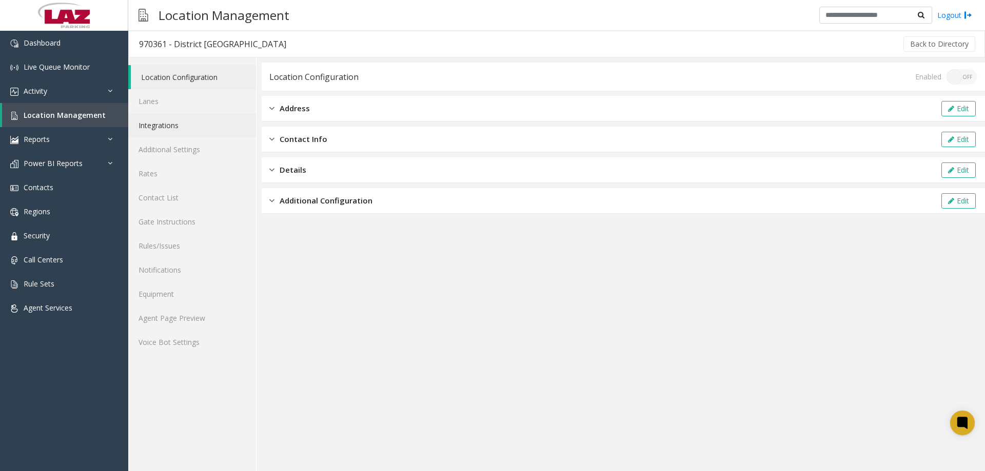
click at [183, 123] on link "Integrations" at bounding box center [192, 125] width 128 height 24
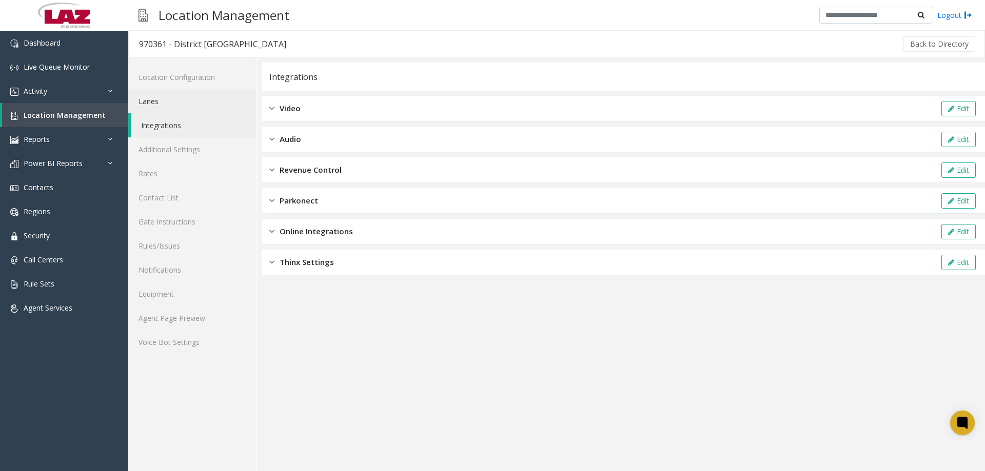
click at [174, 98] on link "Lanes" at bounding box center [192, 101] width 128 height 24
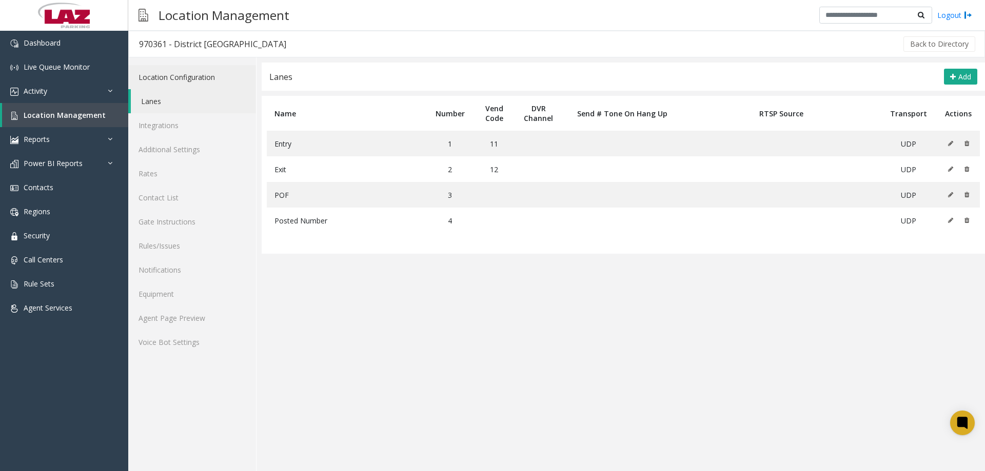
click at [188, 77] on link "Location Configuration" at bounding box center [192, 77] width 128 height 24
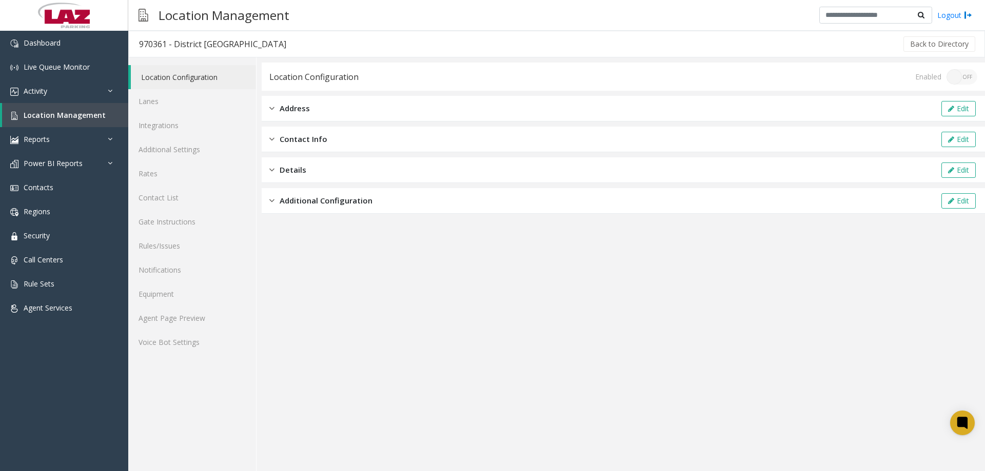
click at [958, 72] on div "Enabled ON OFF" at bounding box center [946, 76] width 62 height 15
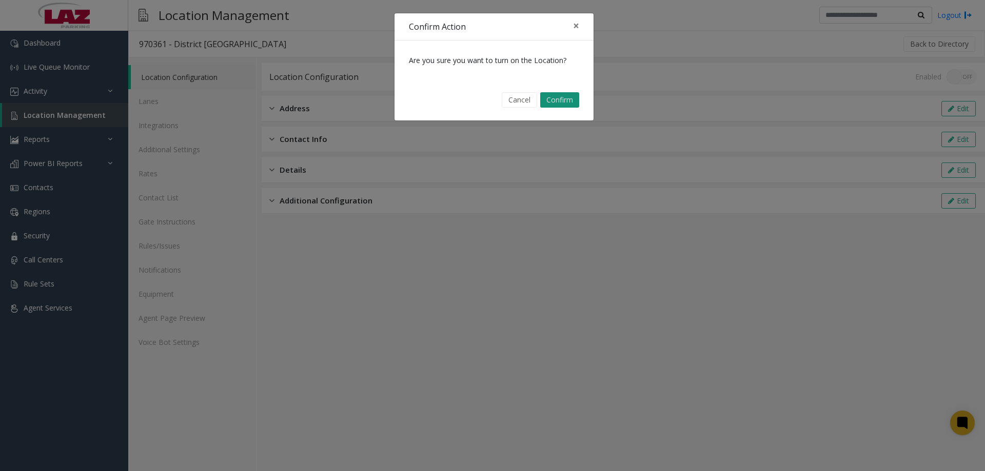
click at [563, 102] on button "Confirm" at bounding box center [559, 99] width 39 height 15
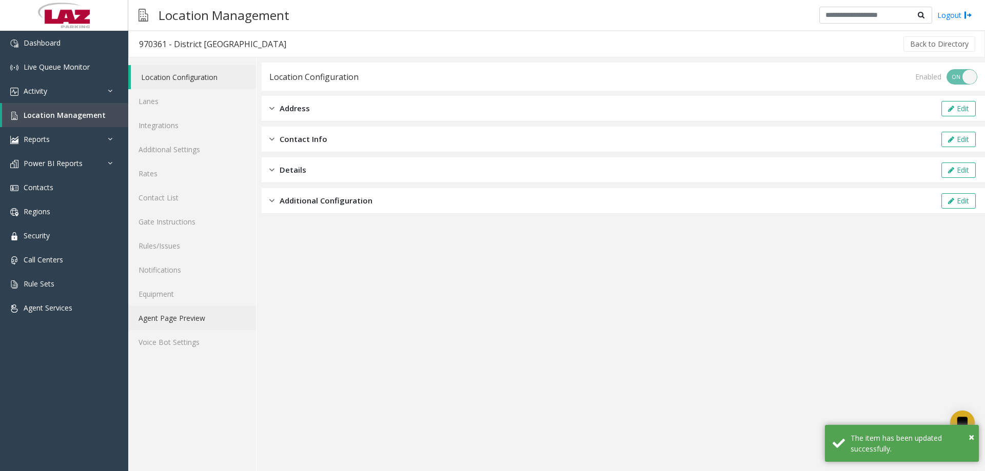
click at [174, 320] on link "Agent Page Preview" at bounding box center [192, 318] width 128 height 24
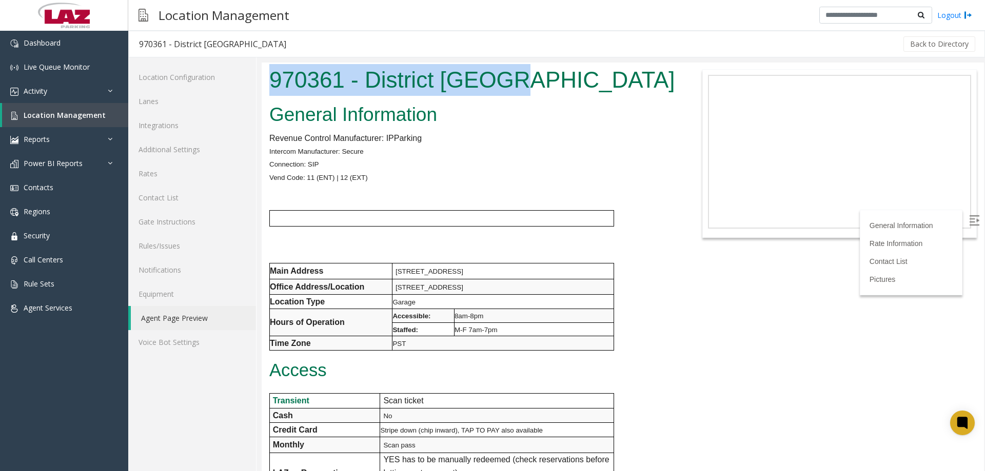
drag, startPoint x: 434, startPoint y: 89, endPoint x: 267, endPoint y: 88, distance: 166.7
click at [267, 88] on div "970361 - District [GEOGRAPHIC_DATA]" at bounding box center [472, 81] width 421 height 37
copy h1 "970361 - District [GEOGRAPHIC_DATA]"
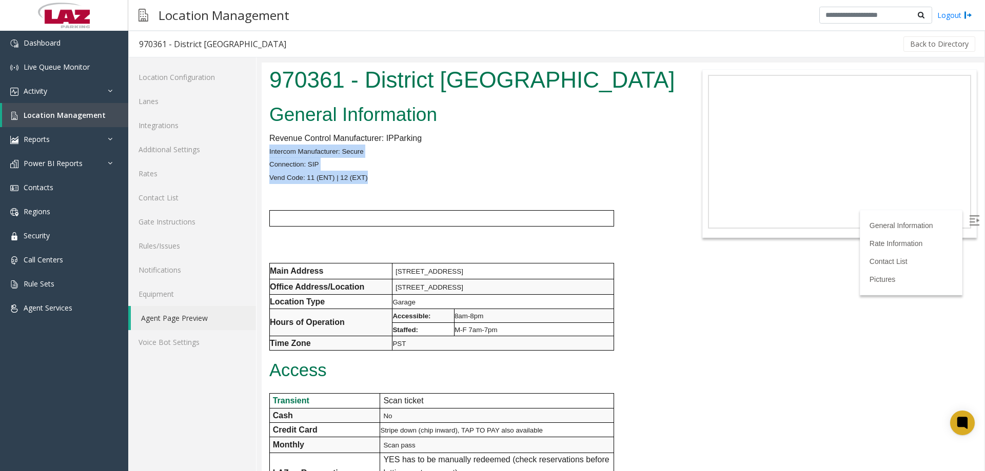
drag, startPoint x: 376, startPoint y: 177, endPoint x: 264, endPoint y: 152, distance: 115.1
copy div "Intercom Manufacturer: Secure Connection: SIP Vend Code: 11 (ENT) | 12 (EXT)"
drag, startPoint x: 529, startPoint y: 348, endPoint x: 266, endPoint y: 269, distance: 275.3
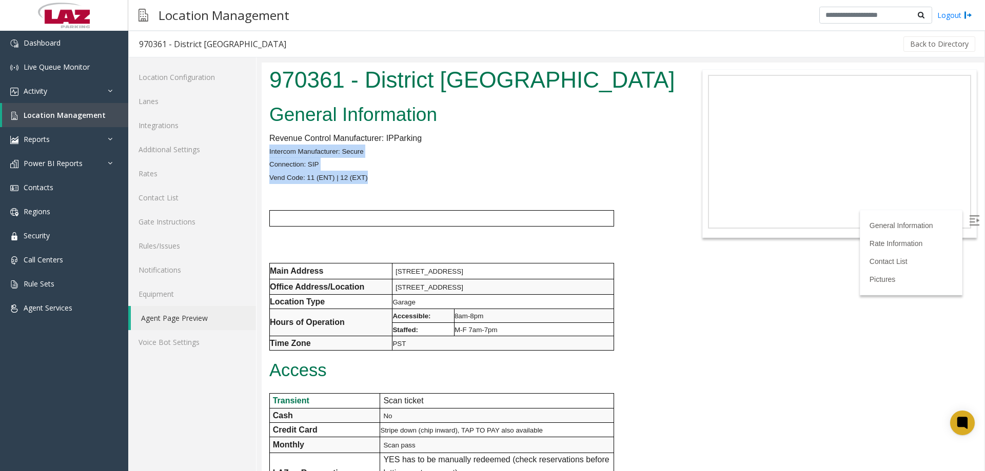
copy div "Main Address [STREET_ADDRESS] Office Address/Location [STREET_ADDRESS] Location…"
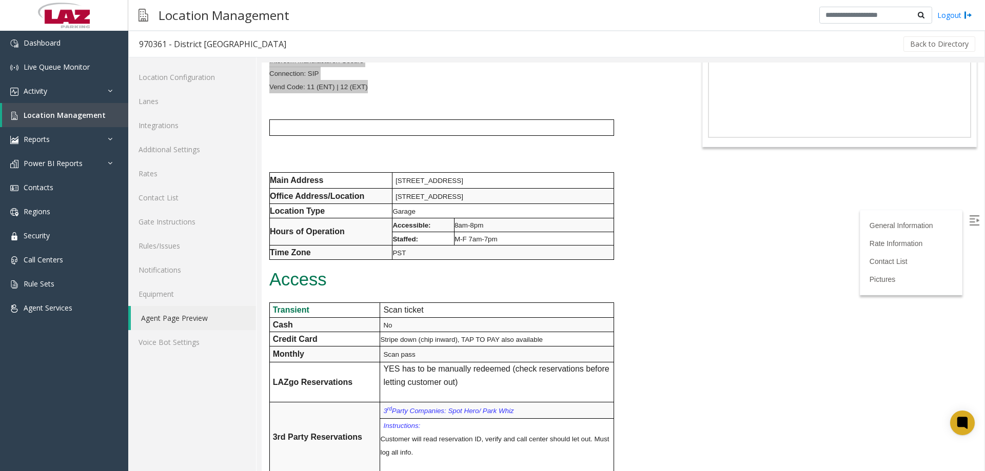
scroll to position [205, 0]
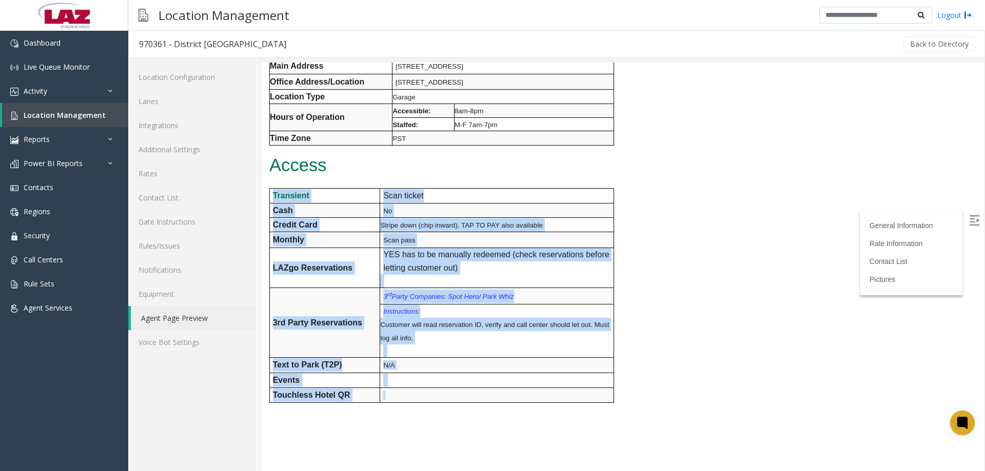
drag, startPoint x: 397, startPoint y: 397, endPoint x: 262, endPoint y: 204, distance: 235.4
click at [262, 204] on div "General Information Revenue Control Manufacturer: IPParking Intercom Manufactur…" at bounding box center [472, 354] width 421 height 919
copy div "Transient Scan ticket Cash No Credit Card Stripe down (chip inward), TAP TO PAY…"
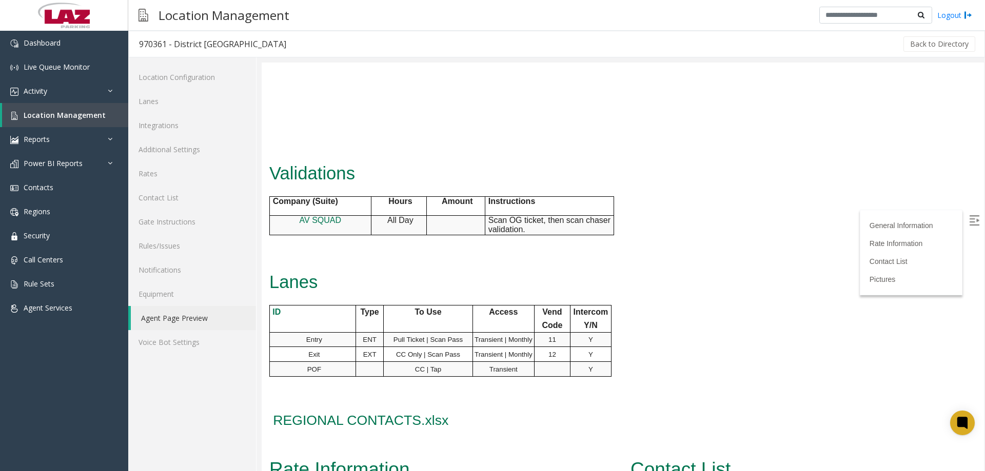
click at [519, 260] on p at bounding box center [472, 255] width 406 height 19
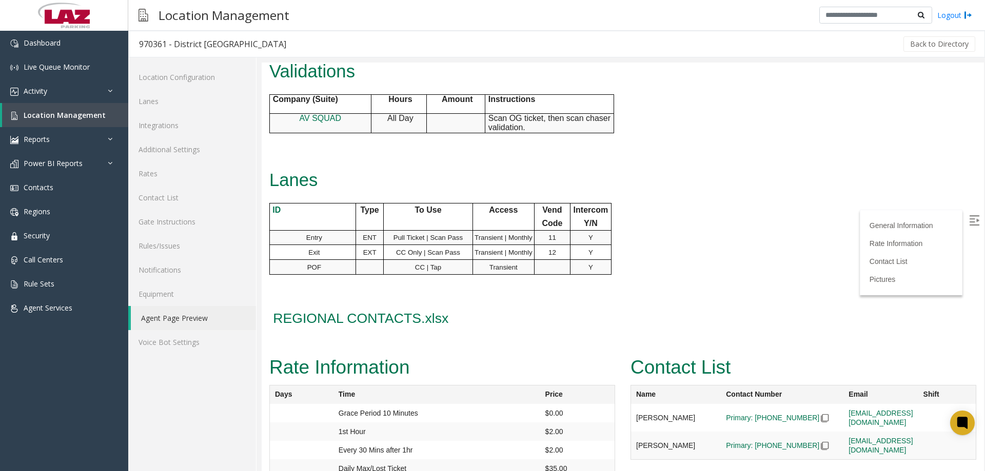
scroll to position [667, 0]
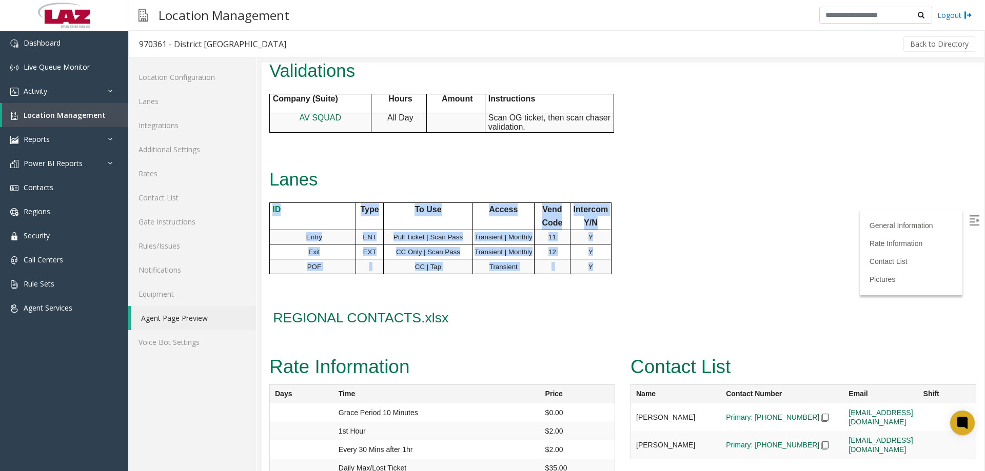
drag, startPoint x: 597, startPoint y: 266, endPoint x: 273, endPoint y: 215, distance: 327.2
click at [273, 215] on tbody "ID Type To Use Access Vend Code Intercom Y/N Entry ENT Pull Ticket | Scan Pass …" at bounding box center [440, 238] width 342 height 71
copy tbody "ID Type To Use Access Vend Code Intercom Y/N Entry ENT Pull Ticket | Scan Pass …"
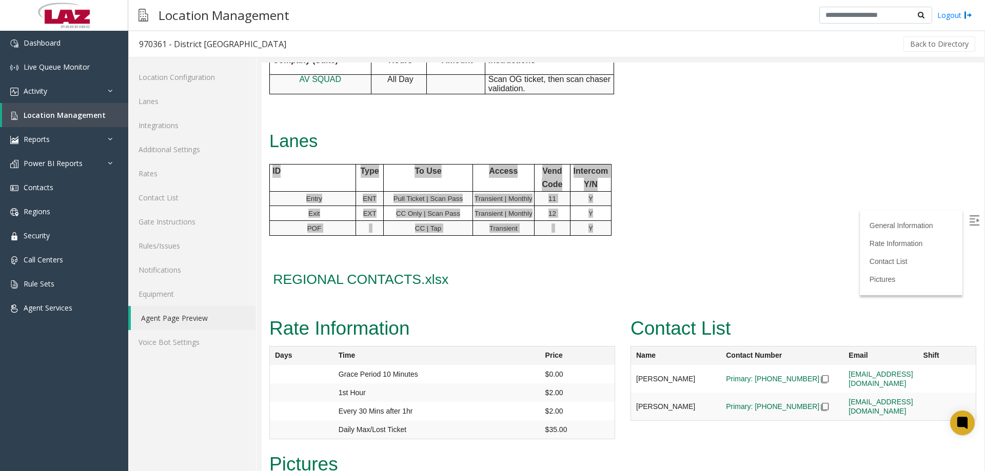
scroll to position [769, 0]
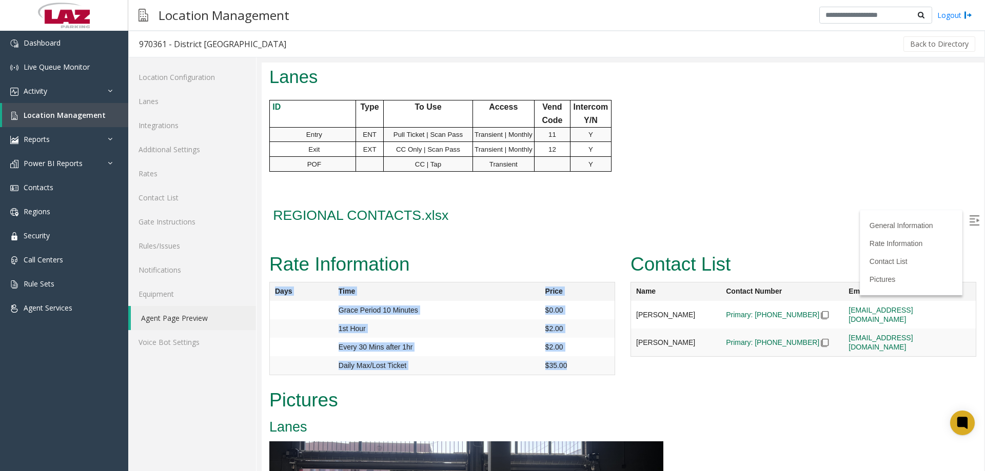
drag, startPoint x: 573, startPoint y: 364, endPoint x: 268, endPoint y: 297, distance: 311.9
click at [268, 297] on div "Rate Information Days Time Price Grace Period 10 Minutes $0.00 1st Hour $2.00 E…" at bounding box center [442, 318] width 361 height 136
copy div "Days Time Price Grace Period 10 Minutes $0.00 1st Hour $2.00 Every 30 Mins afte…"
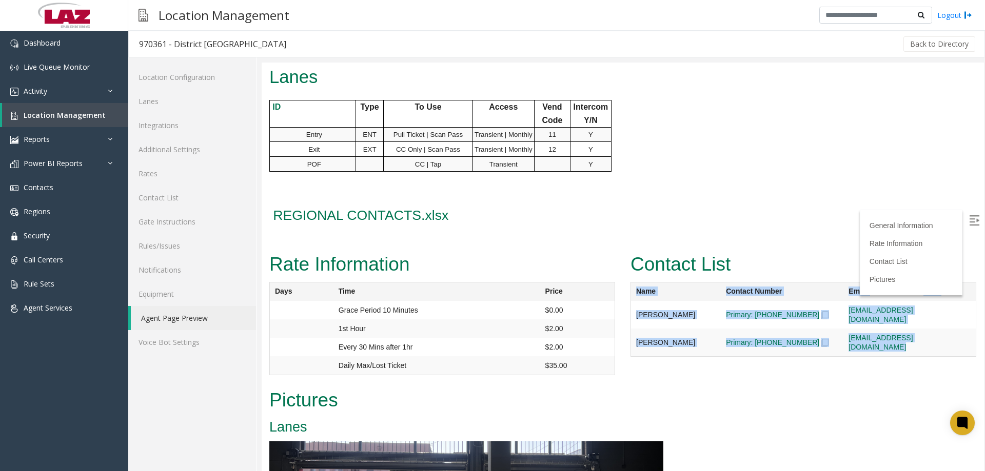
drag, startPoint x: 921, startPoint y: 329, endPoint x: 619, endPoint y: 293, distance: 303.8
click at [623, 293] on div "Contact List Name Contact Number Email Shift [PERSON_NAME] Primary: [PHONE_NUMB…" at bounding box center [803, 308] width 361 height 117
copy div "Name Contact Number Email Shift [PERSON_NAME] Primary: [PHONE_NUMBER] [EMAIL_AD…"
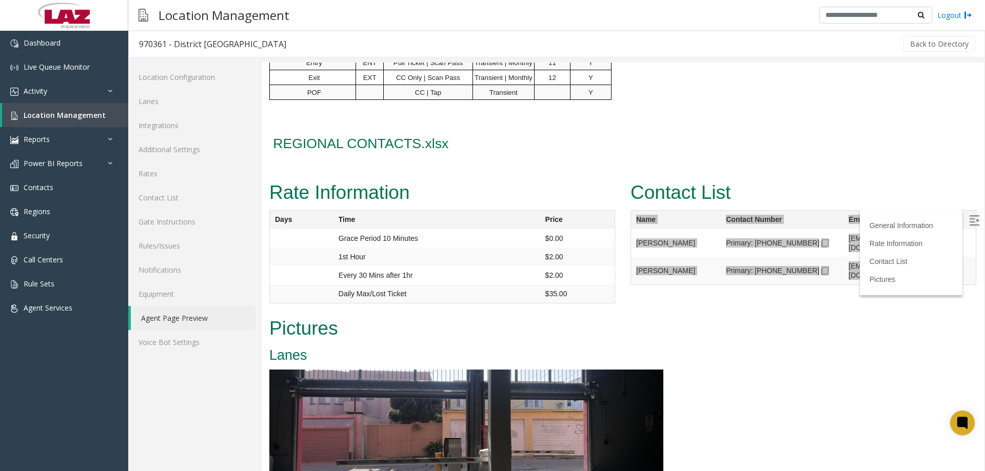
scroll to position [1026, 0]
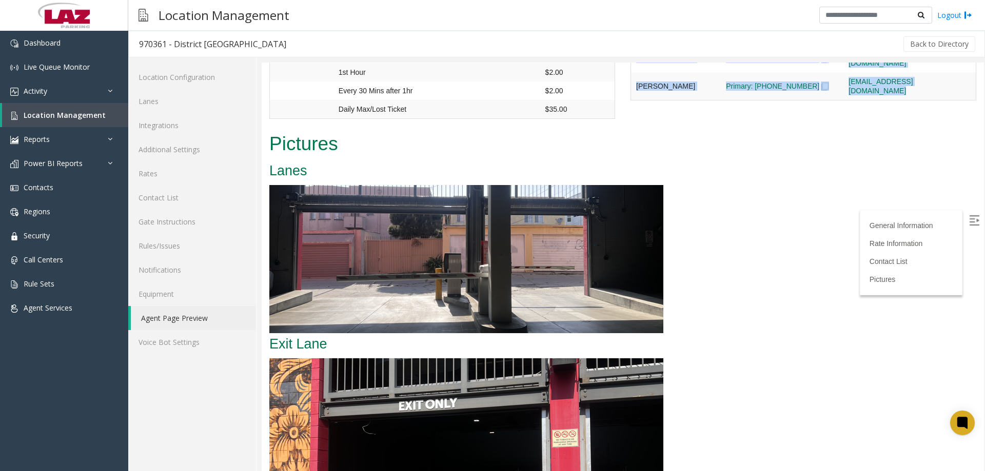
click at [349, 233] on img at bounding box center [466, 259] width 394 height 148
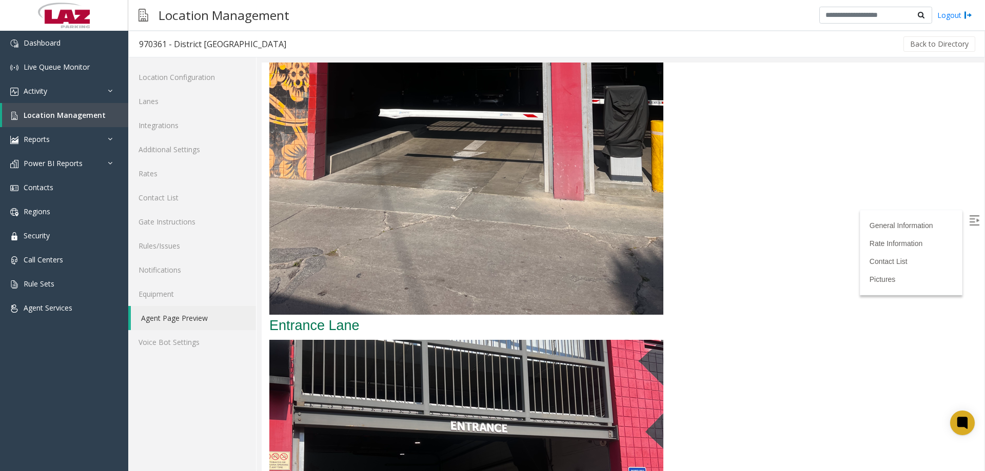
scroll to position [1642, 0]
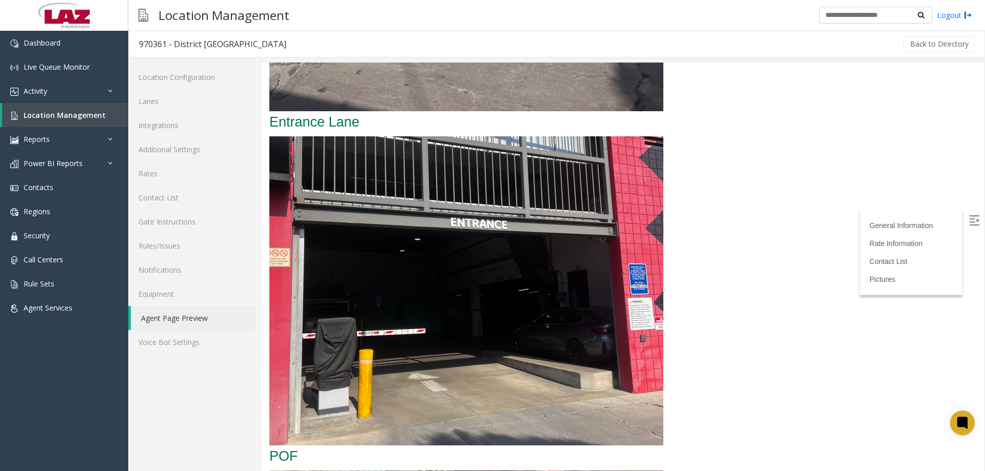
click at [446, 295] on img at bounding box center [466, 290] width 394 height 309
copy div "Name Contact Number Email Shift [PERSON_NAME] Primary: [PHONE_NUMBER] [EMAIL_AD…"
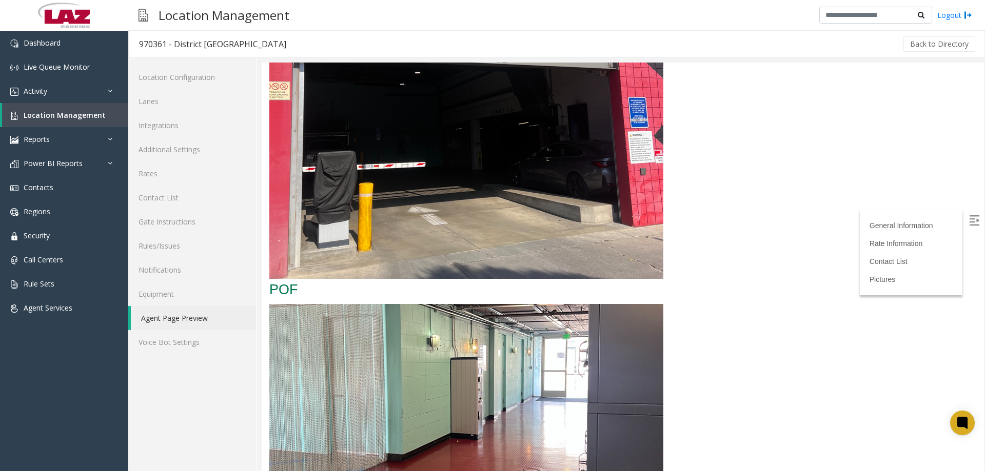
scroll to position [1811, 0]
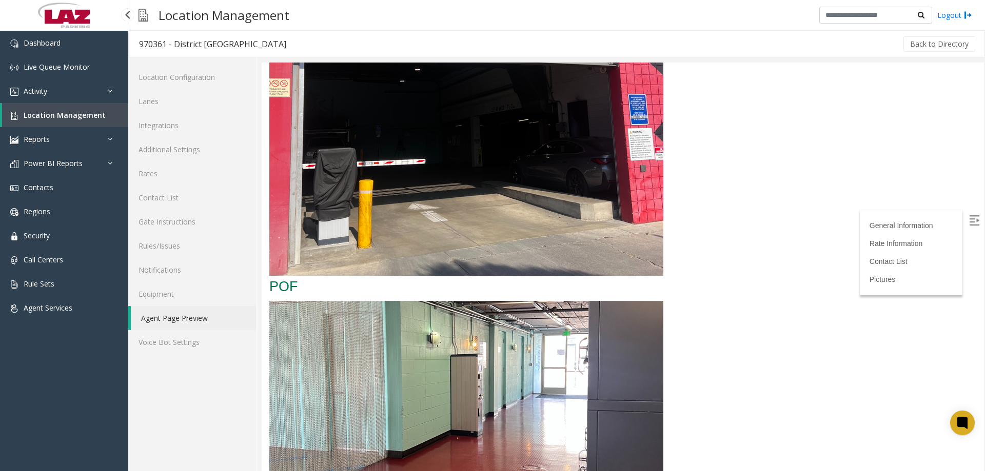
click at [76, 118] on span "Location Management" at bounding box center [65, 115] width 82 height 10
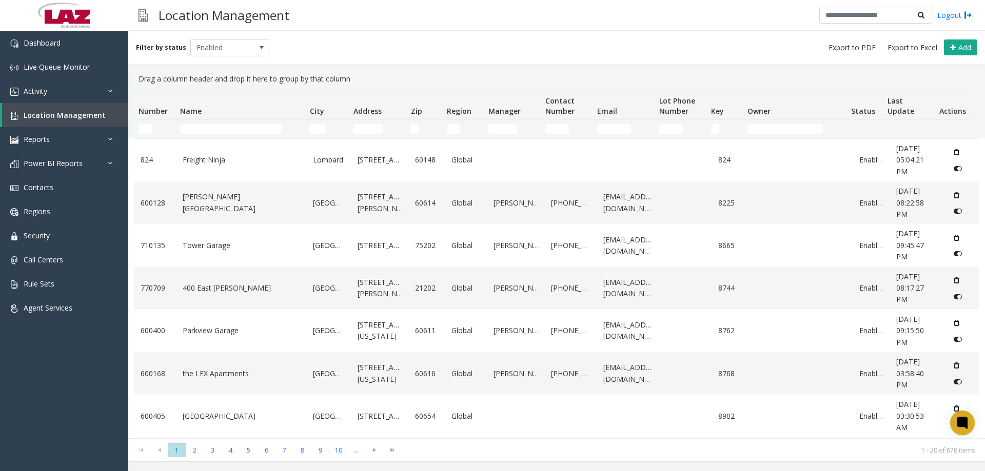
click at [213, 119] on th "Name" at bounding box center [240, 104] width 129 height 31
click at [213, 125] on td "Name Filter" at bounding box center [240, 129] width 129 height 18
click at [212, 130] on input "Name Filter" at bounding box center [231, 129] width 102 height 10
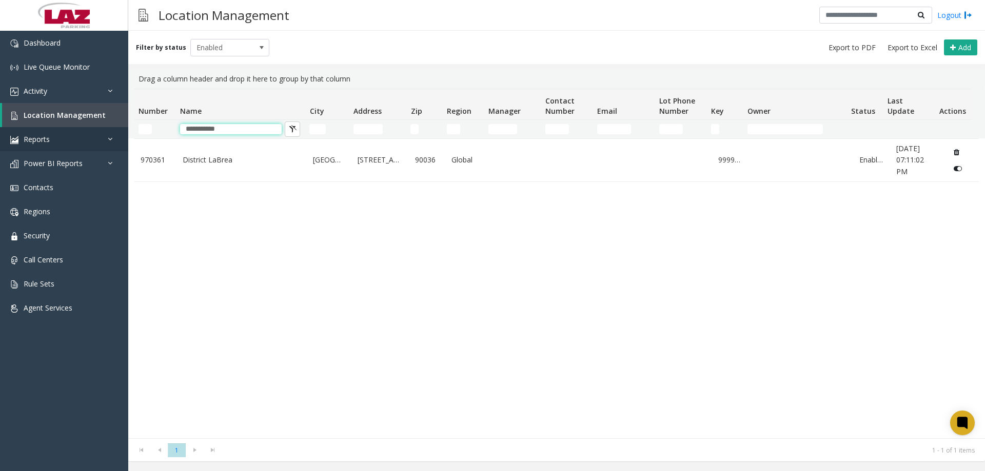
type input "**********"
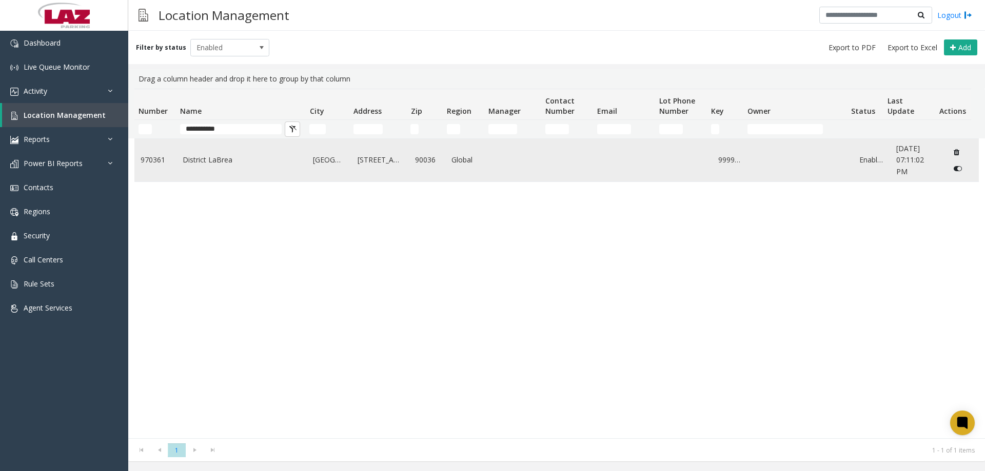
click at [150, 159] on link "970361" at bounding box center [156, 159] width 30 height 11
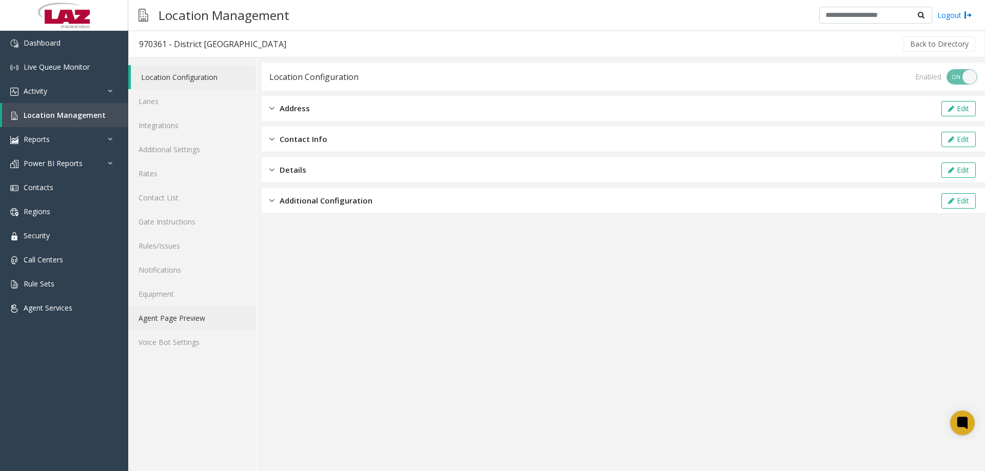
click at [156, 324] on link "Agent Page Preview" at bounding box center [192, 318] width 128 height 24
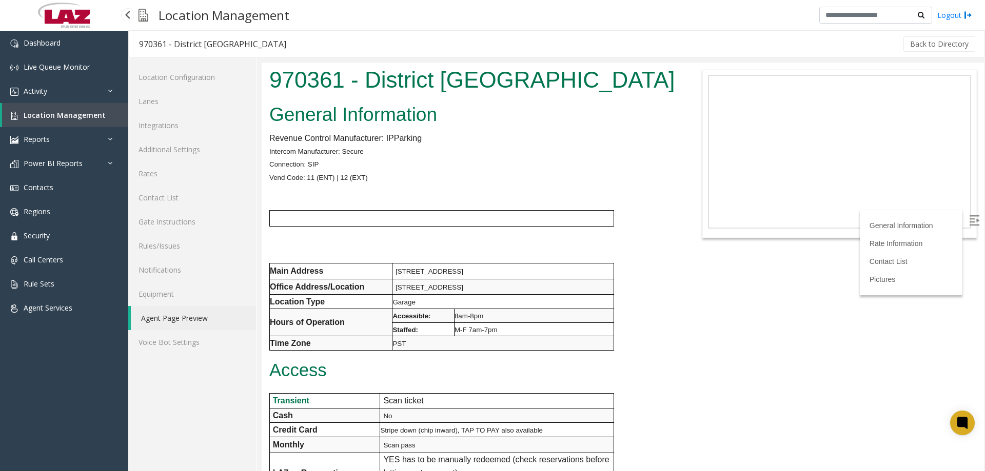
click at [58, 116] on span "Location Management" at bounding box center [65, 115] width 82 height 10
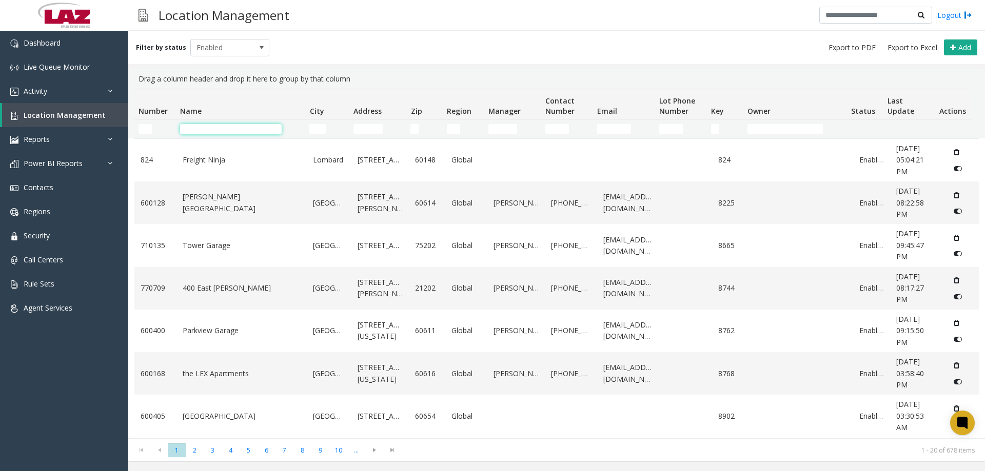
click at [194, 127] on input "Name Filter" at bounding box center [231, 129] width 102 height 10
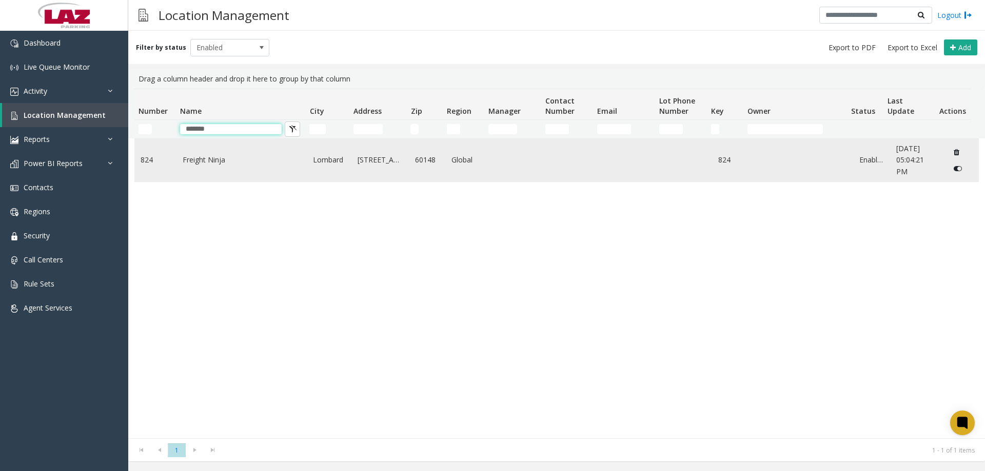
type input "*******"
click at [199, 163] on link "Freight Ninja" at bounding box center [242, 159] width 119 height 11
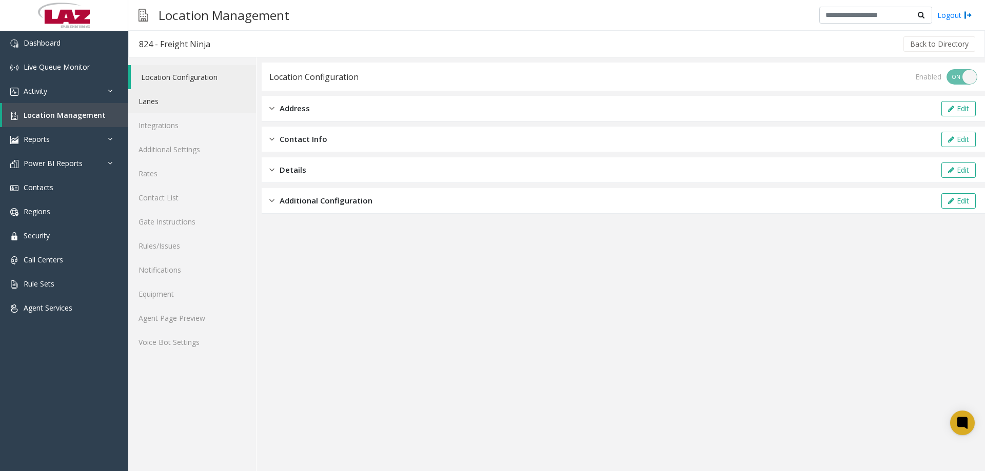
click at [175, 104] on link "Lanes" at bounding box center [192, 101] width 128 height 24
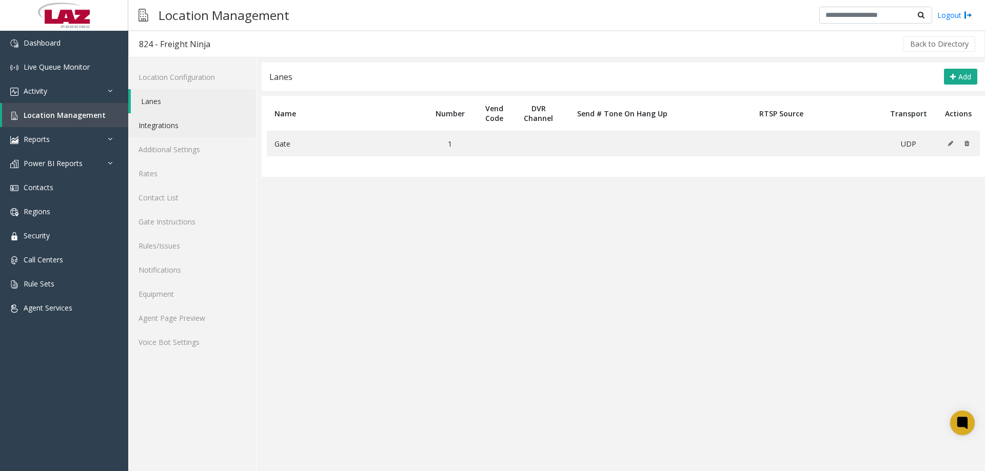
click at [174, 131] on link "Integrations" at bounding box center [192, 125] width 128 height 24
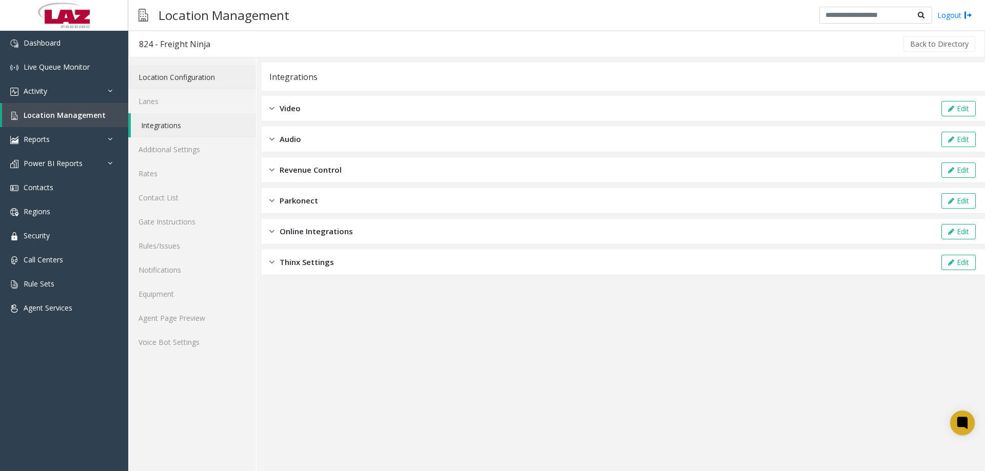
click at [172, 82] on link "Location Configuration" at bounding box center [192, 77] width 128 height 24
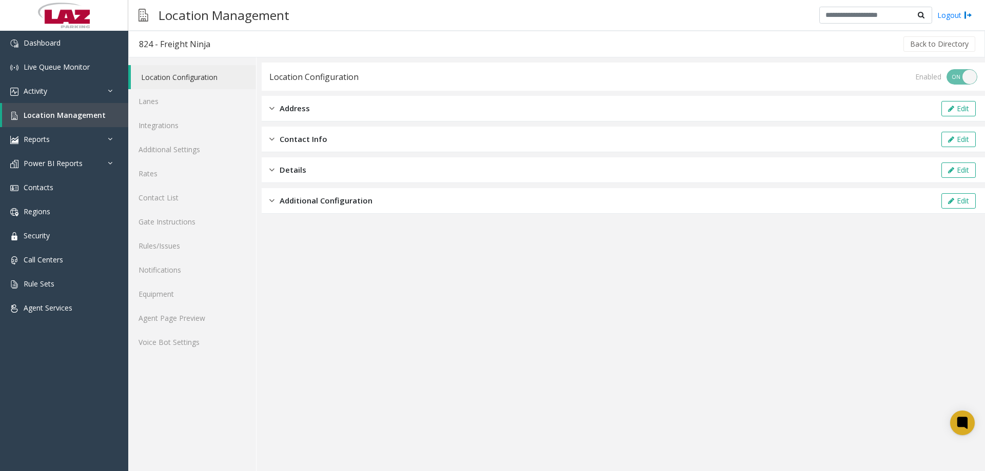
click at [266, 109] on div "Address Edit" at bounding box center [623, 109] width 723 height 26
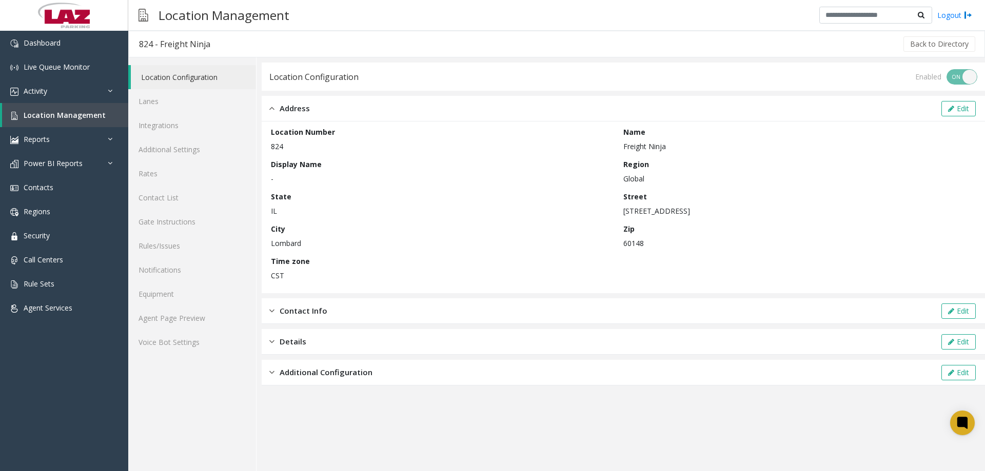
click at [271, 109] on img at bounding box center [271, 109] width 5 height 12
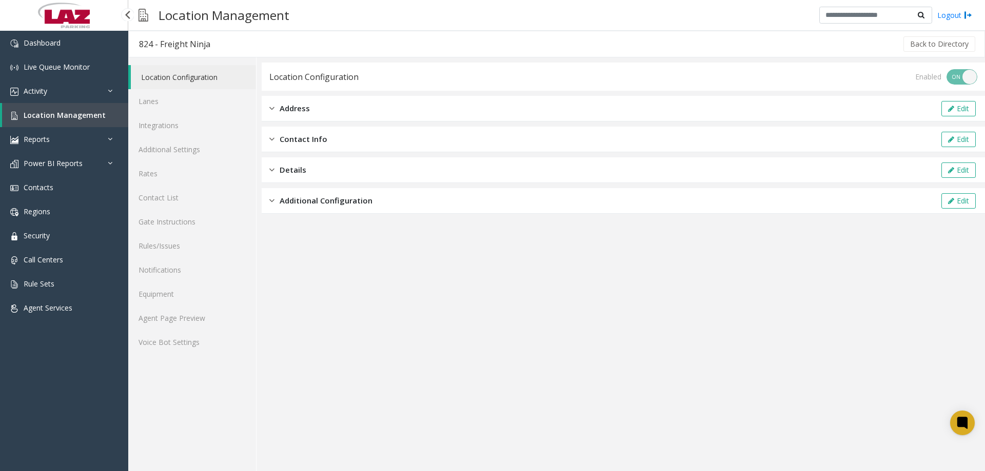
click at [40, 118] on span "Location Management" at bounding box center [65, 115] width 82 height 10
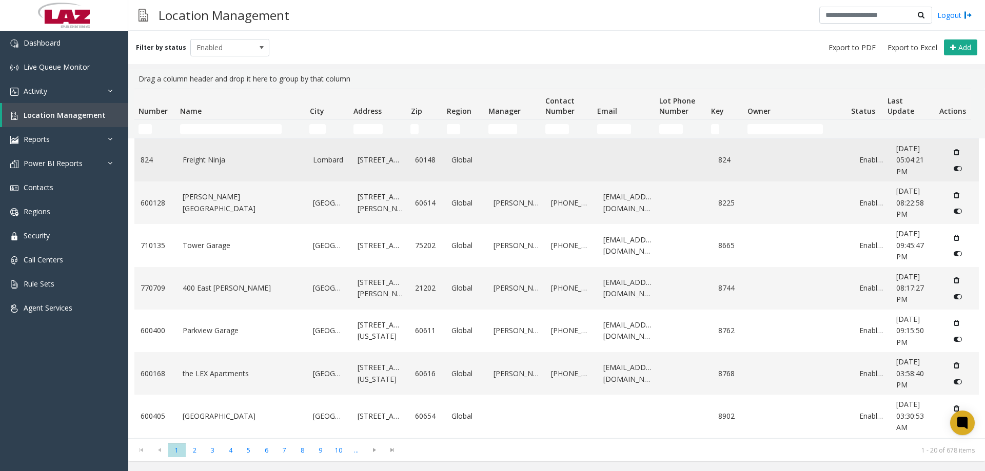
click at [221, 160] on link "Freight Ninja" at bounding box center [242, 159] width 119 height 11
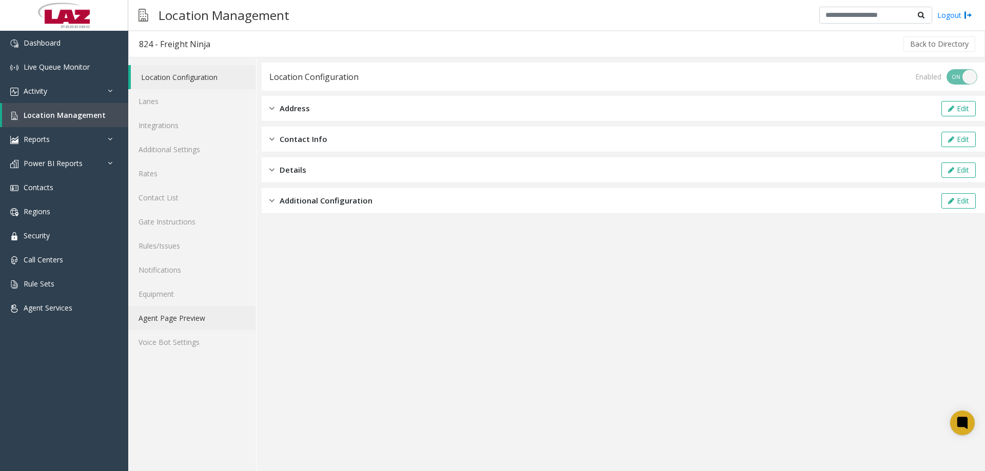
click at [192, 324] on link "Agent Page Preview" at bounding box center [192, 318] width 128 height 24
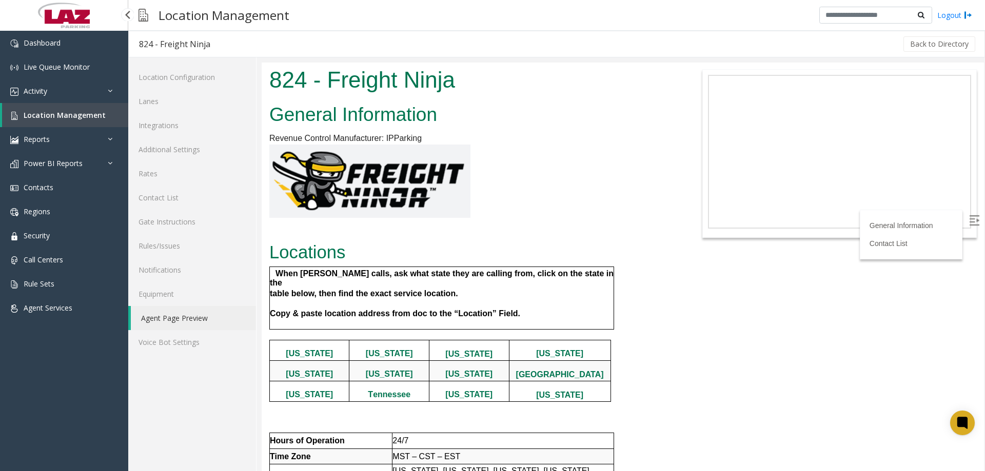
click at [47, 123] on link "Location Management" at bounding box center [65, 115] width 126 height 24
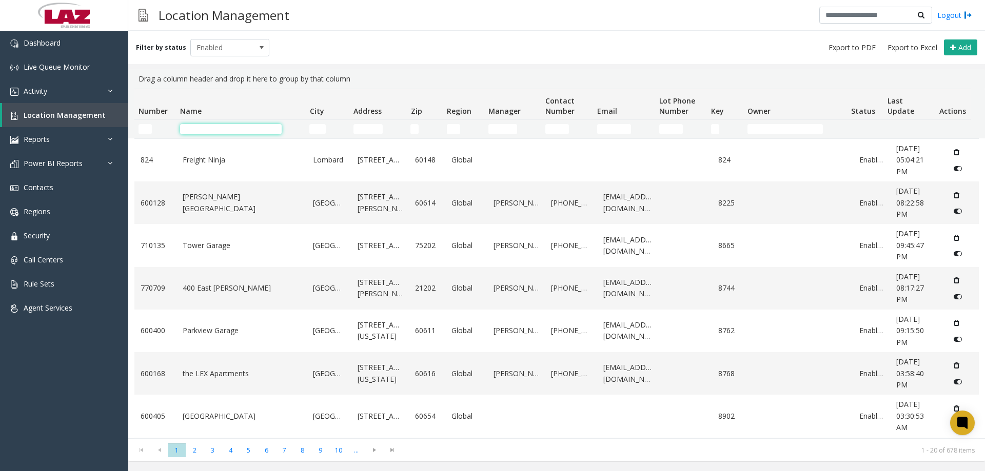
click at [251, 127] on input "Name Filter" at bounding box center [231, 129] width 102 height 10
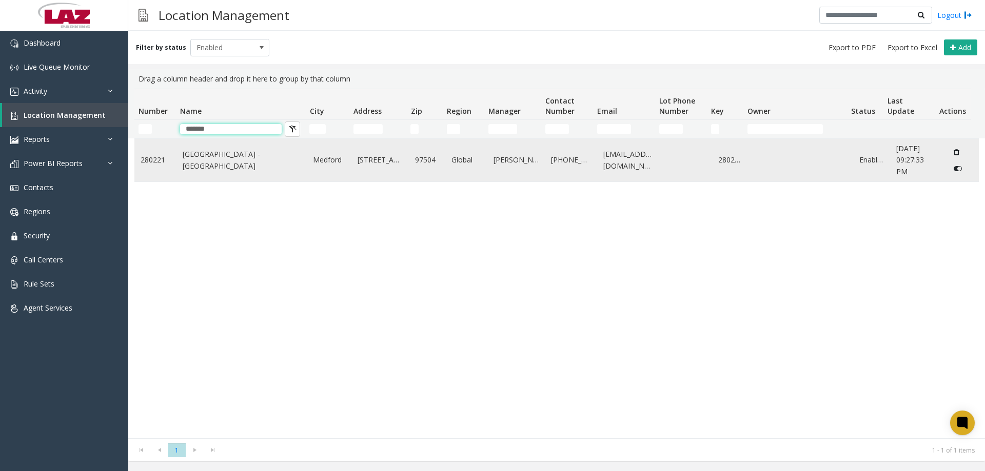
type input "*******"
click at [225, 167] on link "[GEOGRAPHIC_DATA] - [GEOGRAPHIC_DATA]" at bounding box center [242, 160] width 119 height 23
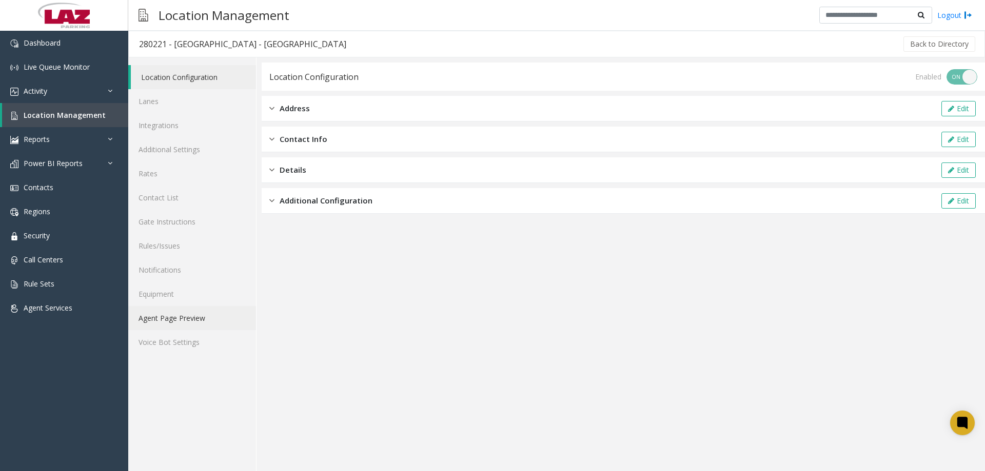
click at [170, 317] on link "Agent Page Preview" at bounding box center [192, 318] width 128 height 24
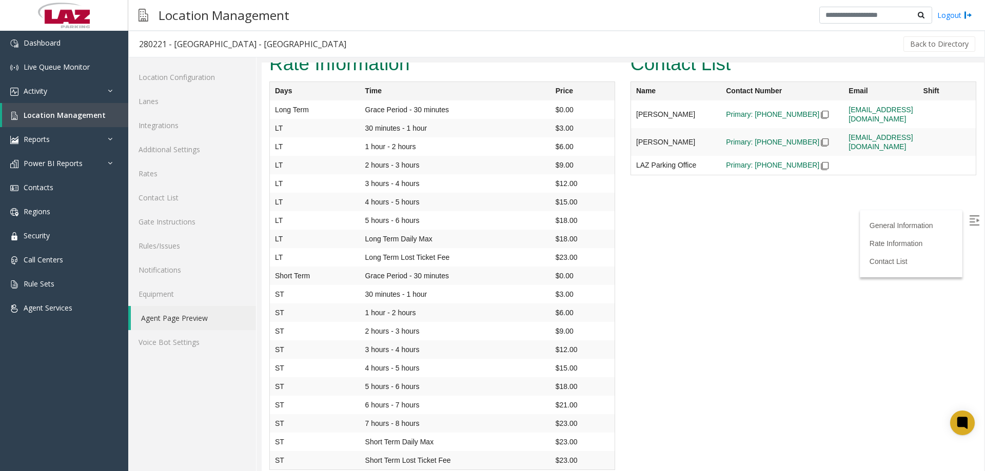
scroll to position [780, 0]
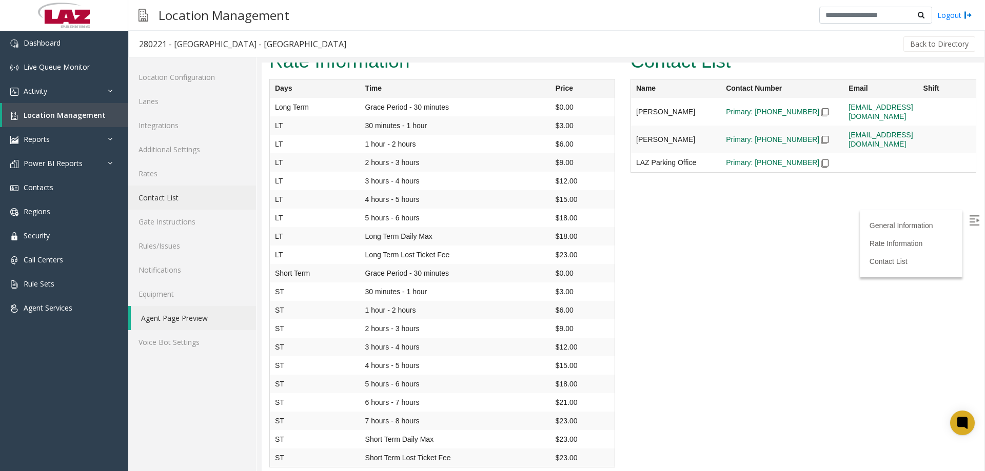
click at [182, 205] on link "Contact List" at bounding box center [192, 198] width 128 height 24
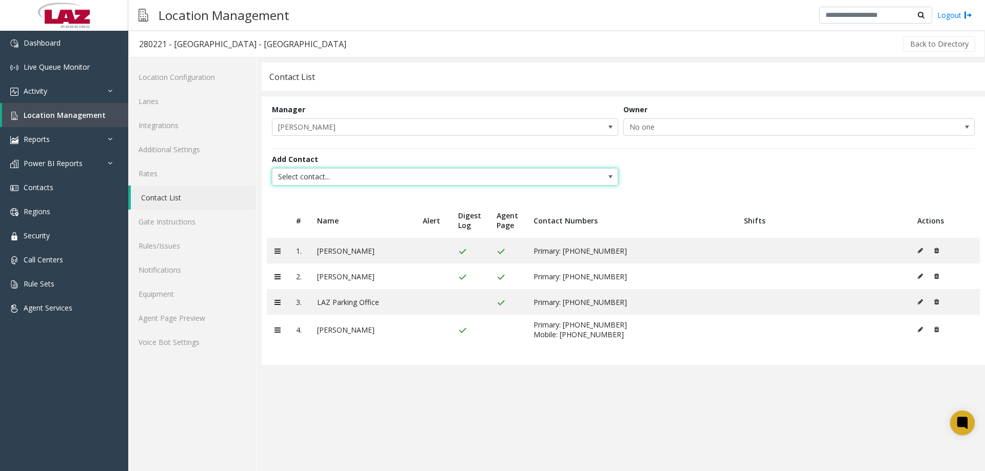
click at [333, 180] on span "Select contact..." at bounding box center [410, 177] width 276 height 16
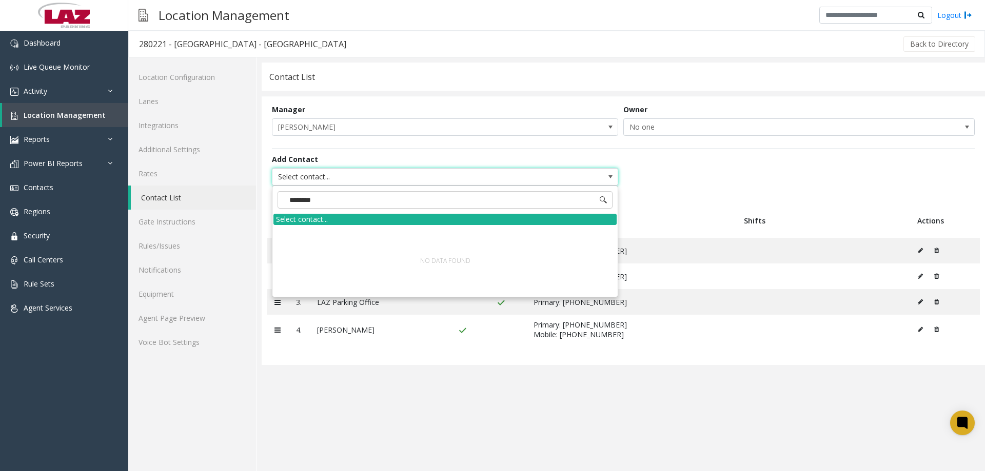
type input "*********"
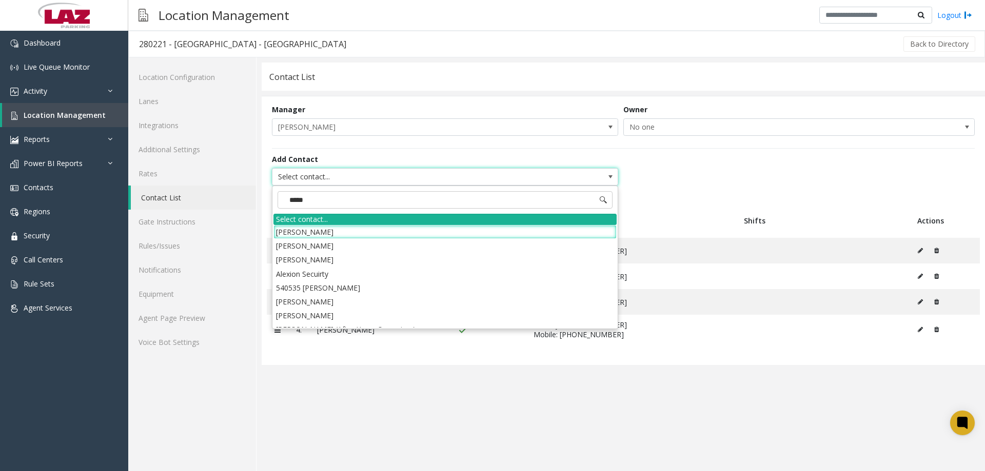
type input "******"
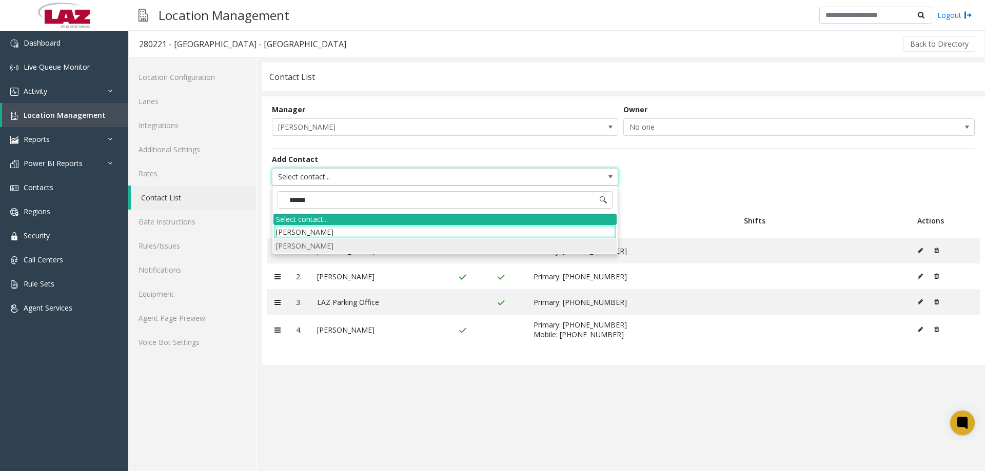
click at [313, 241] on li "[PERSON_NAME]" at bounding box center [444, 246] width 343 height 14
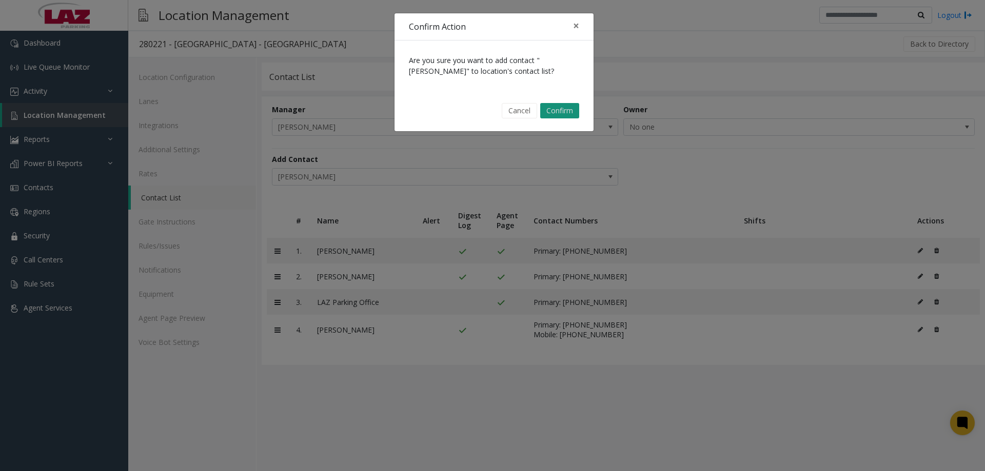
click at [568, 109] on button "Confirm" at bounding box center [559, 110] width 39 height 15
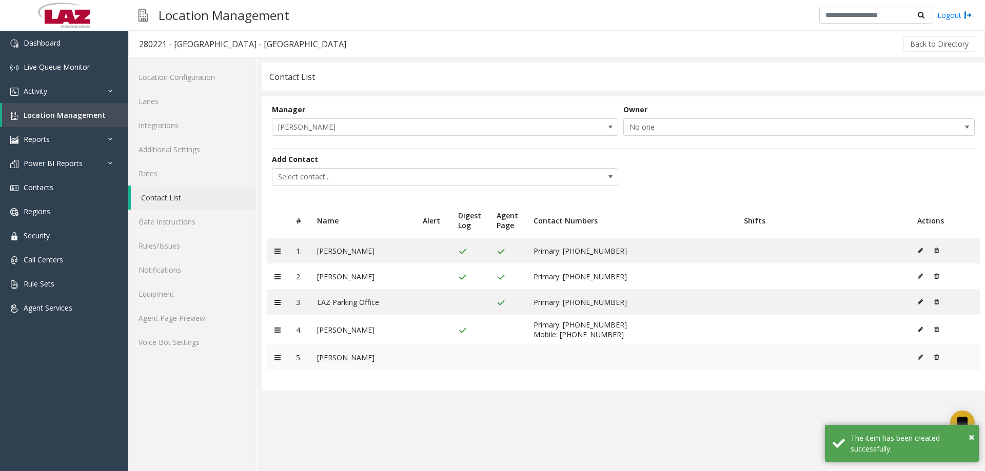
click at [917, 359] on td at bounding box center [945, 358] width 70 height 26
click at [920, 360] on icon at bounding box center [920, 357] width 5 height 6
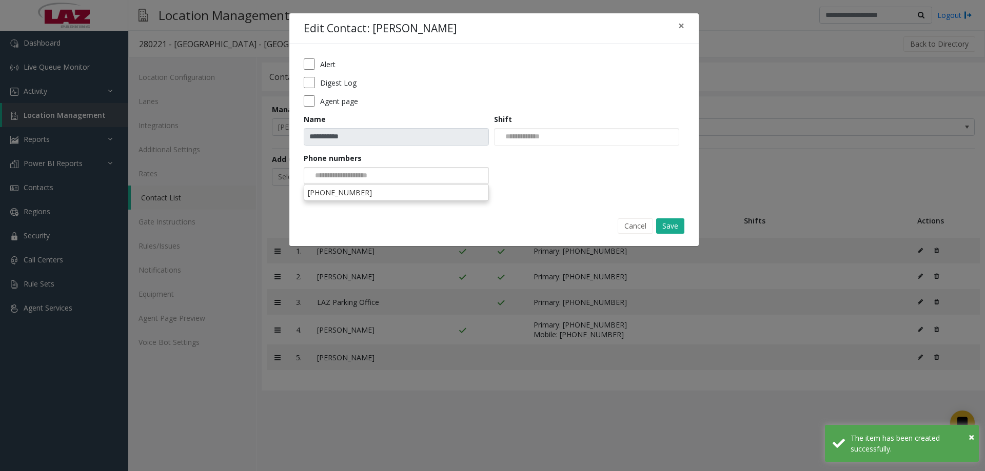
click at [371, 173] on input at bounding box center [342, 176] width 77 height 16
click at [371, 195] on li "[PHONE_NUMBER]" at bounding box center [396, 193] width 182 height 14
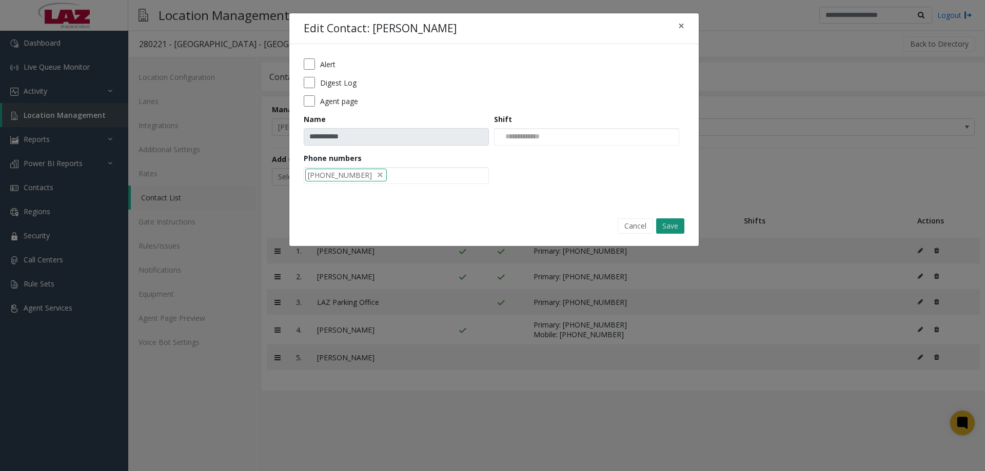
click at [668, 227] on button "Save" at bounding box center [670, 226] width 28 height 15
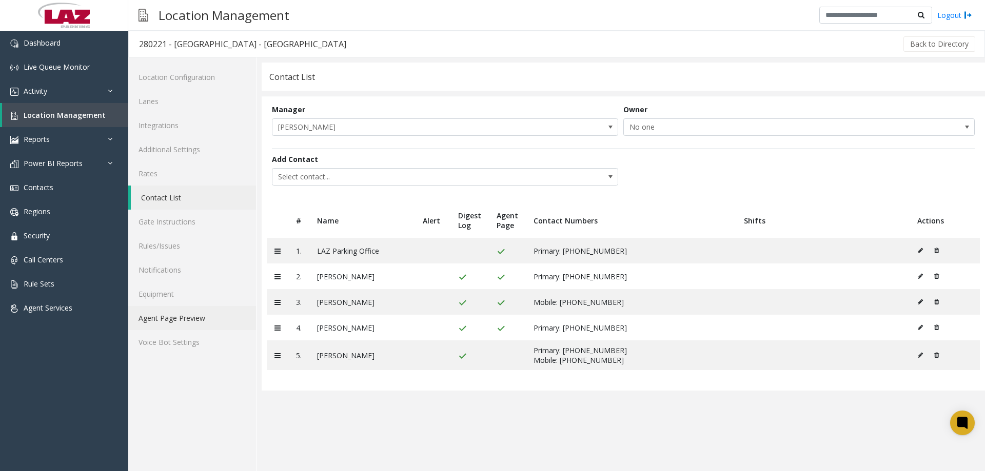
click at [192, 323] on link "Agent Page Preview" at bounding box center [192, 318] width 128 height 24
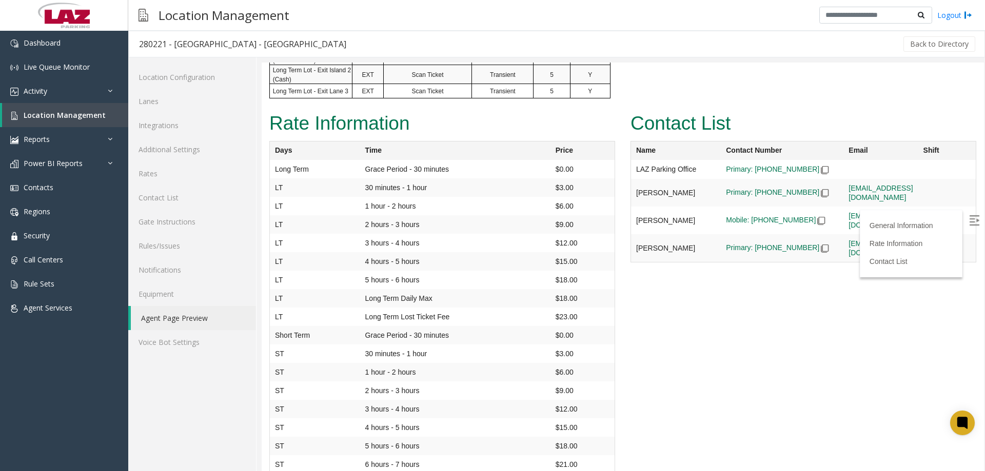
scroll to position [769, 0]
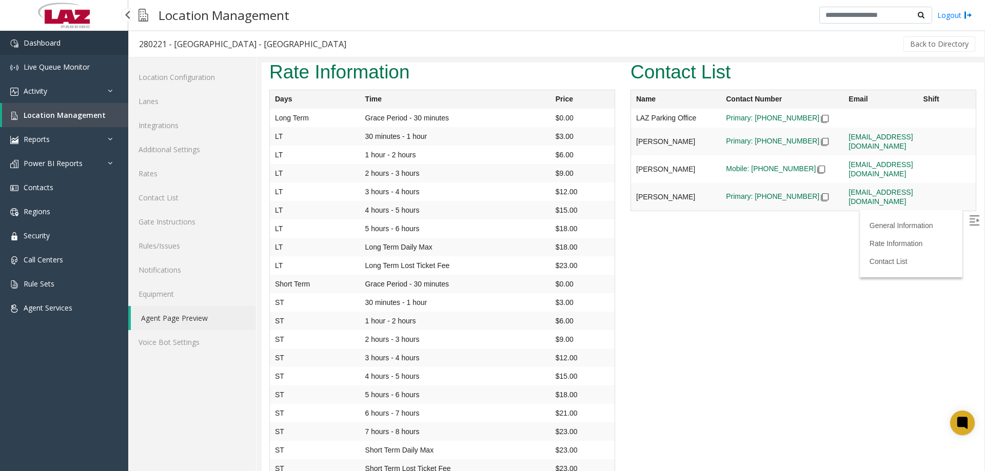
click at [74, 45] on link "Dashboard" at bounding box center [64, 43] width 128 height 24
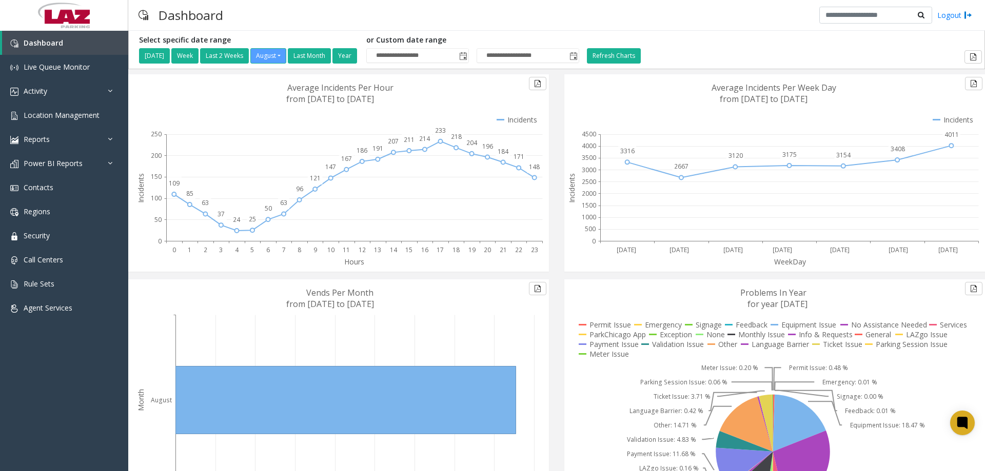
click at [761, 35] on div "**********" at bounding box center [556, 50] width 857 height 38
